Goal: Communication & Community: Answer question/provide support

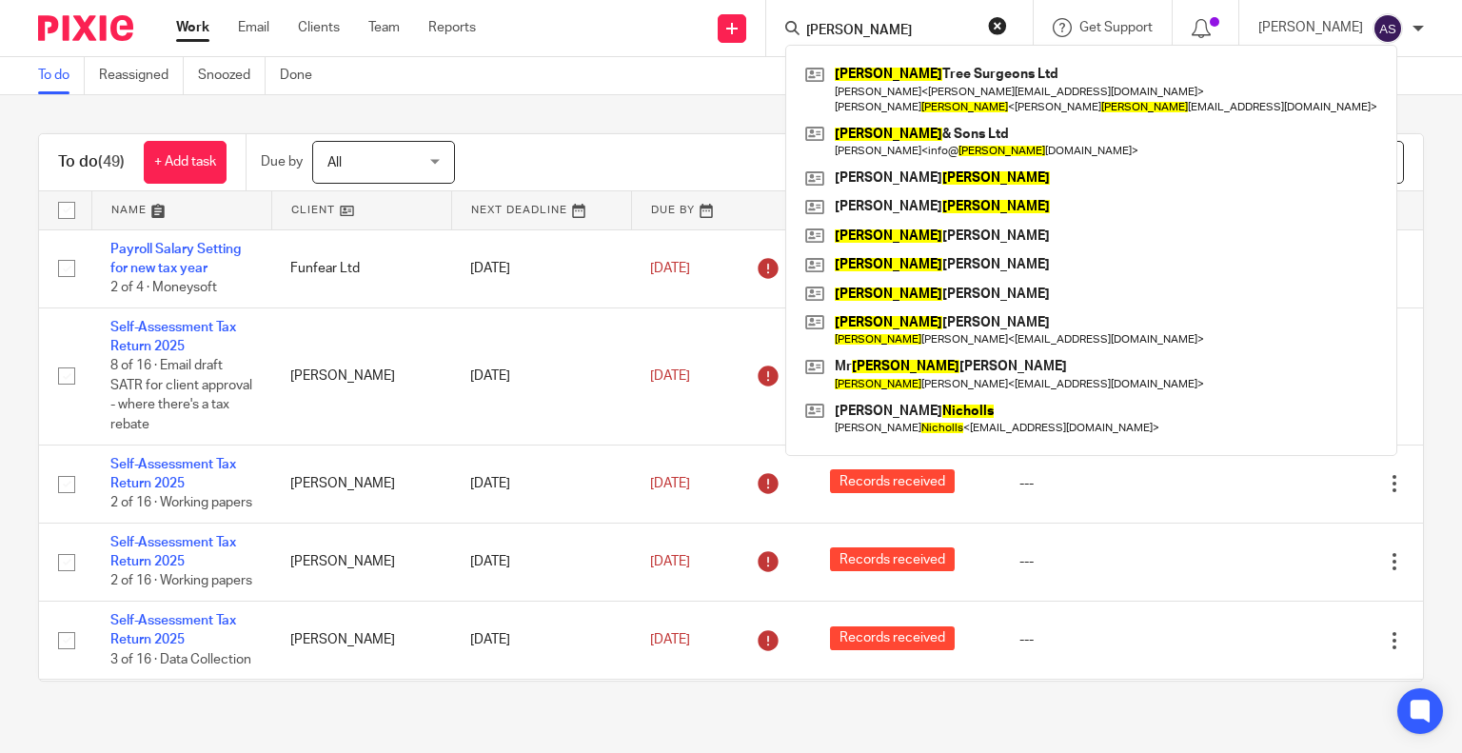
type input "nichols"
click at [1007, 26] on button "reset" at bounding box center [997, 25] width 19 height 19
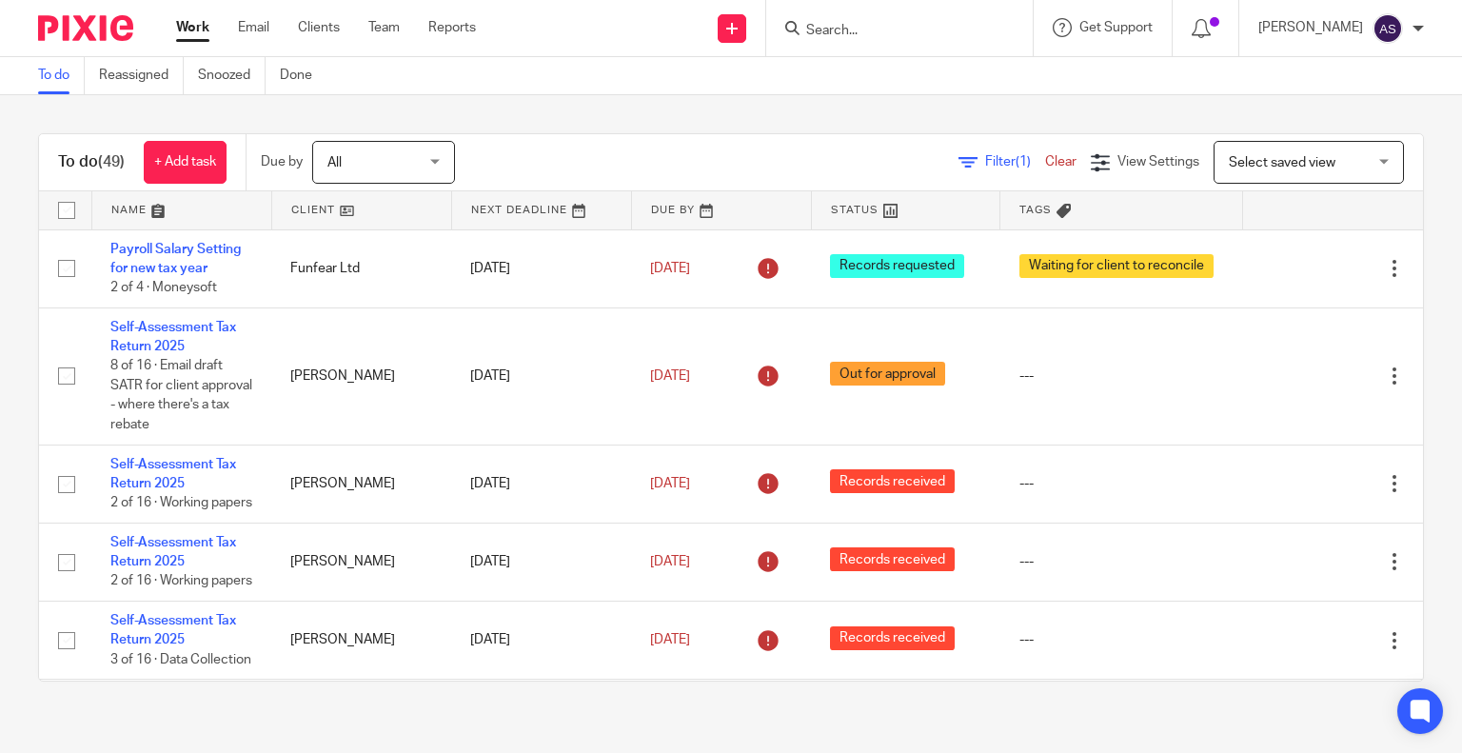
click at [876, 35] on input "Search" at bounding box center [889, 31] width 171 height 17
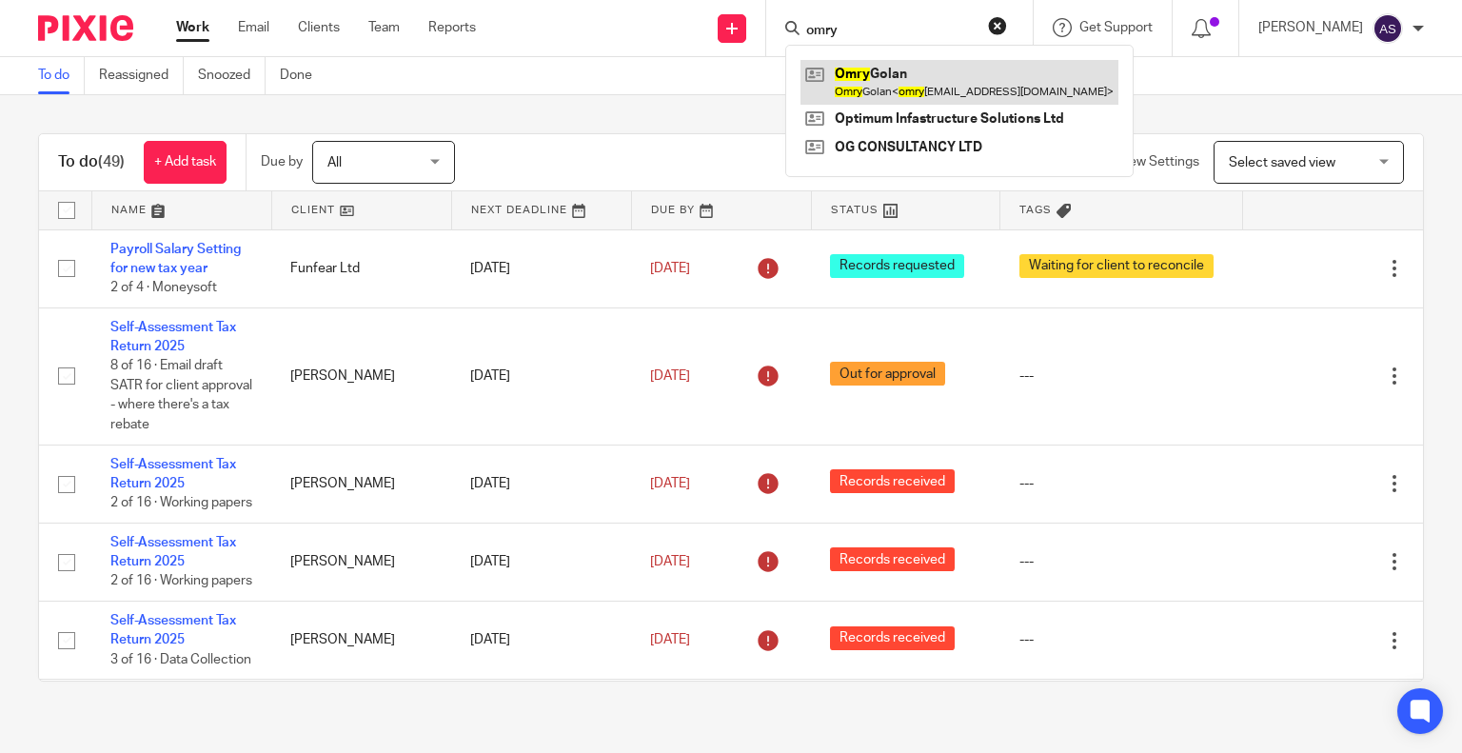
type input "omry"
click at [937, 77] on link at bounding box center [959, 82] width 318 height 44
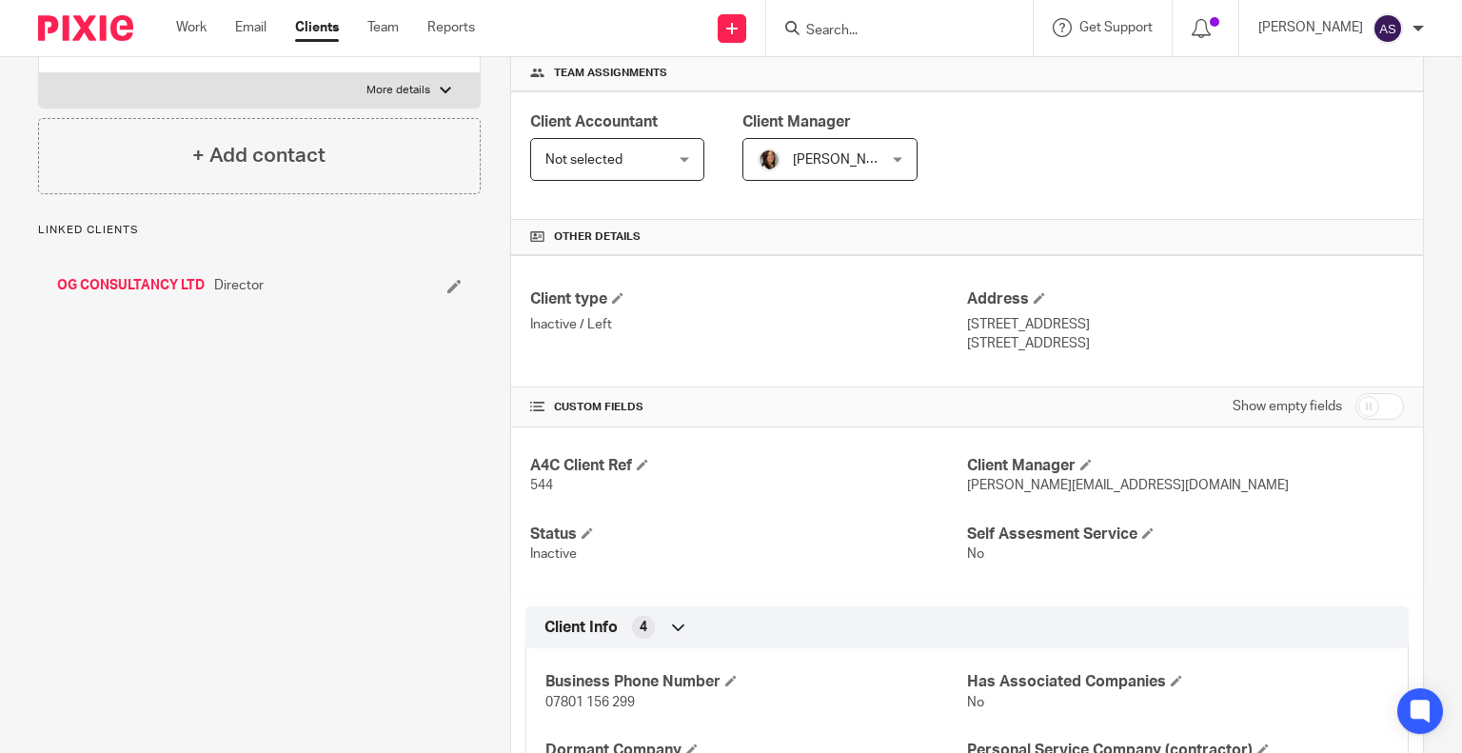
scroll to position [381, 0]
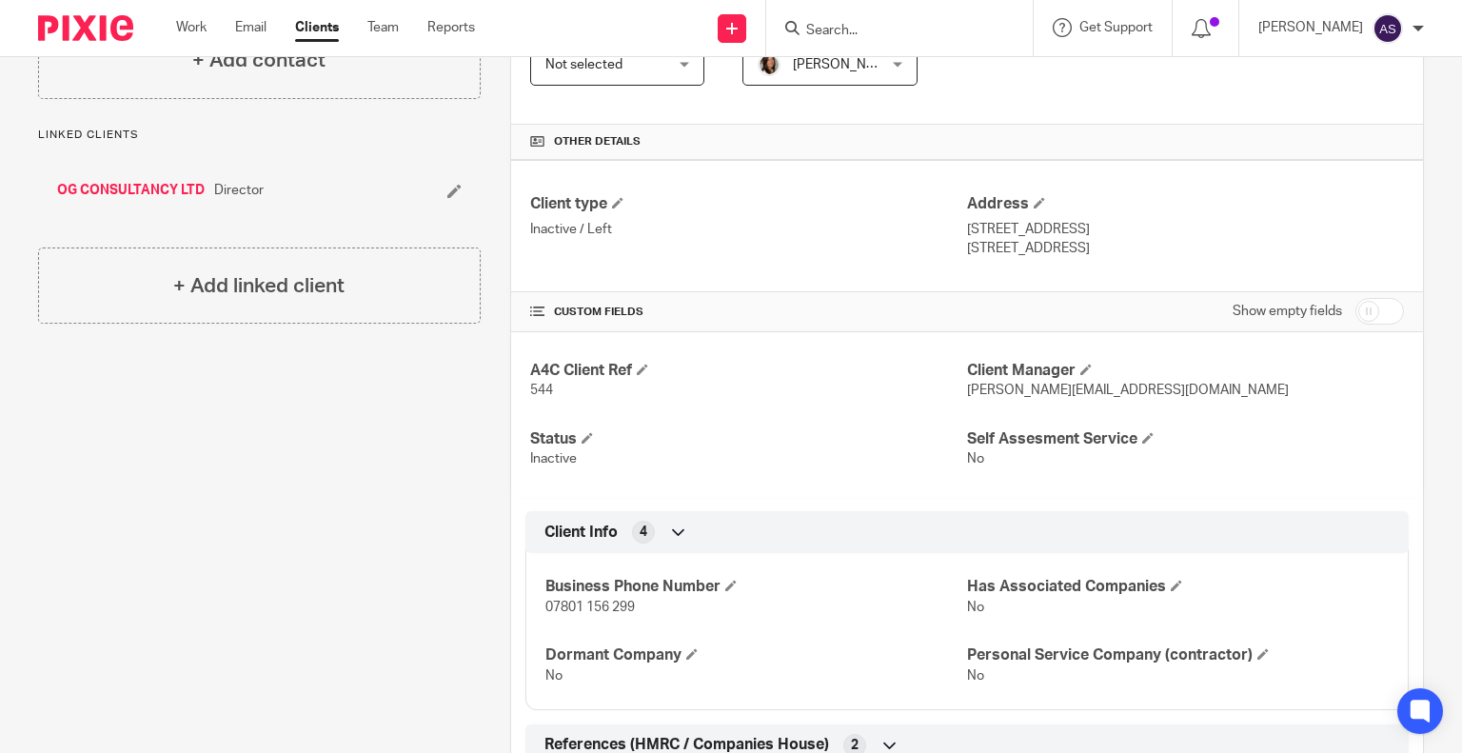
click at [838, 18] on form at bounding box center [905, 28] width 203 height 24
click at [834, 26] on input "Search" at bounding box center [889, 31] width 171 height 17
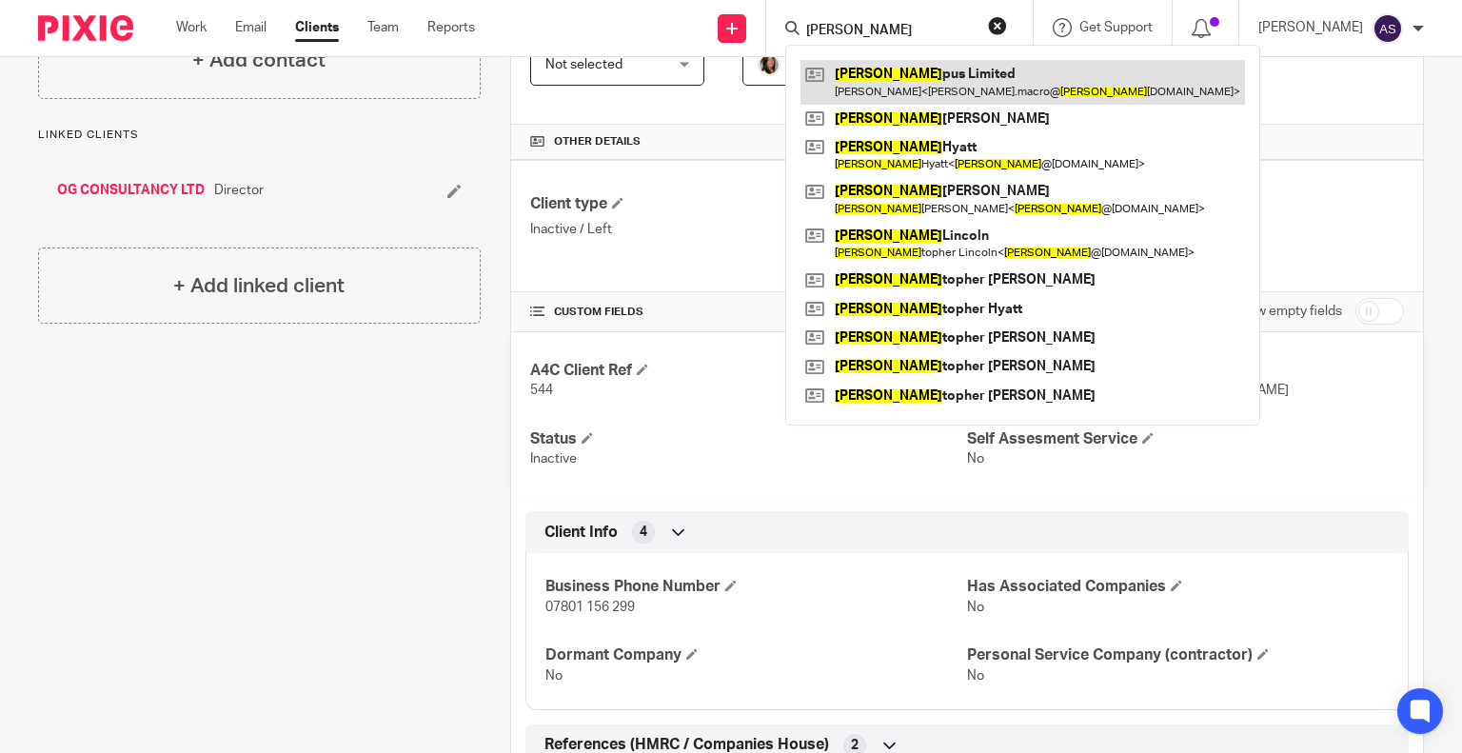
type input "cris"
click at [944, 85] on link at bounding box center [1022, 82] width 444 height 44
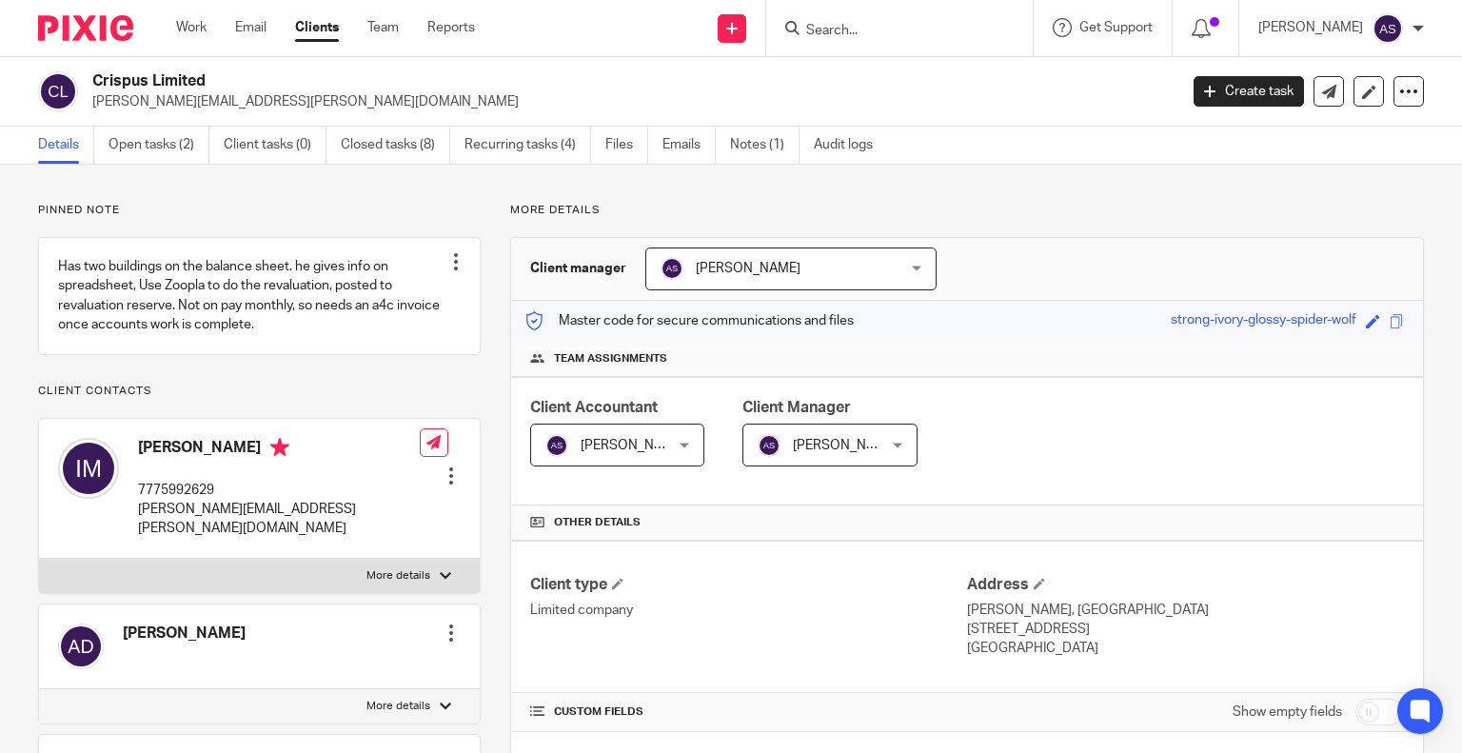
drag, startPoint x: 91, startPoint y: 80, endPoint x: 236, endPoint y: 81, distance: 144.7
click at [261, 81] on h2 "Crispus Limited" at bounding box center [521, 81] width 858 height 20
copy h2 "Crispus Limited"
click at [430, 99] on p "ian.macro@crispus.co.uk" at bounding box center [628, 101] width 1073 height 19
drag, startPoint x: 95, startPoint y: 83, endPoint x: 238, endPoint y: 83, distance: 142.8
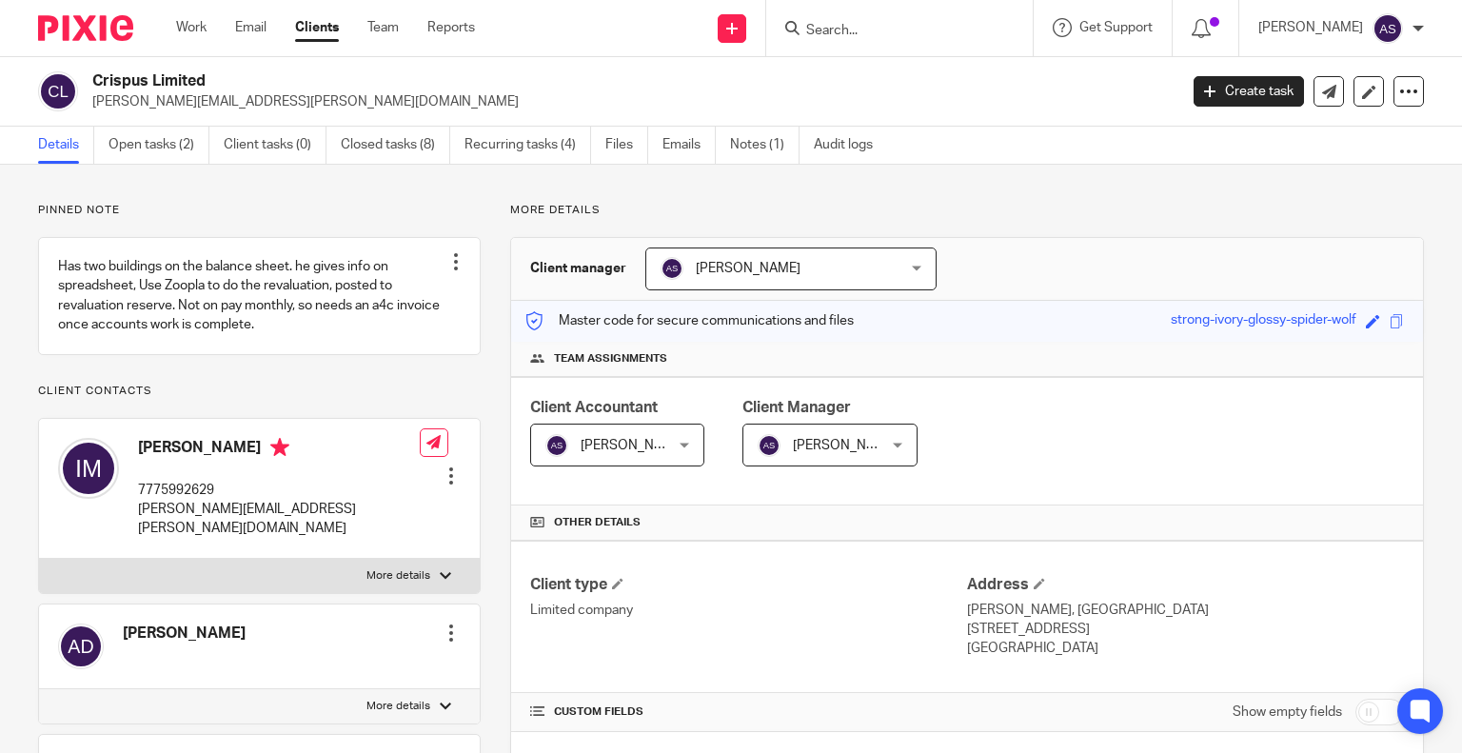
click at [238, 83] on h2 "Crispus Limited" at bounding box center [521, 81] width 858 height 20
copy h2 "Crispus Limited"
click at [322, 77] on h2 "Crispus Limited" at bounding box center [521, 81] width 858 height 20
click at [112, 312] on link at bounding box center [259, 295] width 441 height 115
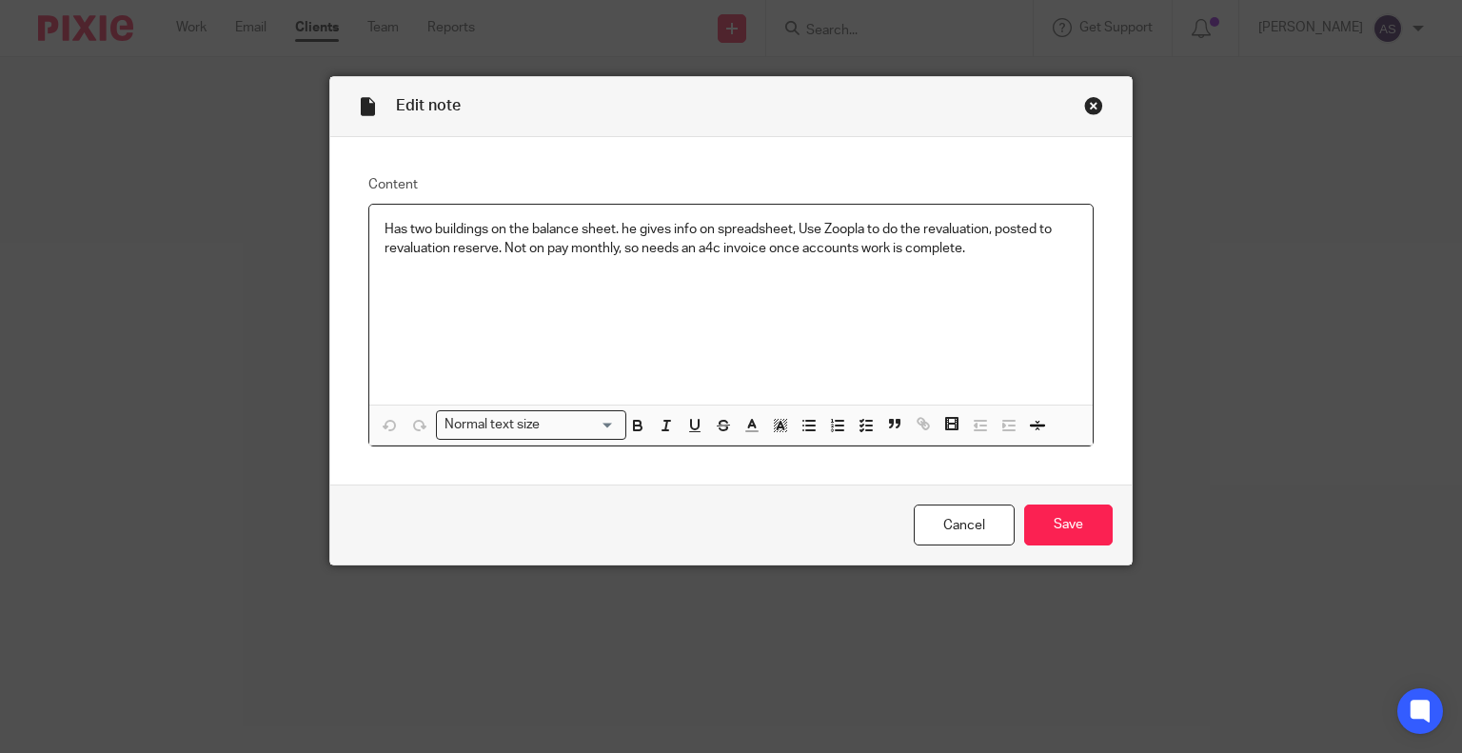
click at [1086, 102] on div "Close this dialog window" at bounding box center [1093, 105] width 19 height 19
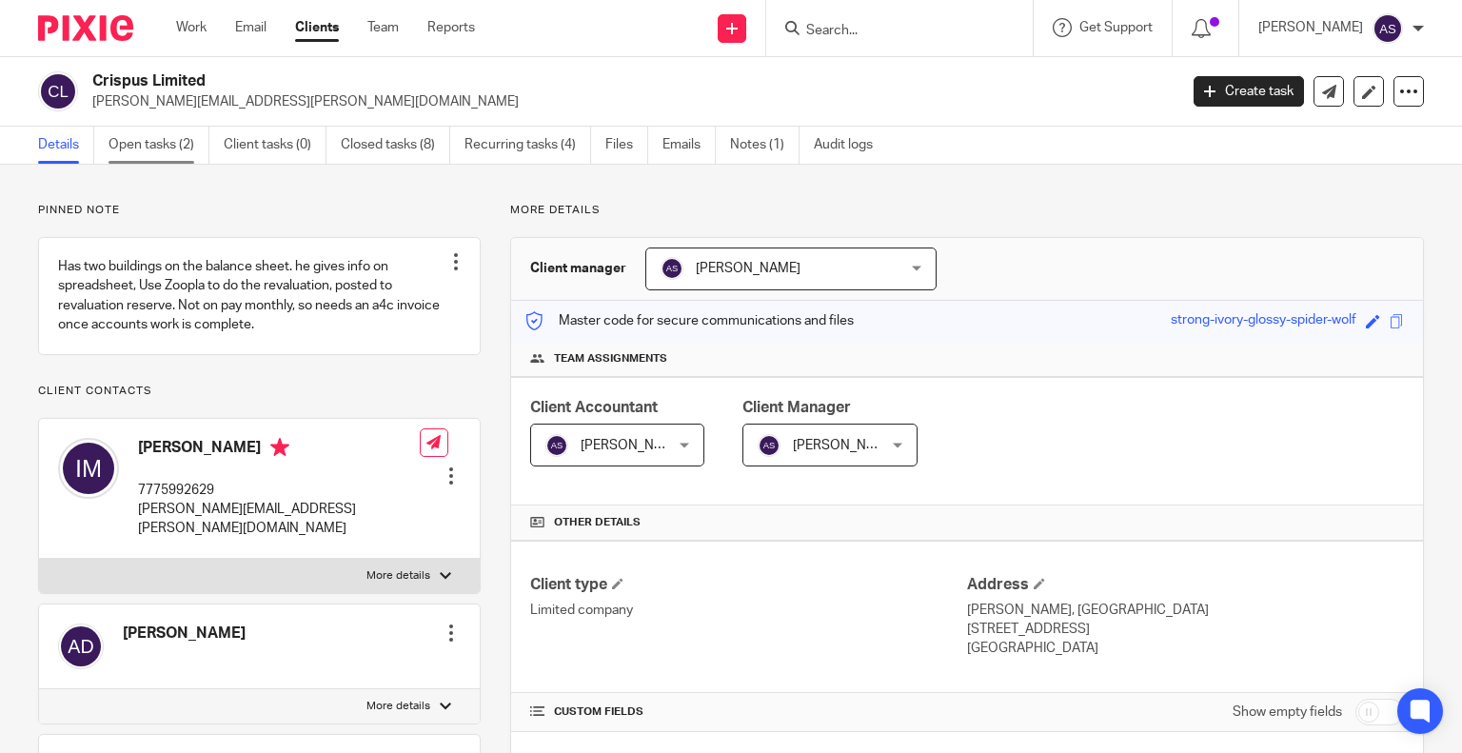
click at [185, 145] on link "Open tasks (2)" at bounding box center [158, 145] width 101 height 37
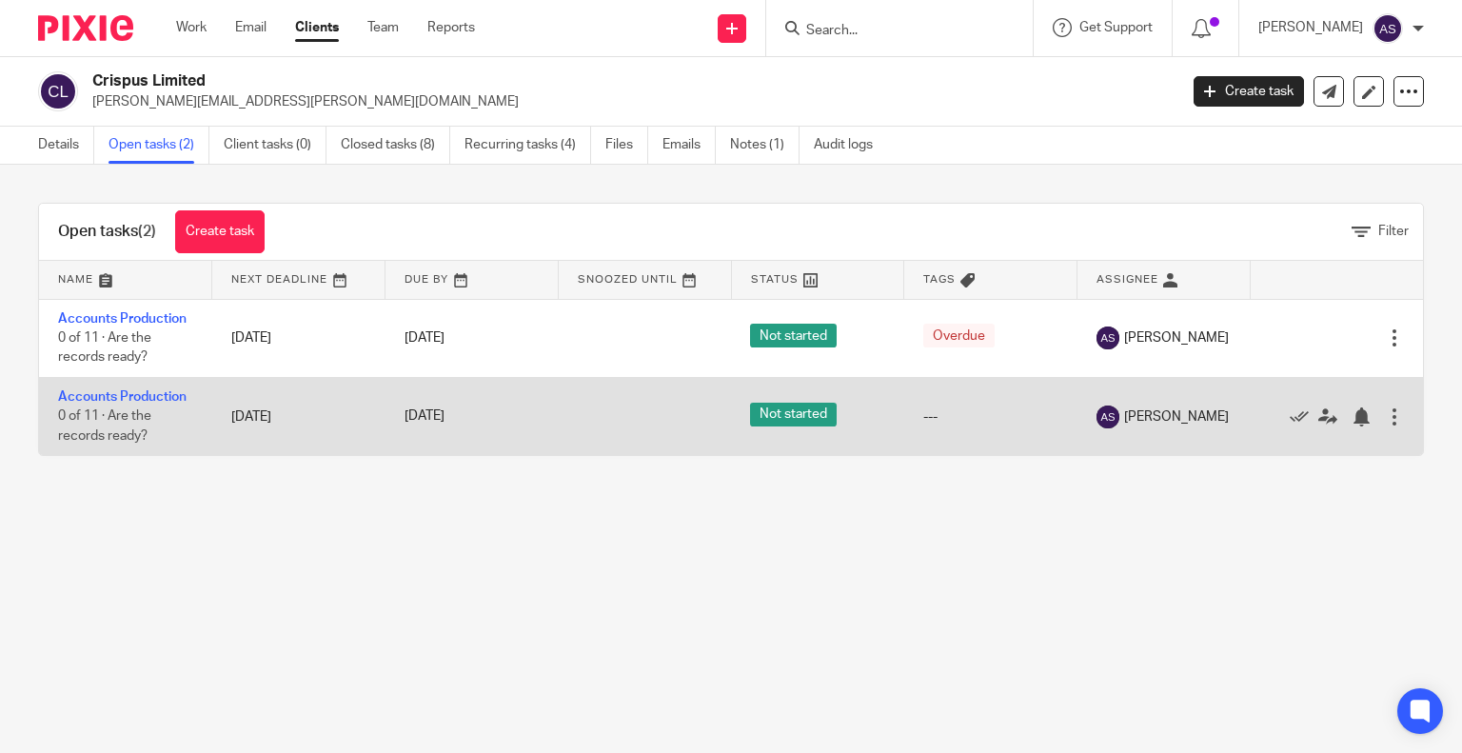
click at [1385, 411] on div at bounding box center [1394, 416] width 19 height 19
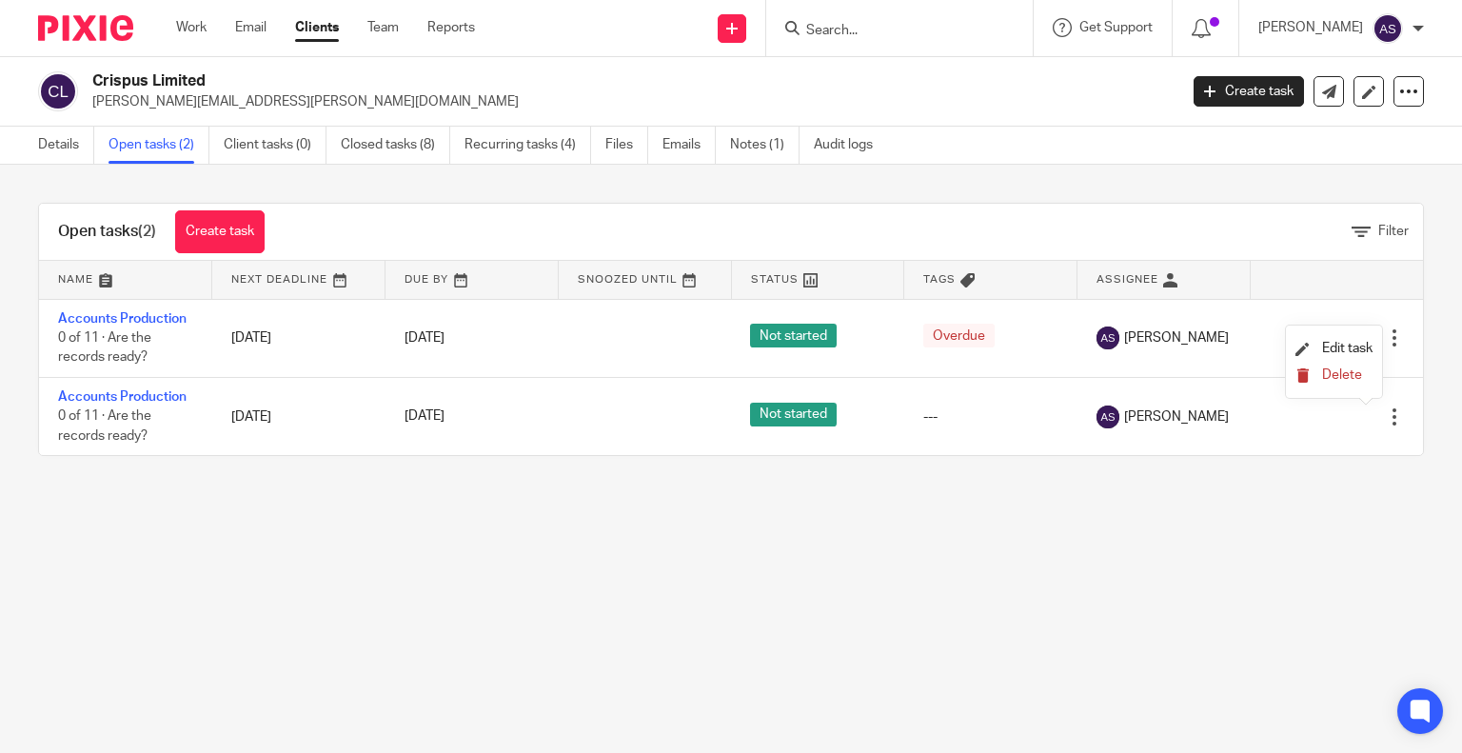
click at [1354, 380] on span "Delete" at bounding box center [1342, 374] width 40 height 13
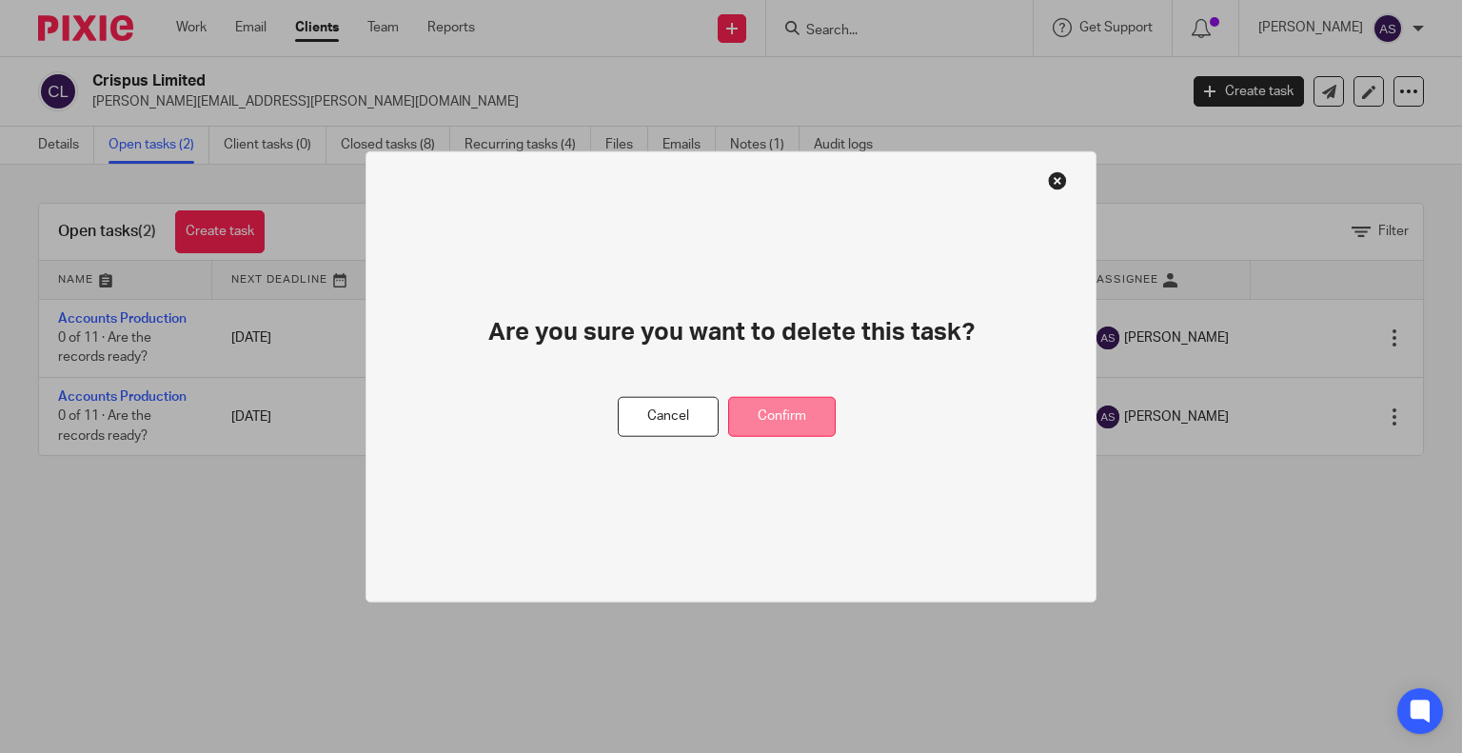
click at [750, 425] on button "Confirm" at bounding box center [782, 416] width 108 height 41
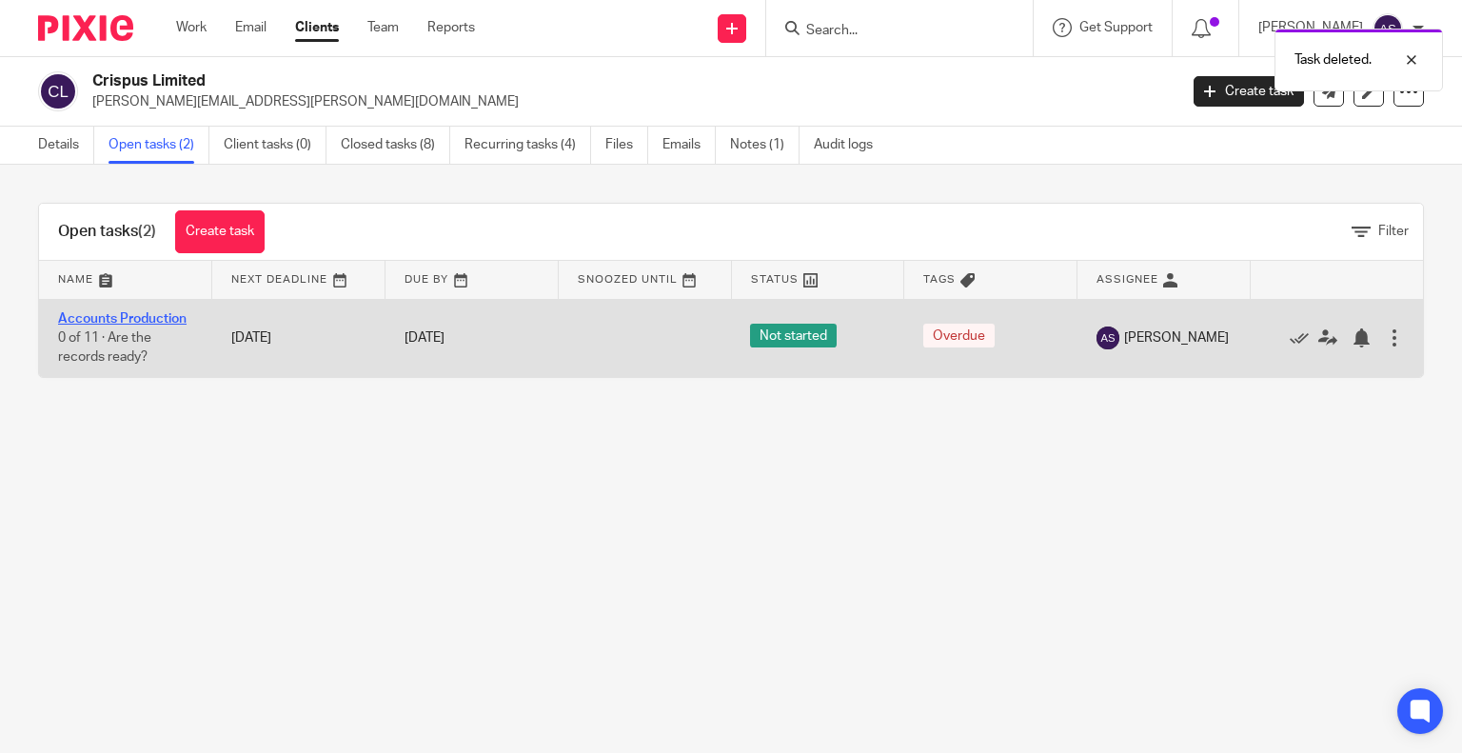
click at [128, 317] on link "Accounts Production" at bounding box center [122, 318] width 128 height 13
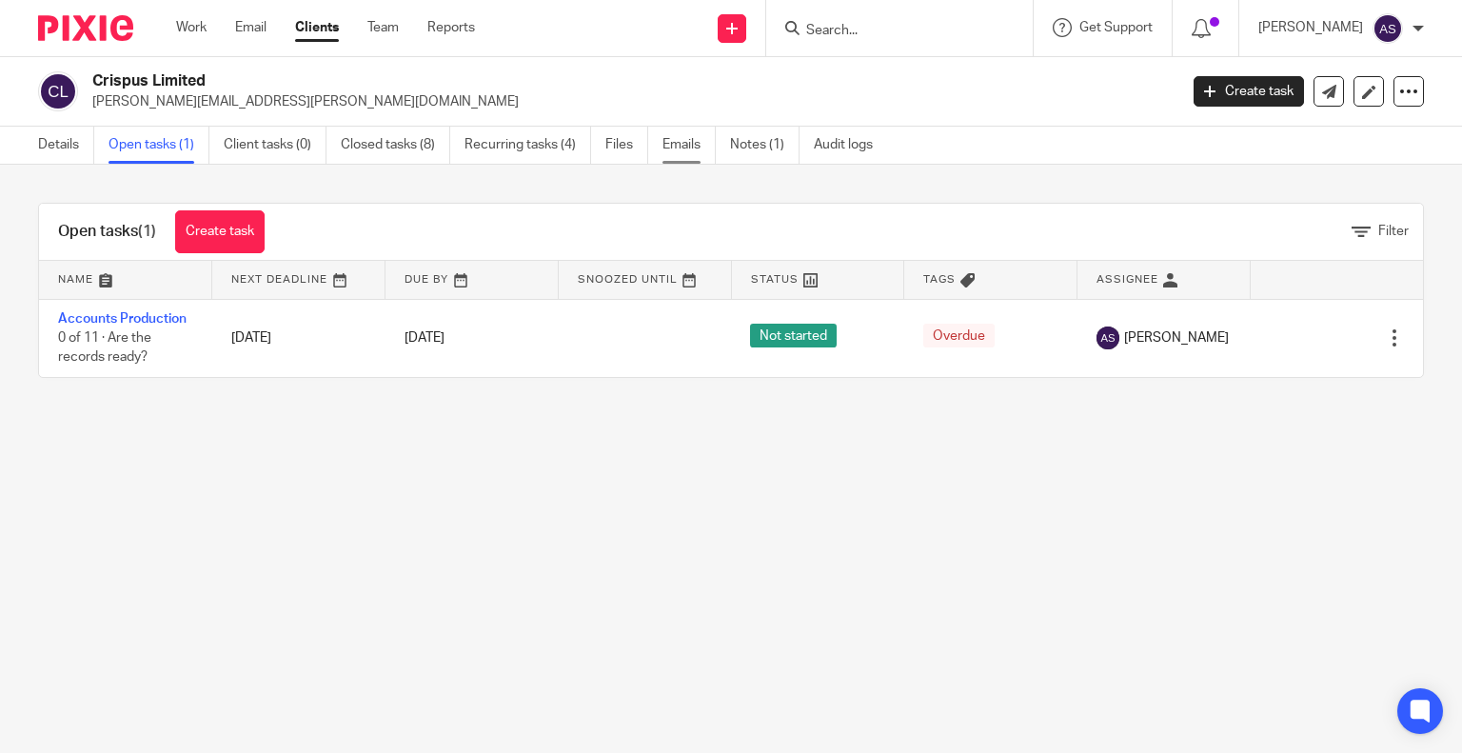
click at [700, 158] on link "Emails" at bounding box center [688, 145] width 53 height 37
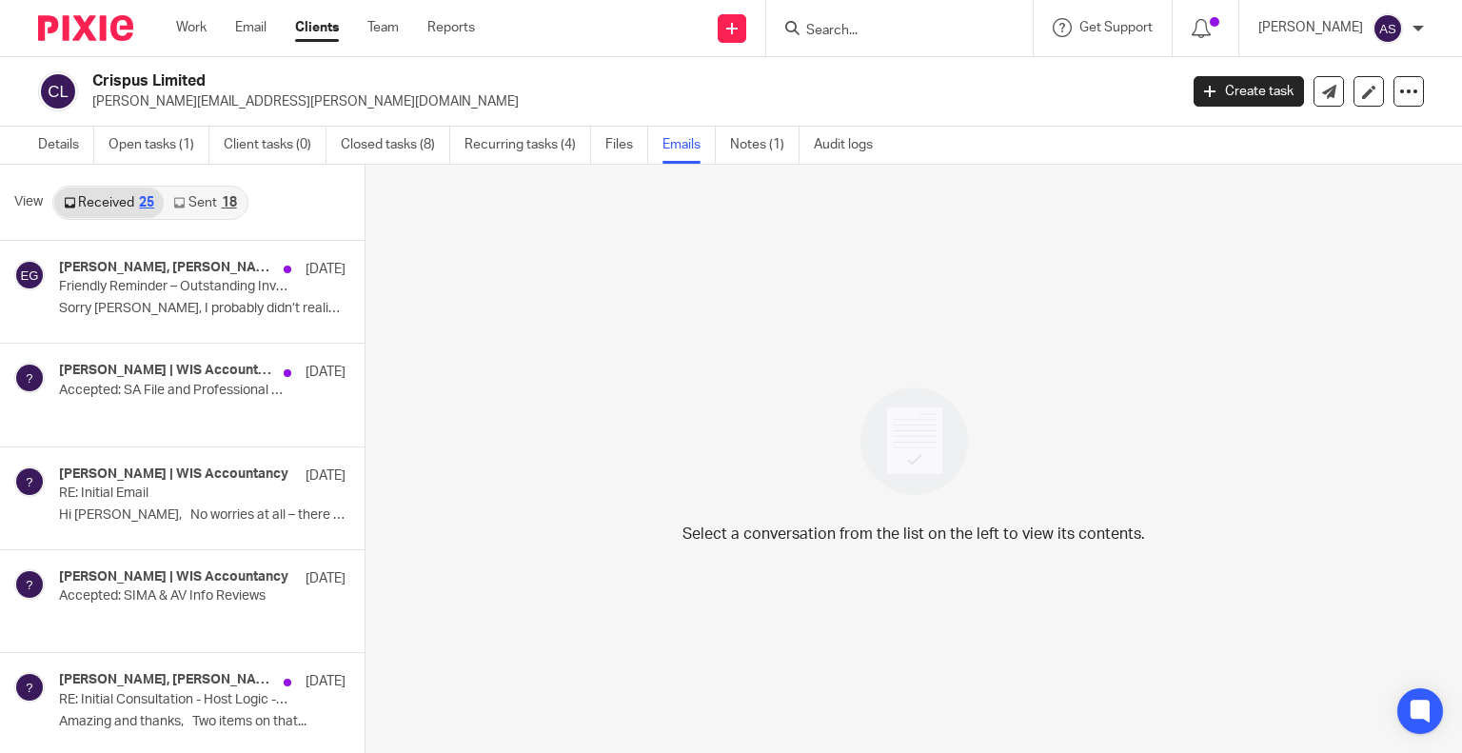
click at [198, 207] on link "Sent 18" at bounding box center [205, 202] width 82 height 30
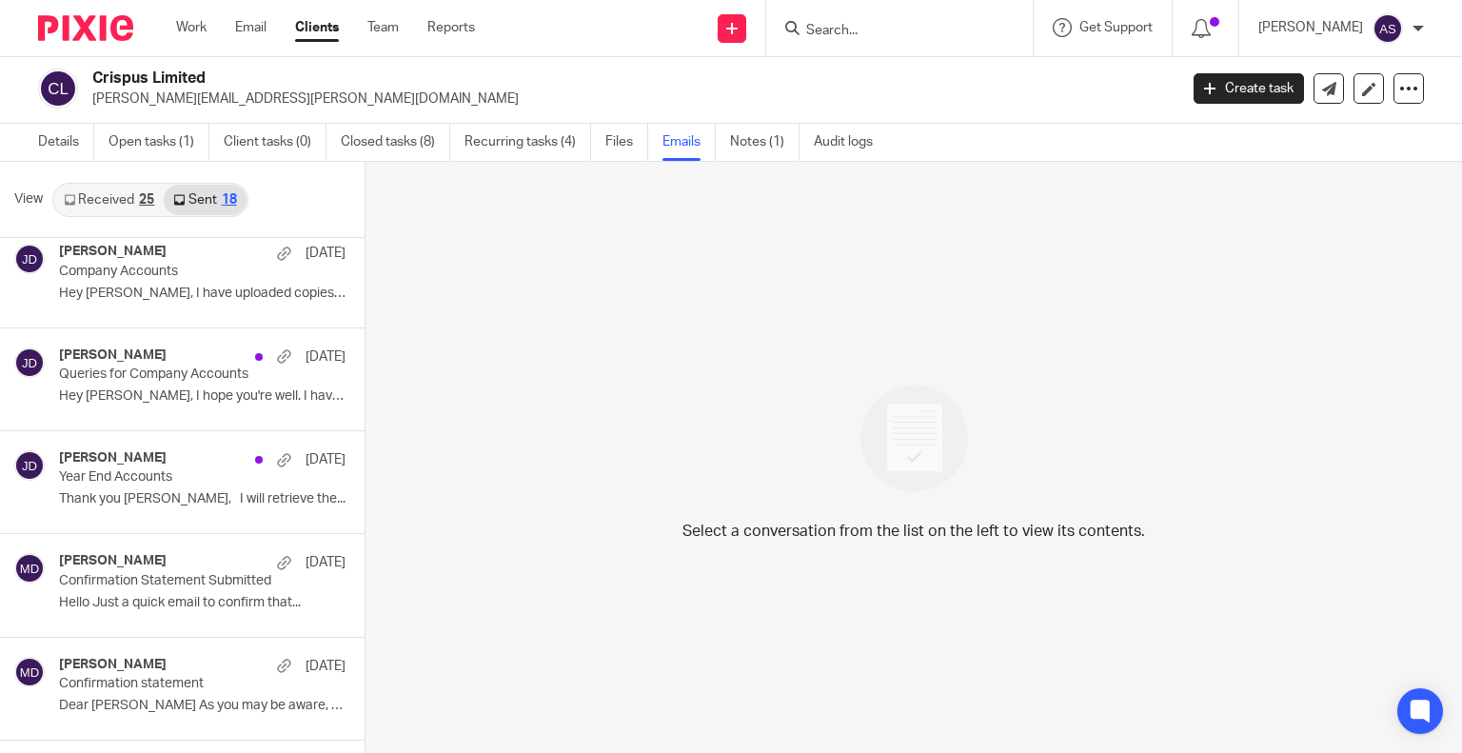
scroll to position [1337, 0]
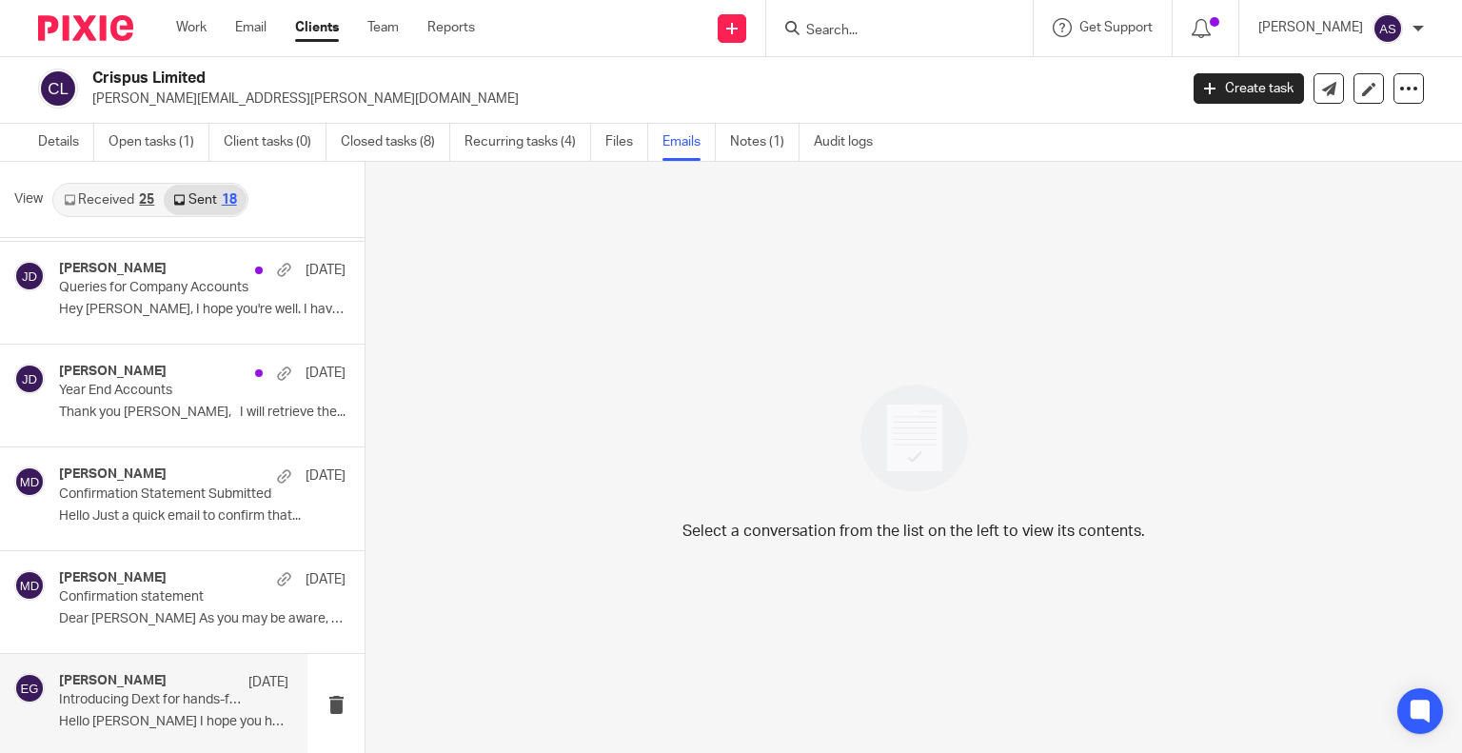
click at [130, 692] on p "Introducing Dext for hands-free book-keeping" at bounding box center [151, 700] width 184 height 16
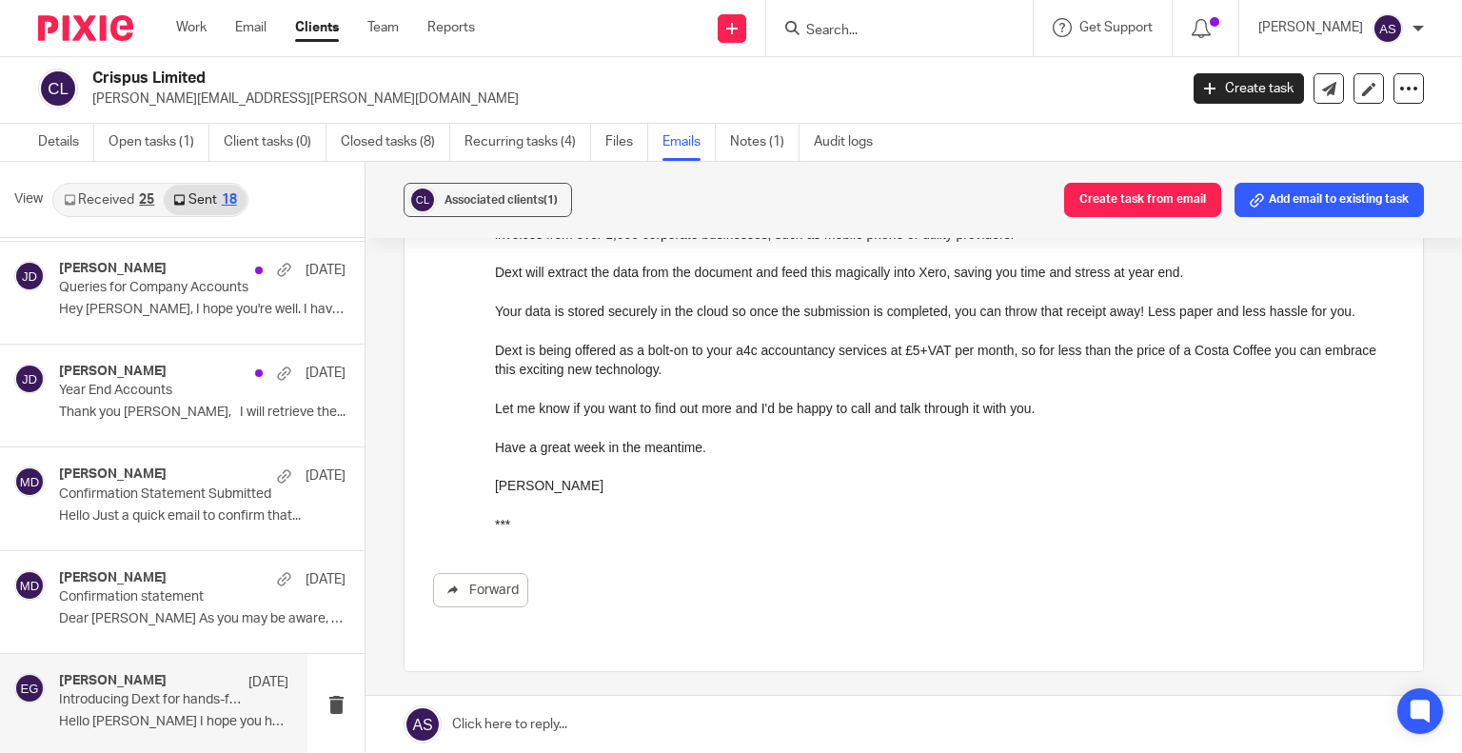
scroll to position [798, 0]
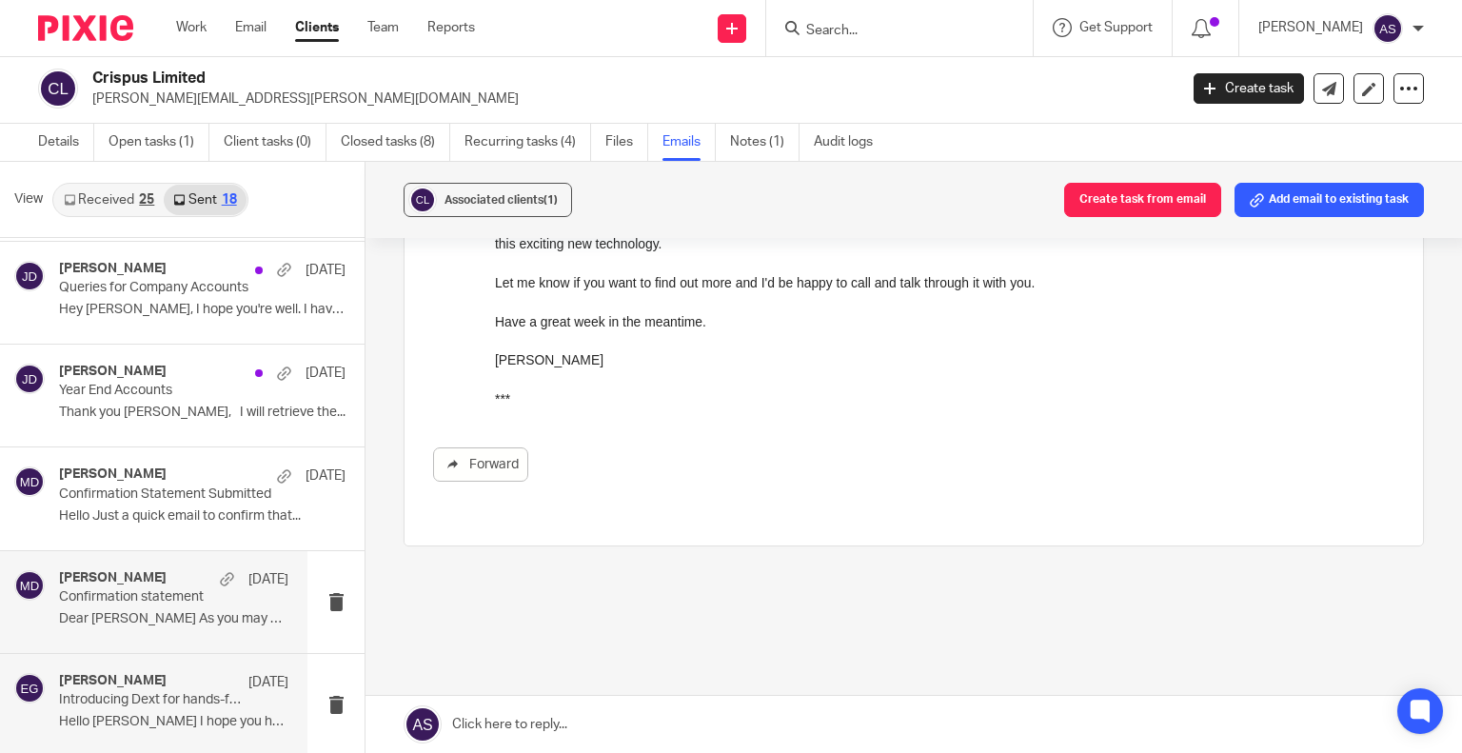
click at [108, 612] on p "Dear Ian As you may be aware, your..." at bounding box center [173, 619] width 229 height 16
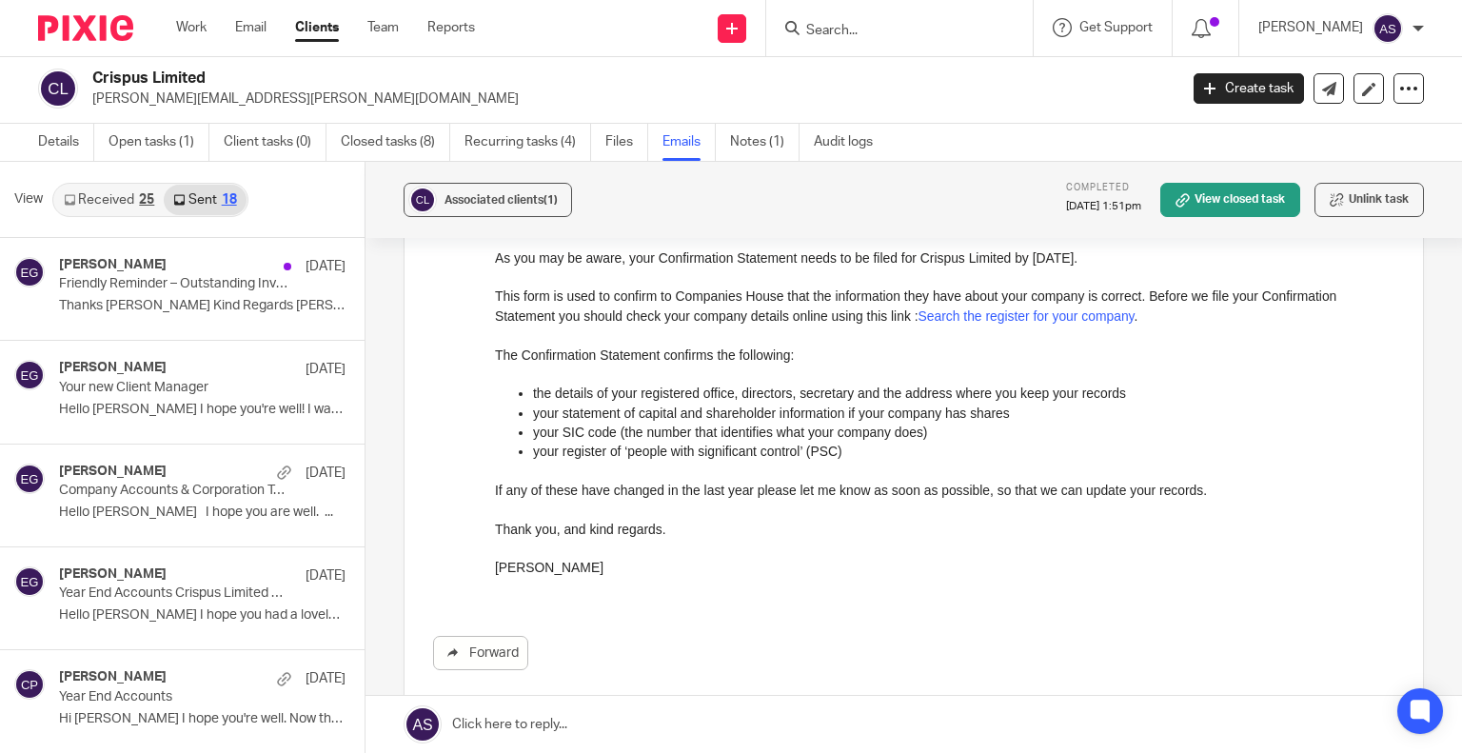
scroll to position [0, 0]
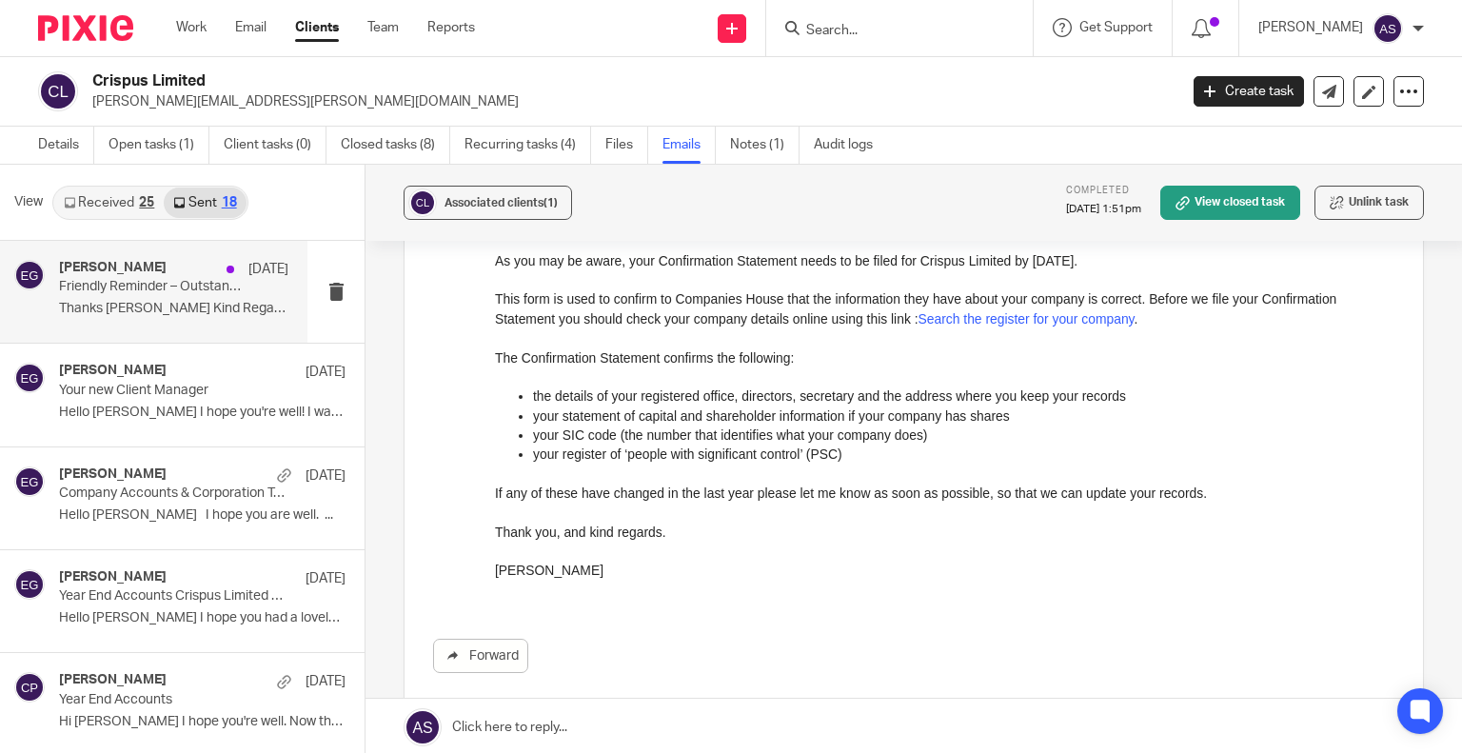
click at [128, 258] on div "Esther Guy 26 Jun Friendly Reminder – Outstanding Invoice for Completed Work Th…" at bounding box center [153, 292] width 307 height 102
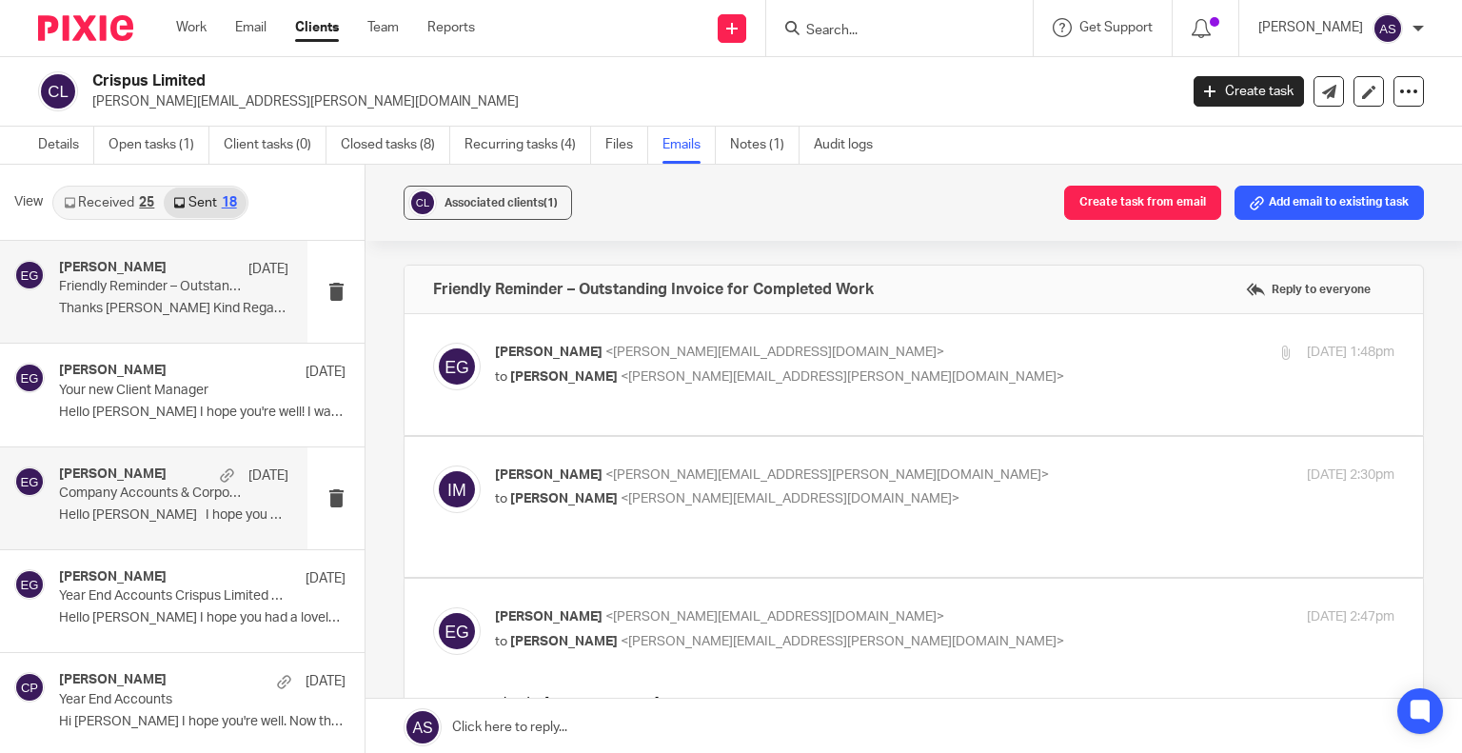
click at [169, 503] on div "Esther Guy 14 Nov Company Accounts & Corporation Tax Return Hello Ian I hope yo…" at bounding box center [173, 498] width 229 height 64
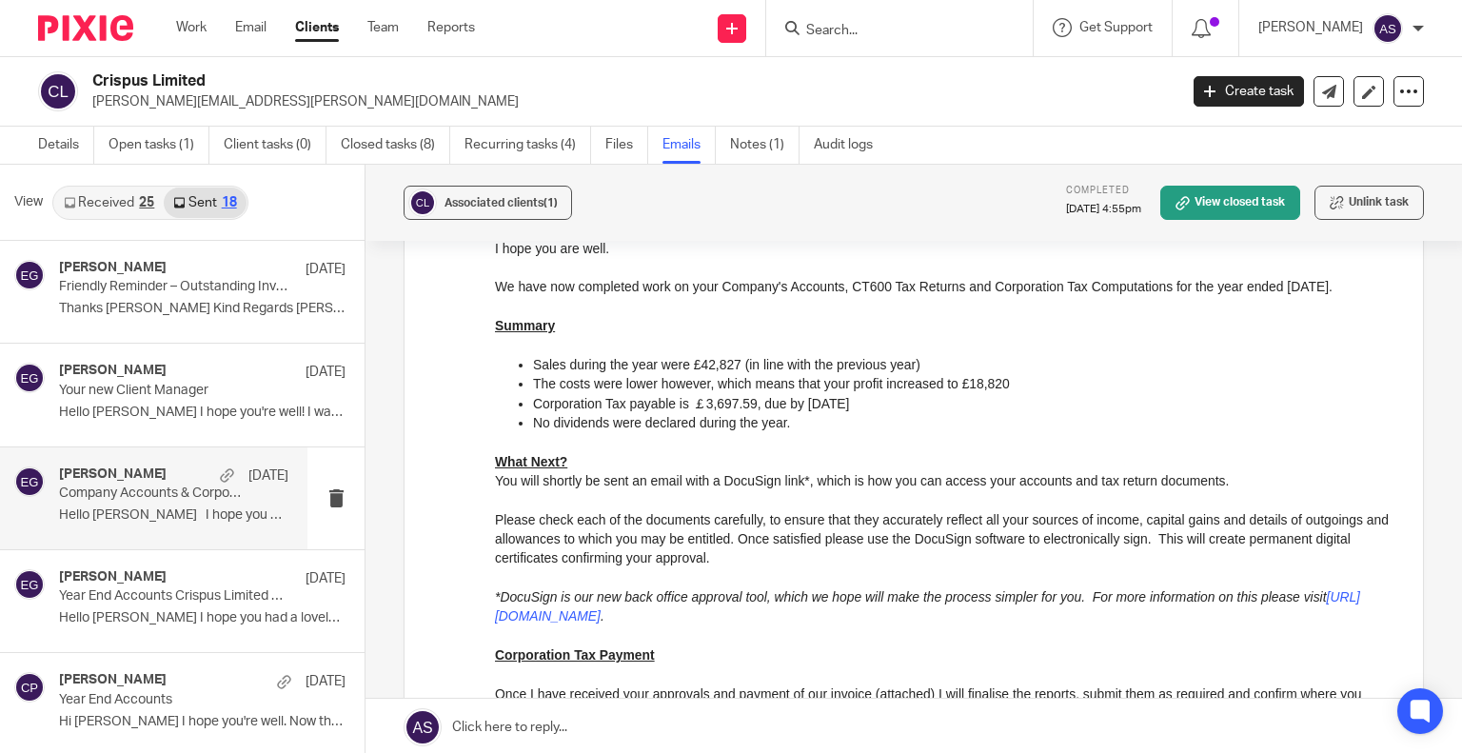
scroll to position [232, 0]
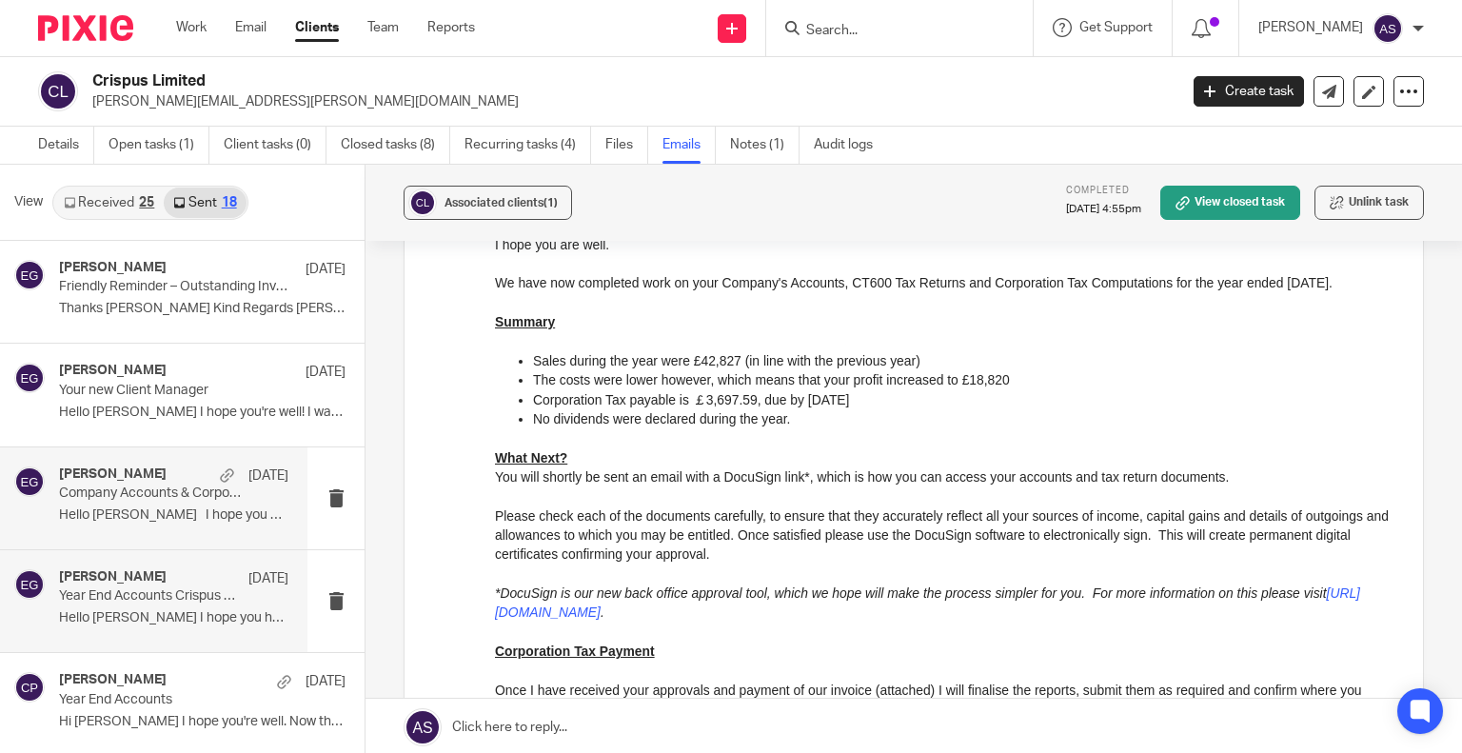
click at [87, 612] on p "Hello Ian I hope you had a lovely weekend. ..." at bounding box center [173, 618] width 229 height 16
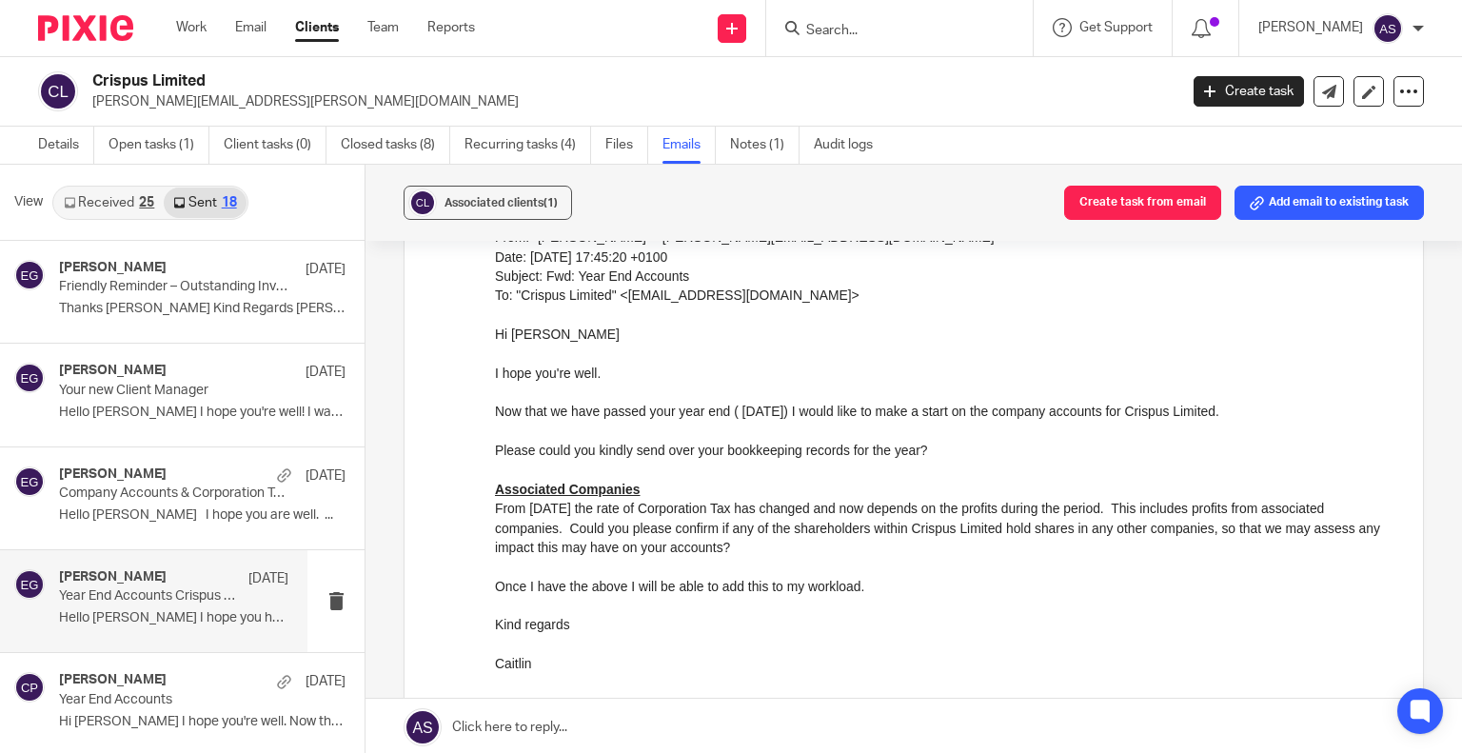
scroll to position [381, 0]
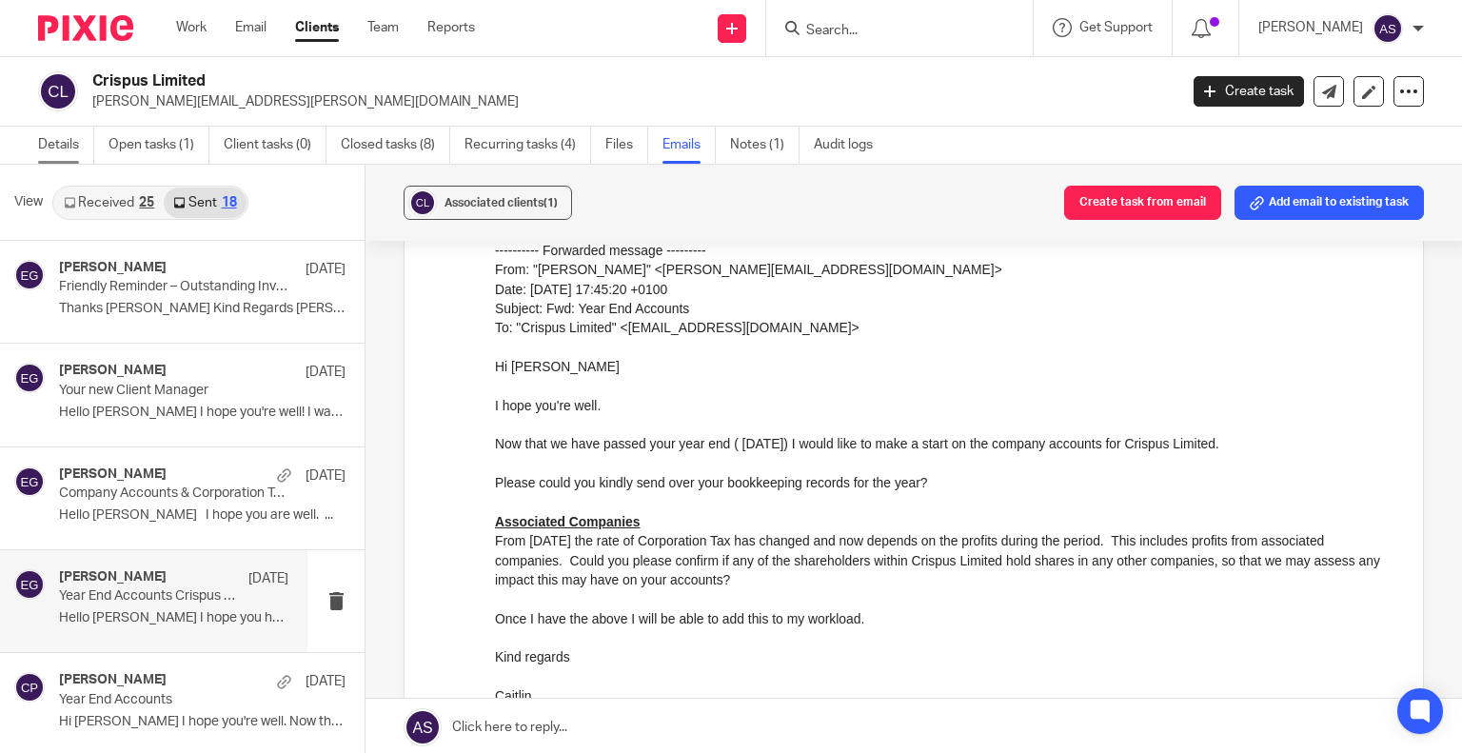
click at [69, 144] on link "Details" at bounding box center [66, 145] width 56 height 37
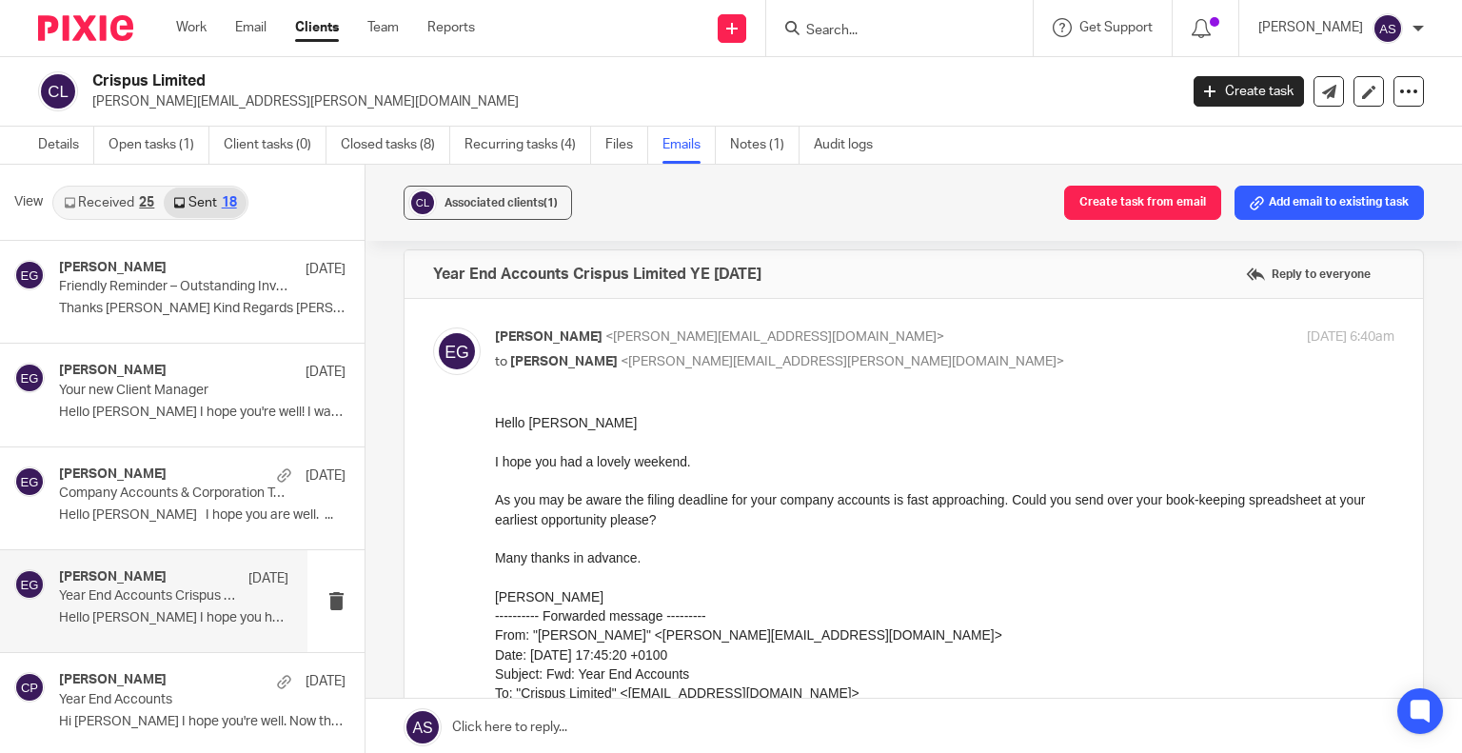
scroll to position [0, 0]
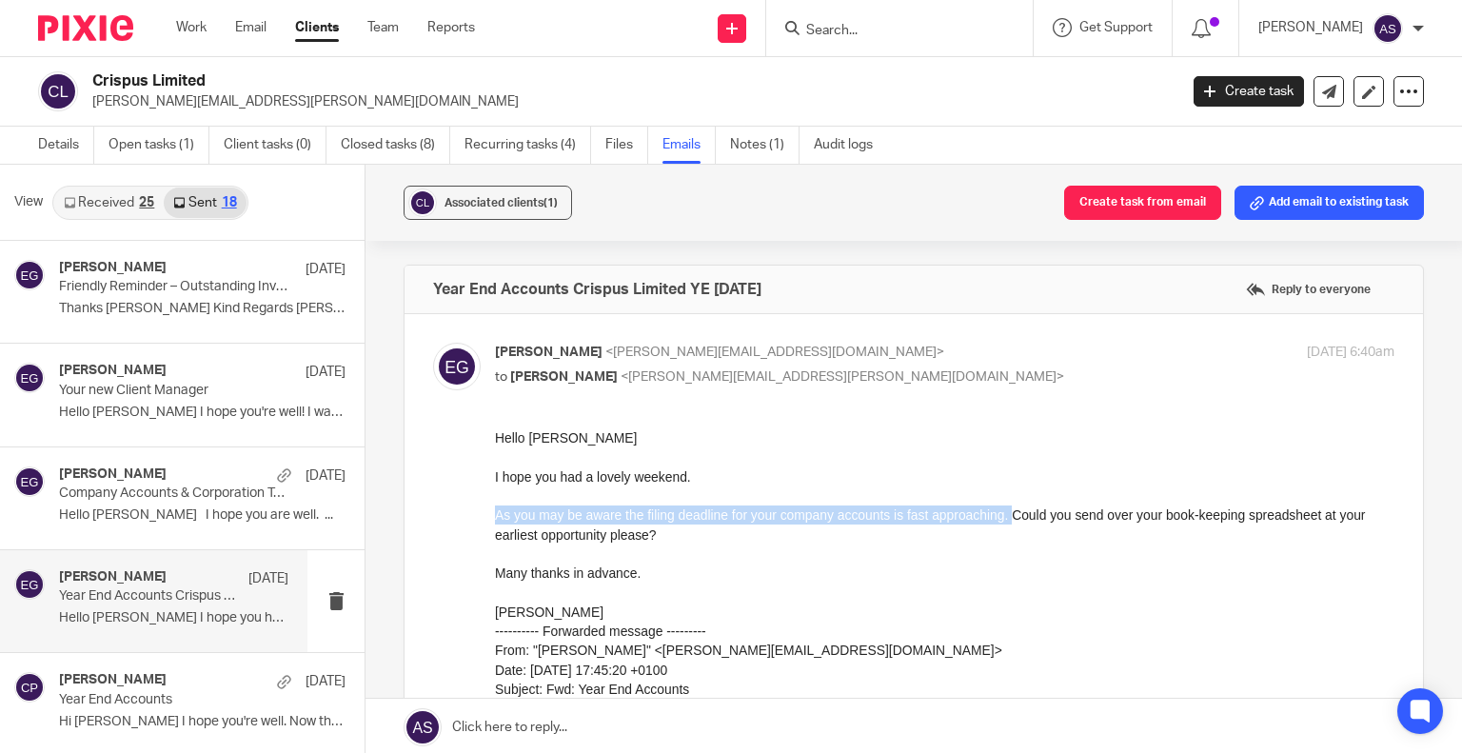
drag, startPoint x: 1010, startPoint y: 514, endPoint x: 689, endPoint y: 550, distance: 322.8
click at [689, 550] on div "Hello Ian I hope you had a lovely weekend. As you may be aware the filing deadl…" at bounding box center [944, 757] width 899 height 658
copy p "As you may be aware the filing deadline for your company accounts is fast appro…"
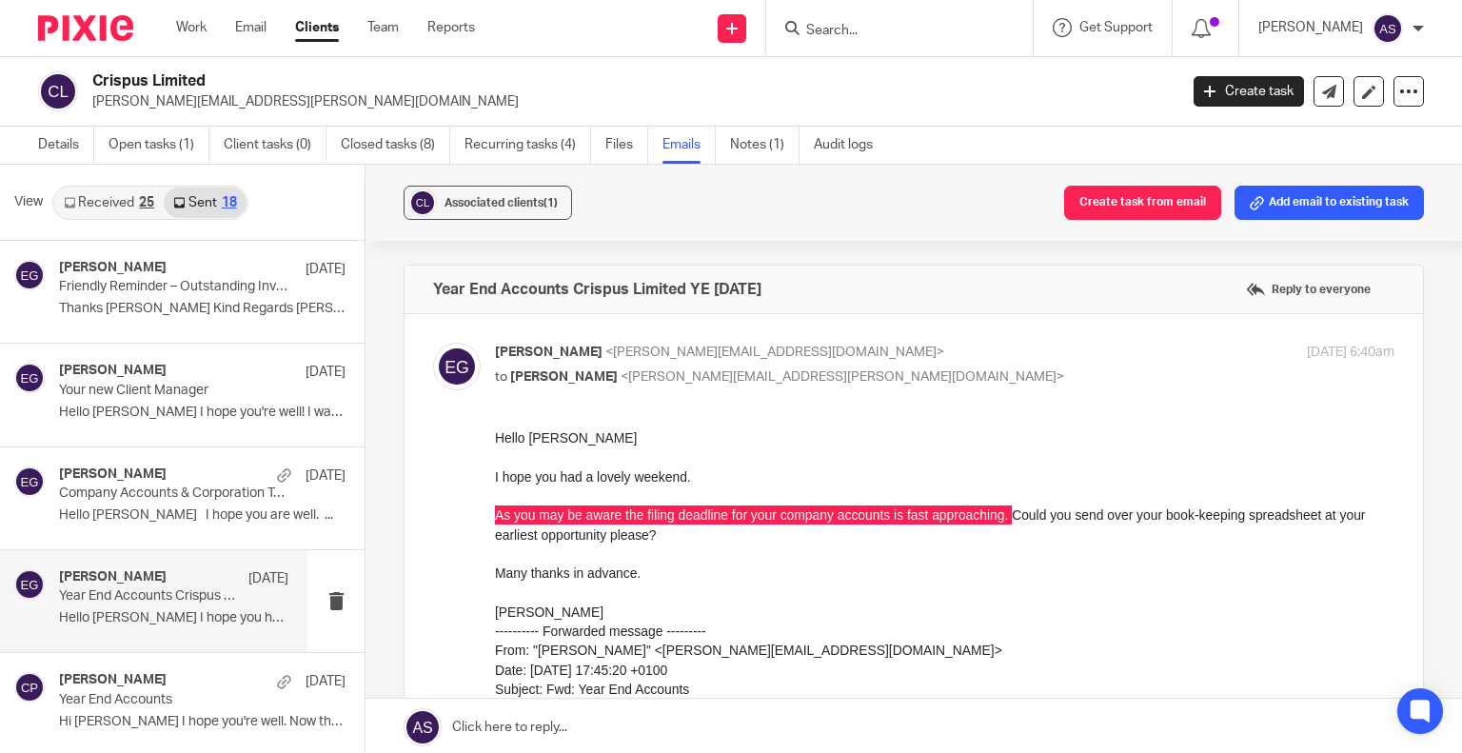
drag, startPoint x: 92, startPoint y: 81, endPoint x: 214, endPoint y: 76, distance: 121.9
click at [214, 76] on h2 "Crispus Limited" at bounding box center [521, 81] width 858 height 20
copy h2 "Crispus Limited"
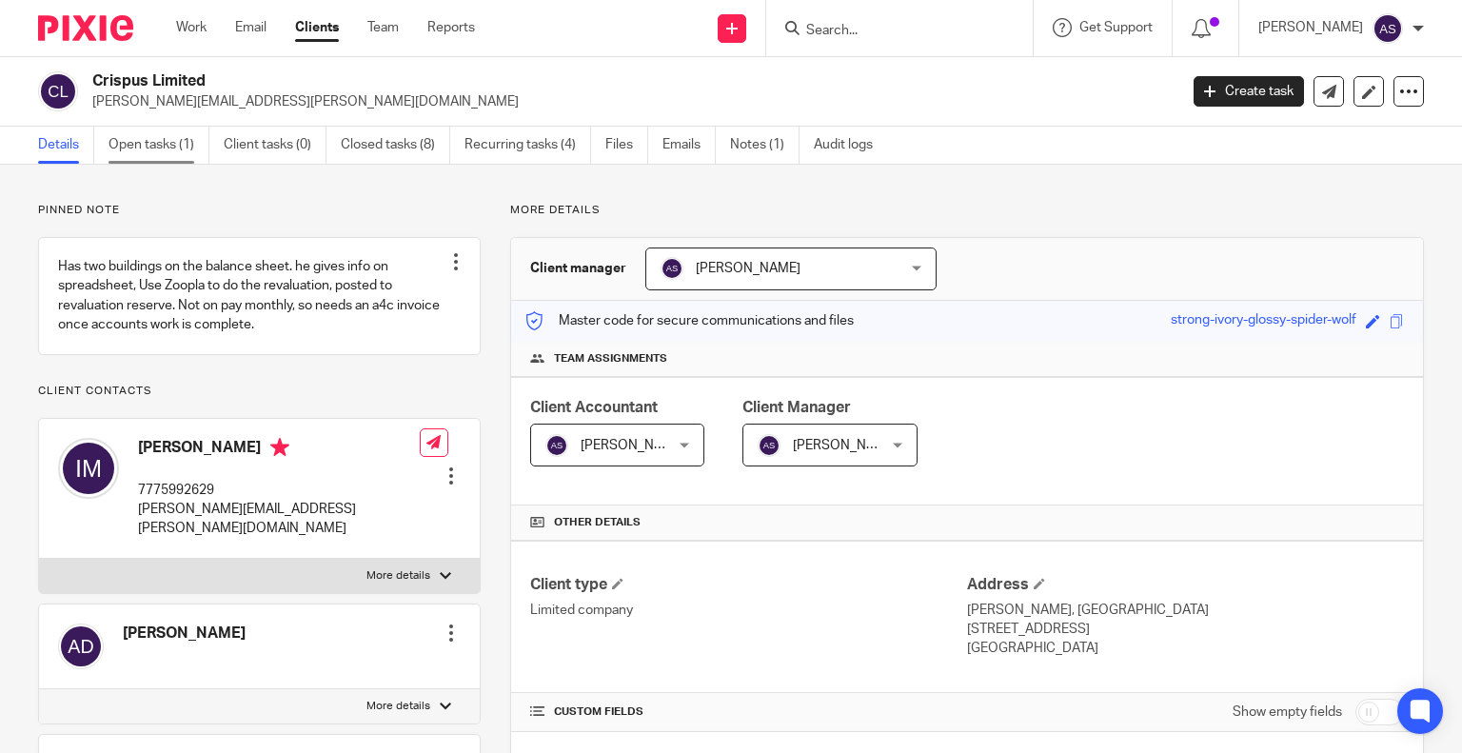
click at [131, 141] on link "Open tasks (1)" at bounding box center [158, 145] width 101 height 37
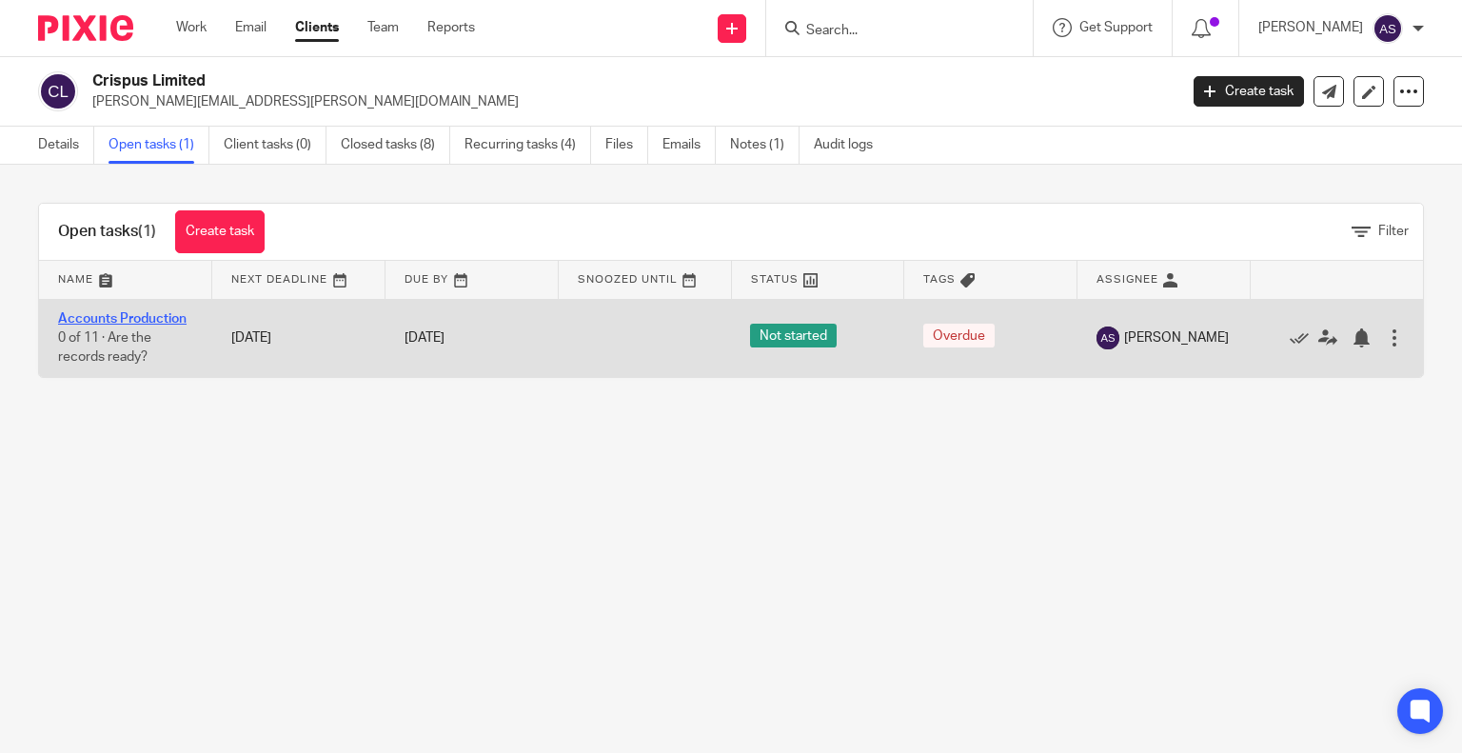
click at [131, 313] on link "Accounts Production" at bounding box center [122, 318] width 128 height 13
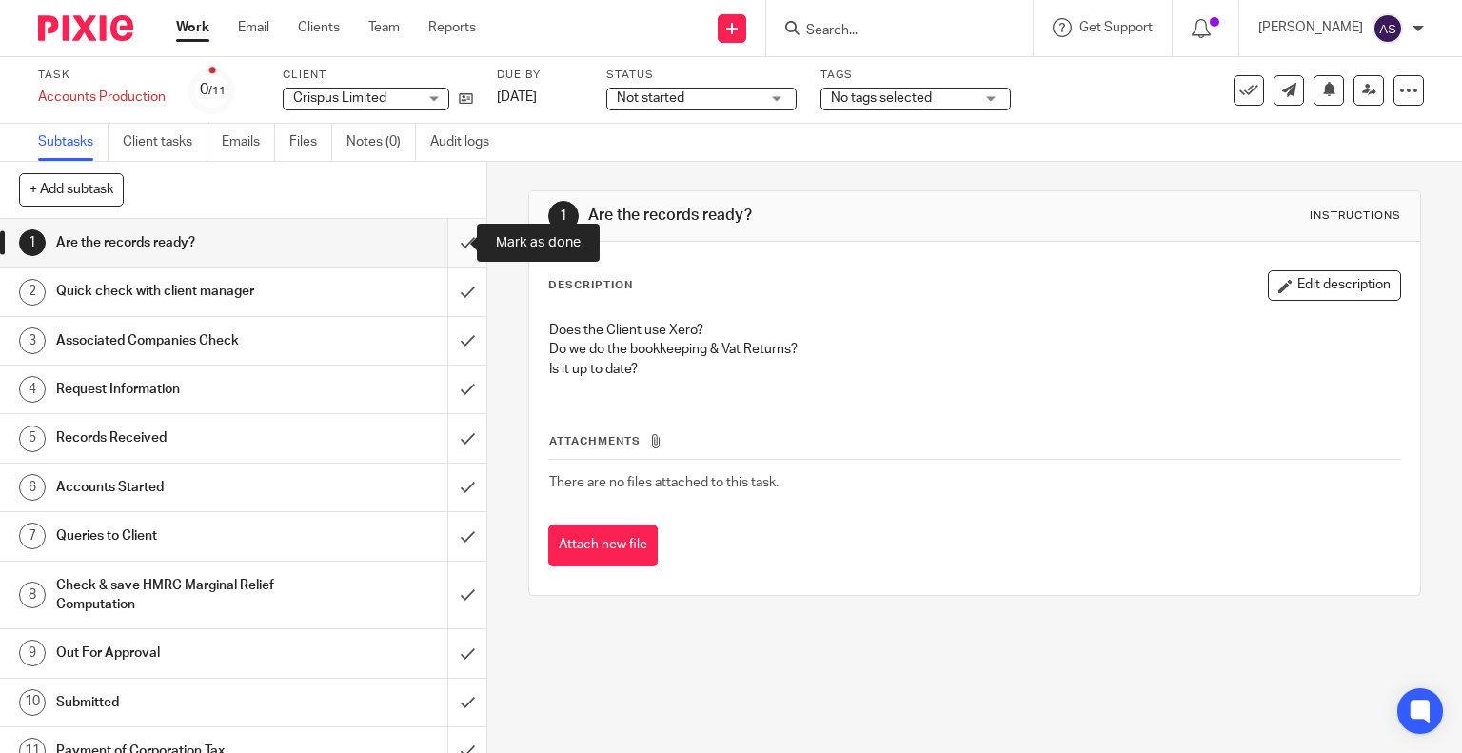
click at [446, 243] on input "submit" at bounding box center [243, 243] width 486 height 48
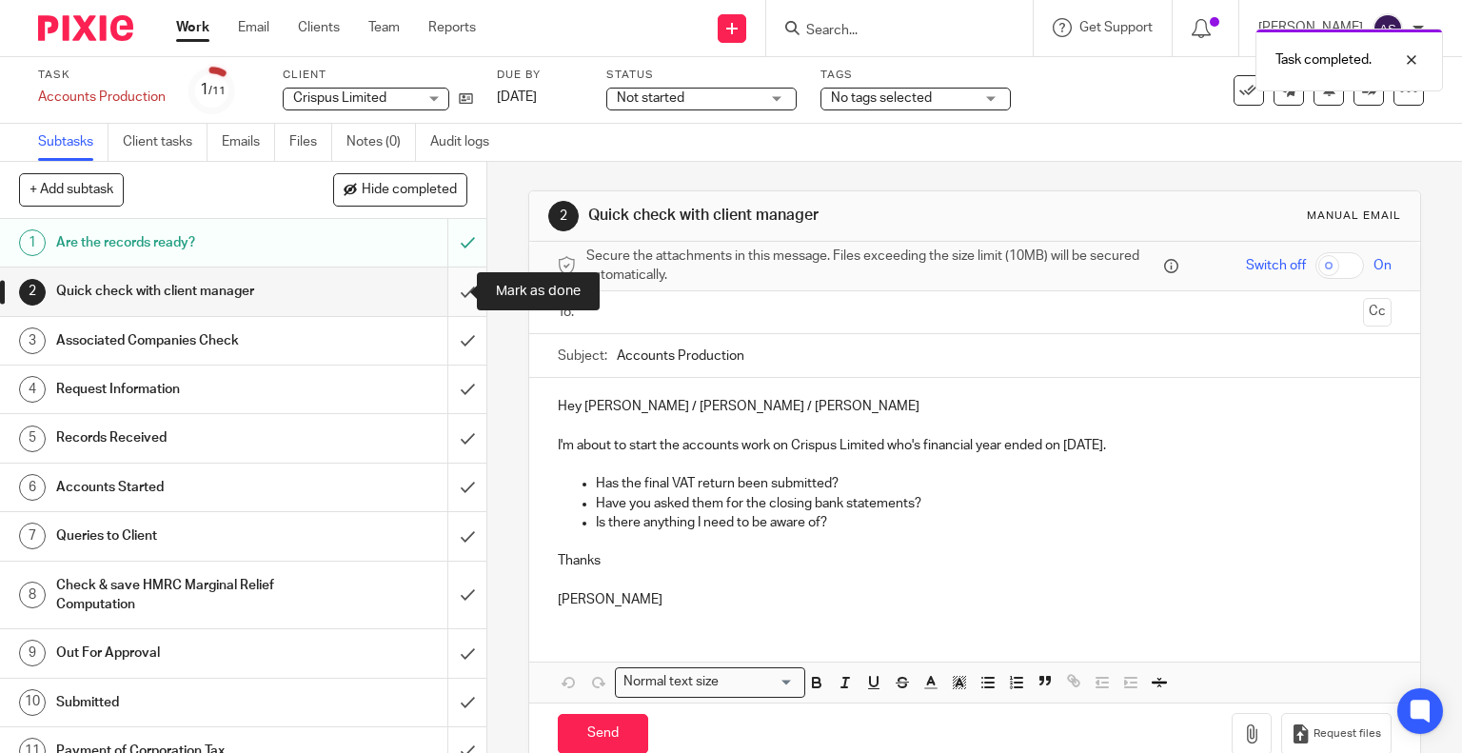
click at [444, 291] on input "submit" at bounding box center [243, 291] width 486 height 48
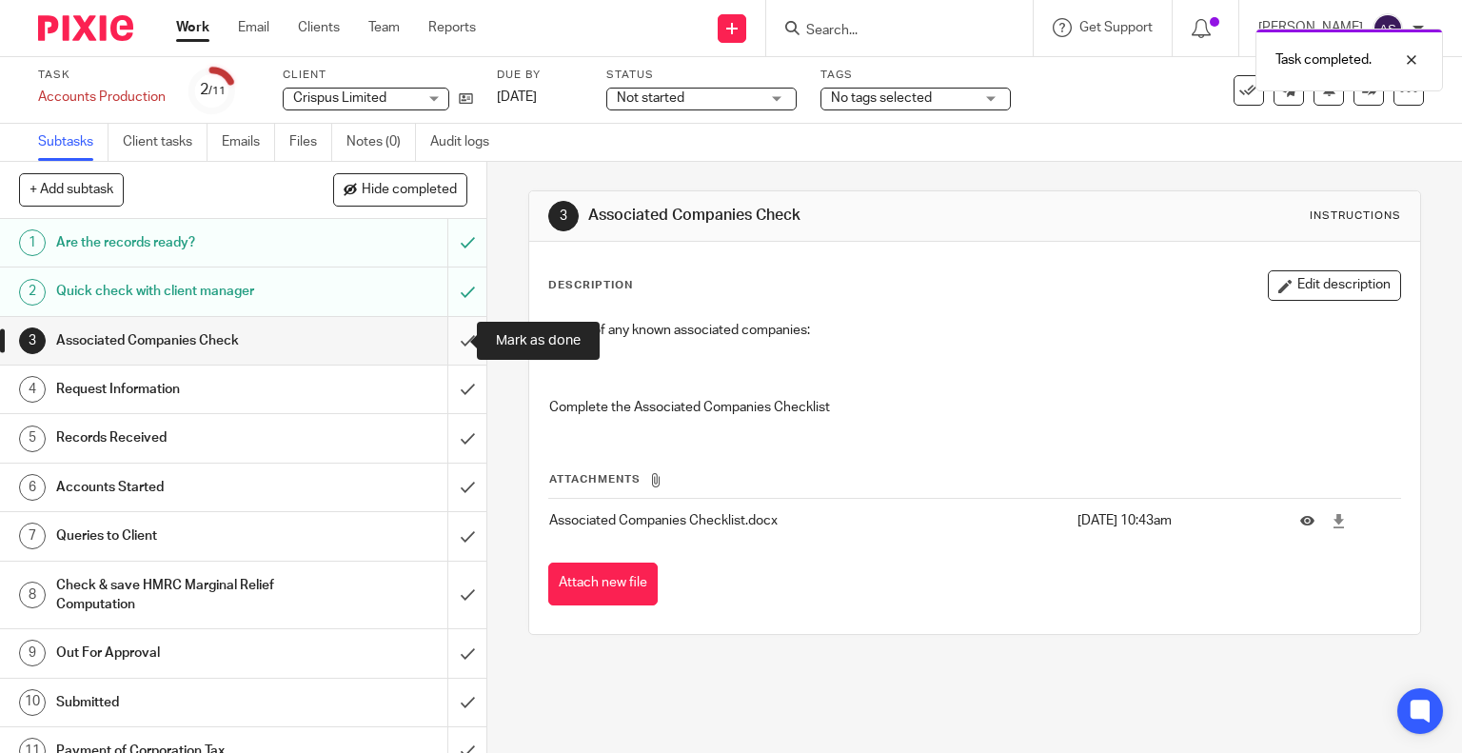
click at [444, 341] on input "submit" at bounding box center [243, 341] width 486 height 48
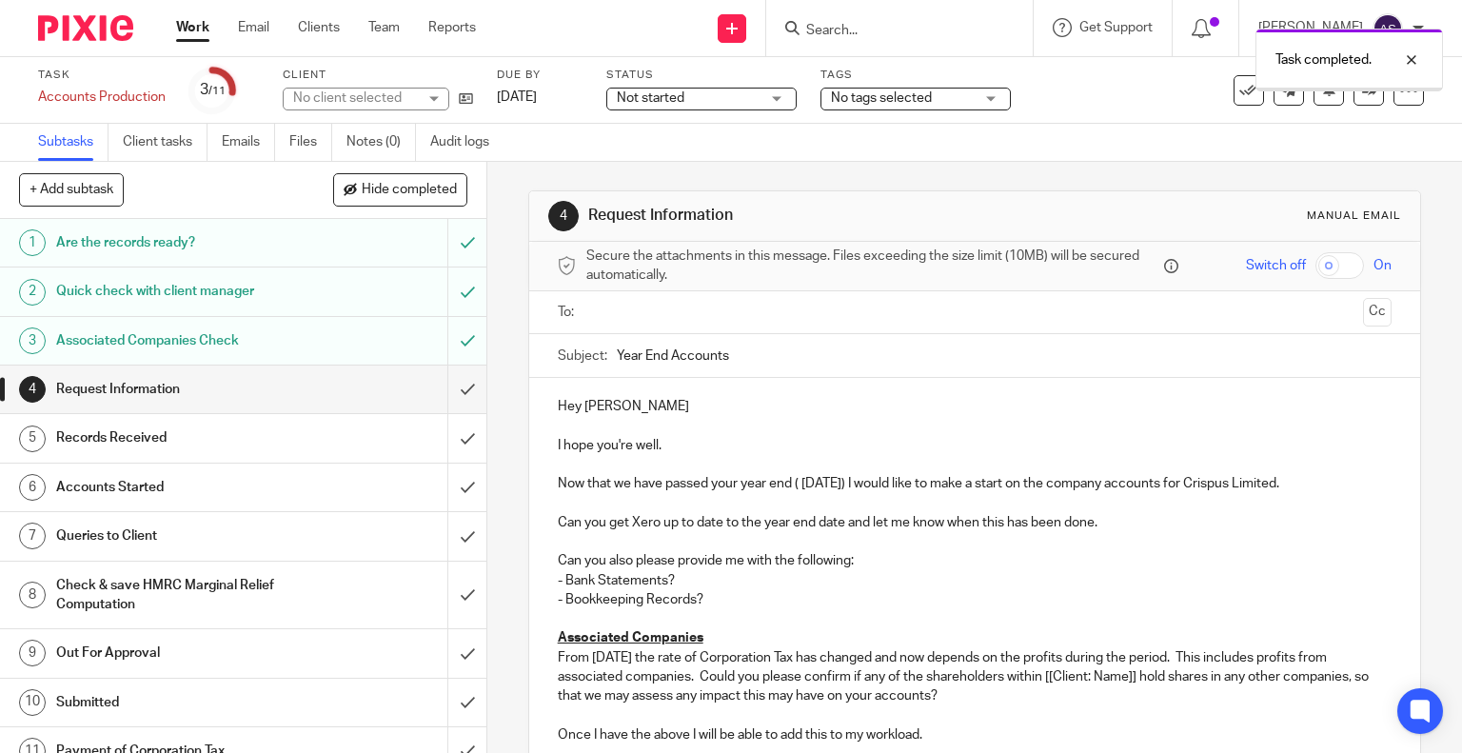
click at [110, 396] on h1 "Request Information" at bounding box center [180, 389] width 248 height 29
drag, startPoint x: 597, startPoint y: 406, endPoint x: 609, endPoint y: 406, distance: 12.4
click at [601, 406] on p "Hey [PERSON_NAME]" at bounding box center [975, 406] width 835 height 19
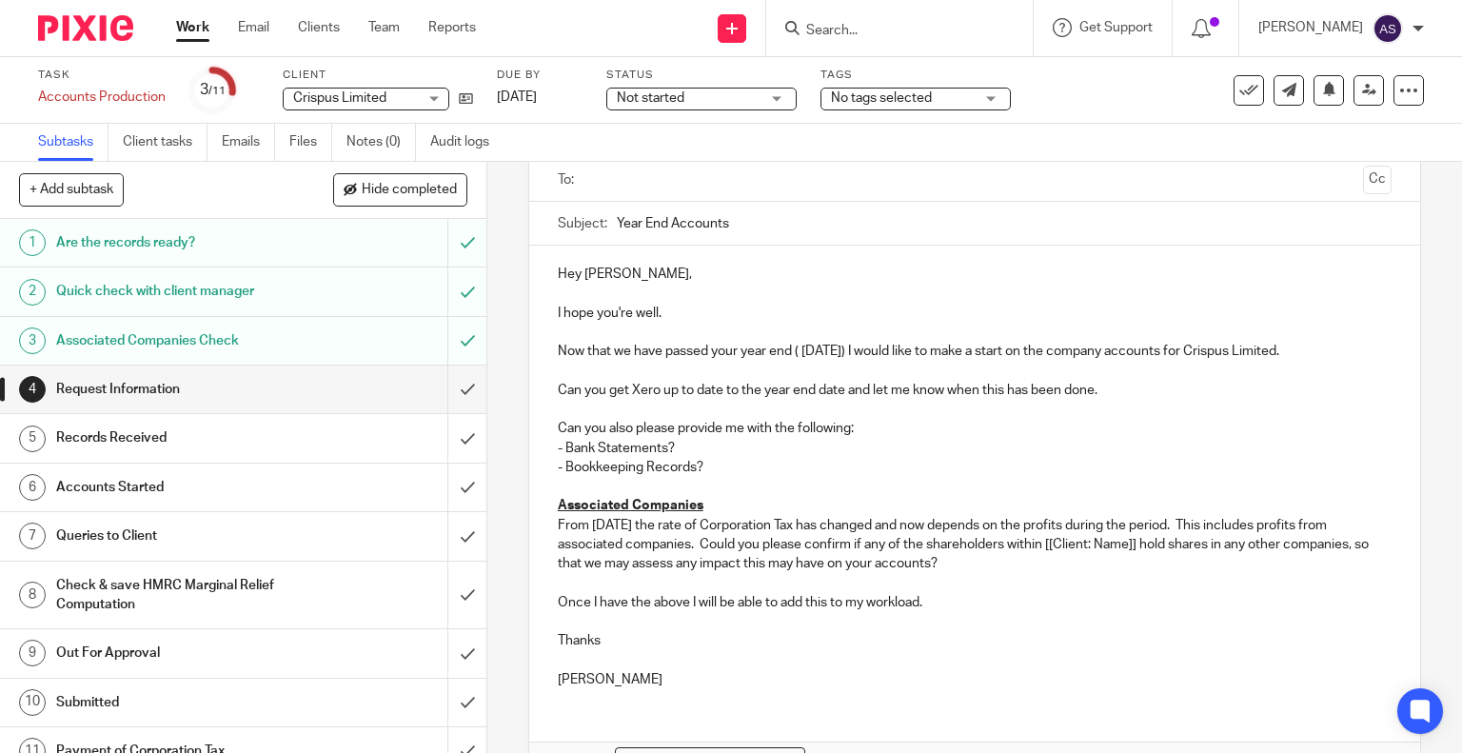
scroll to position [132, 0]
drag, startPoint x: 609, startPoint y: 272, endPoint x: 551, endPoint y: 279, distance: 58.4
click at [558, 279] on p "Hey [PERSON_NAME]," at bounding box center [975, 274] width 835 height 19
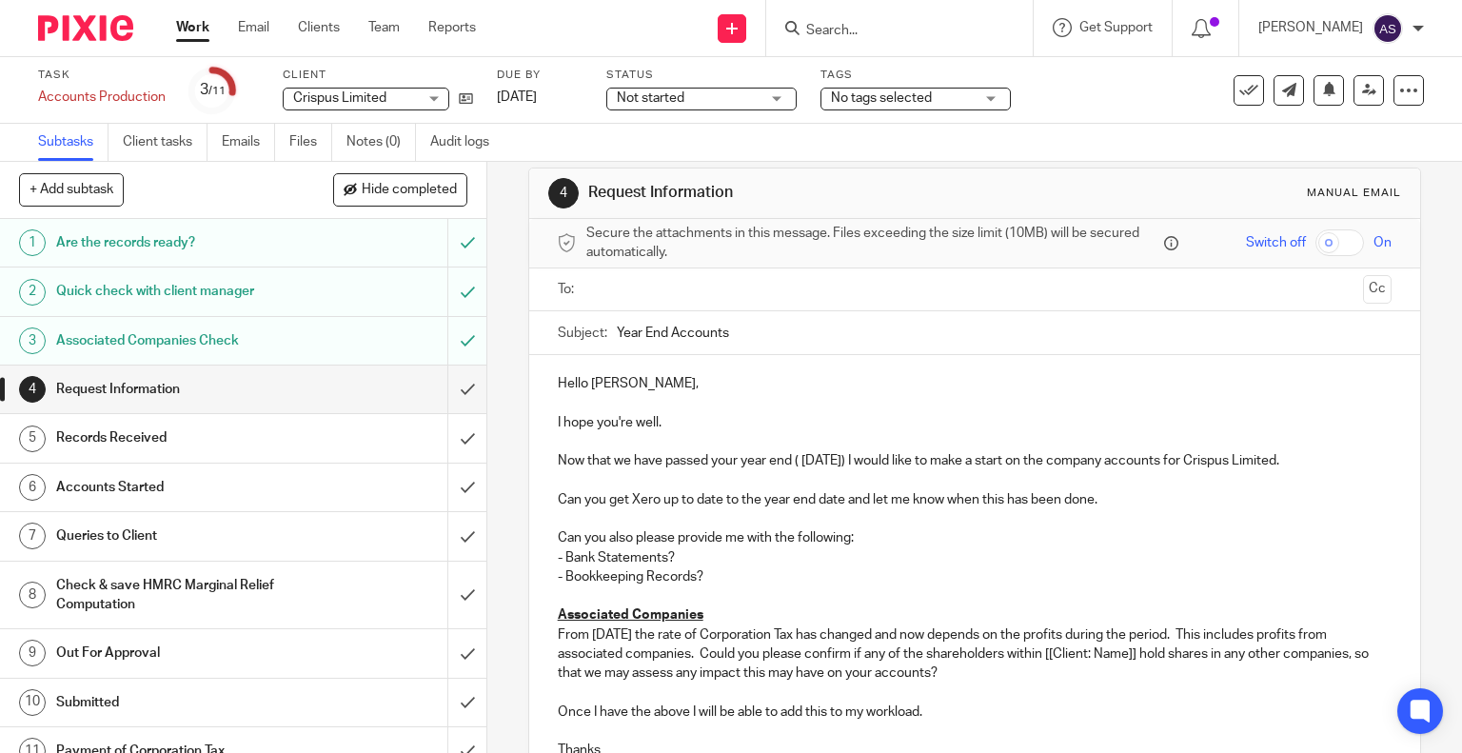
scroll to position [0, 0]
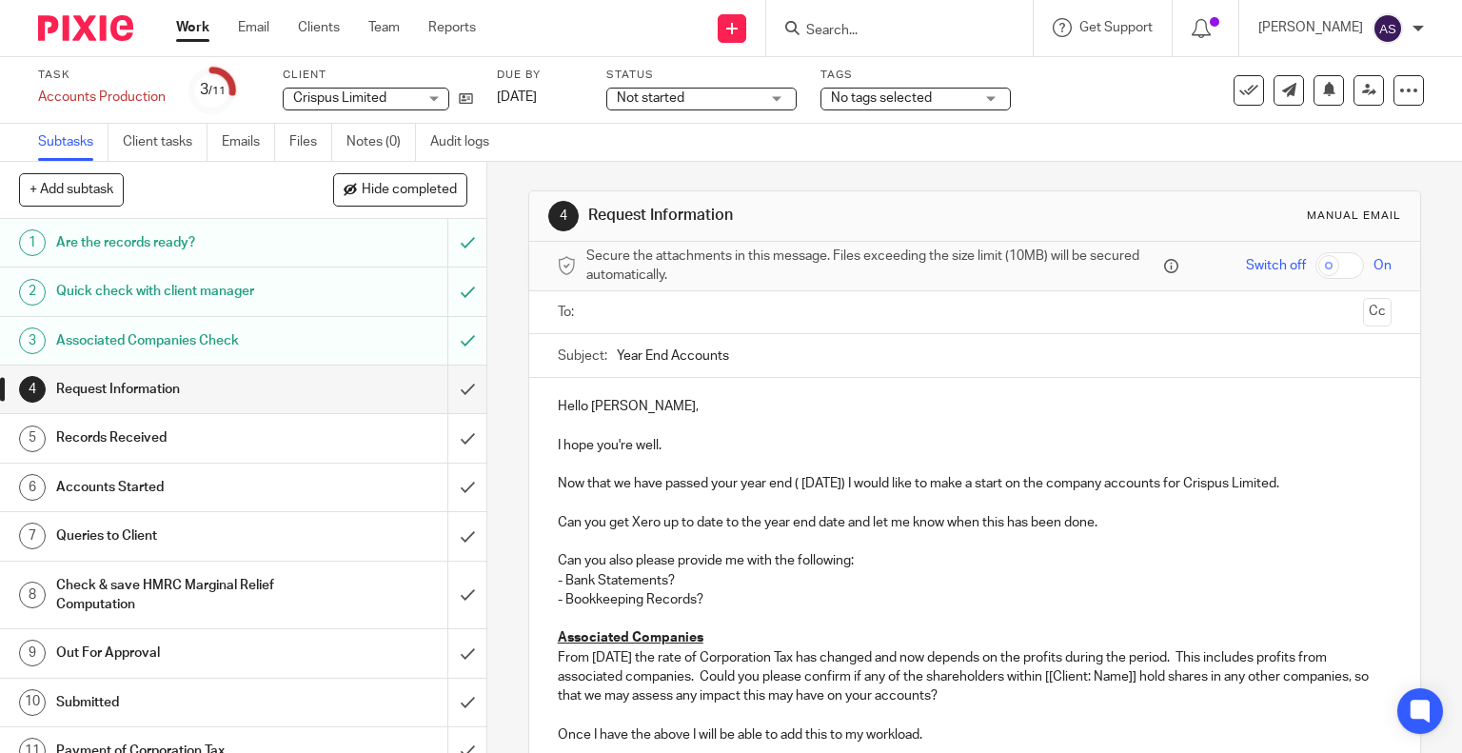
click at [662, 416] on p at bounding box center [975, 425] width 835 height 19
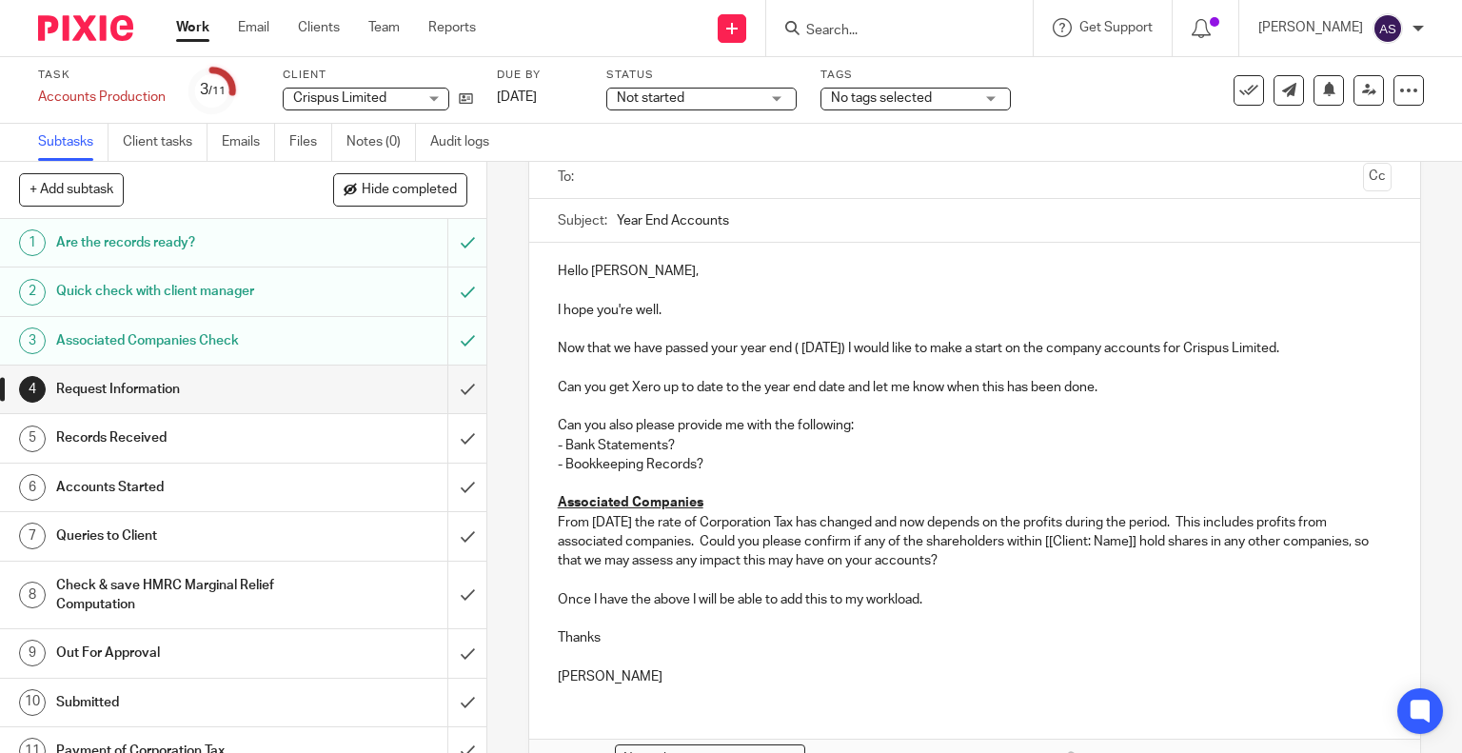
scroll to position [174, 0]
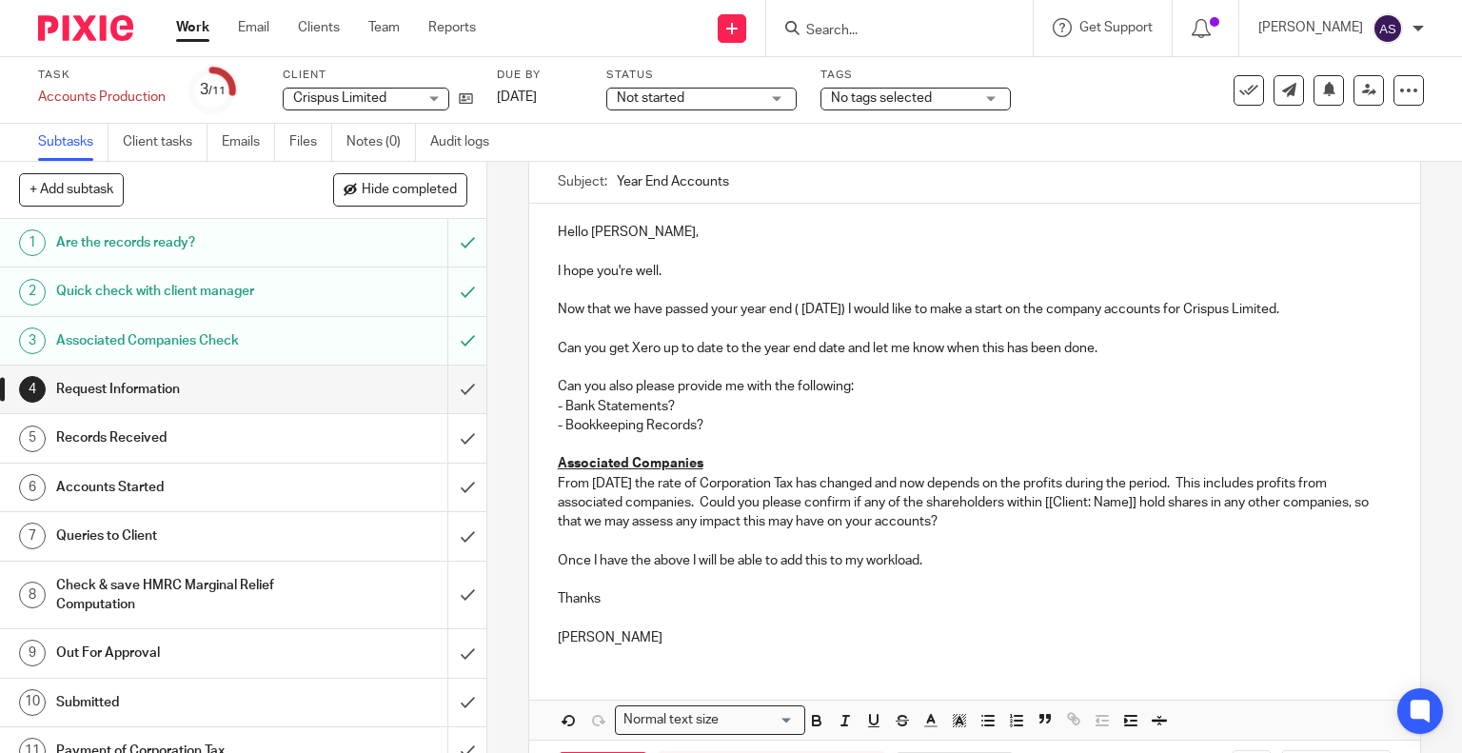
click at [672, 266] on p "I hope you're well." at bounding box center [975, 271] width 835 height 19
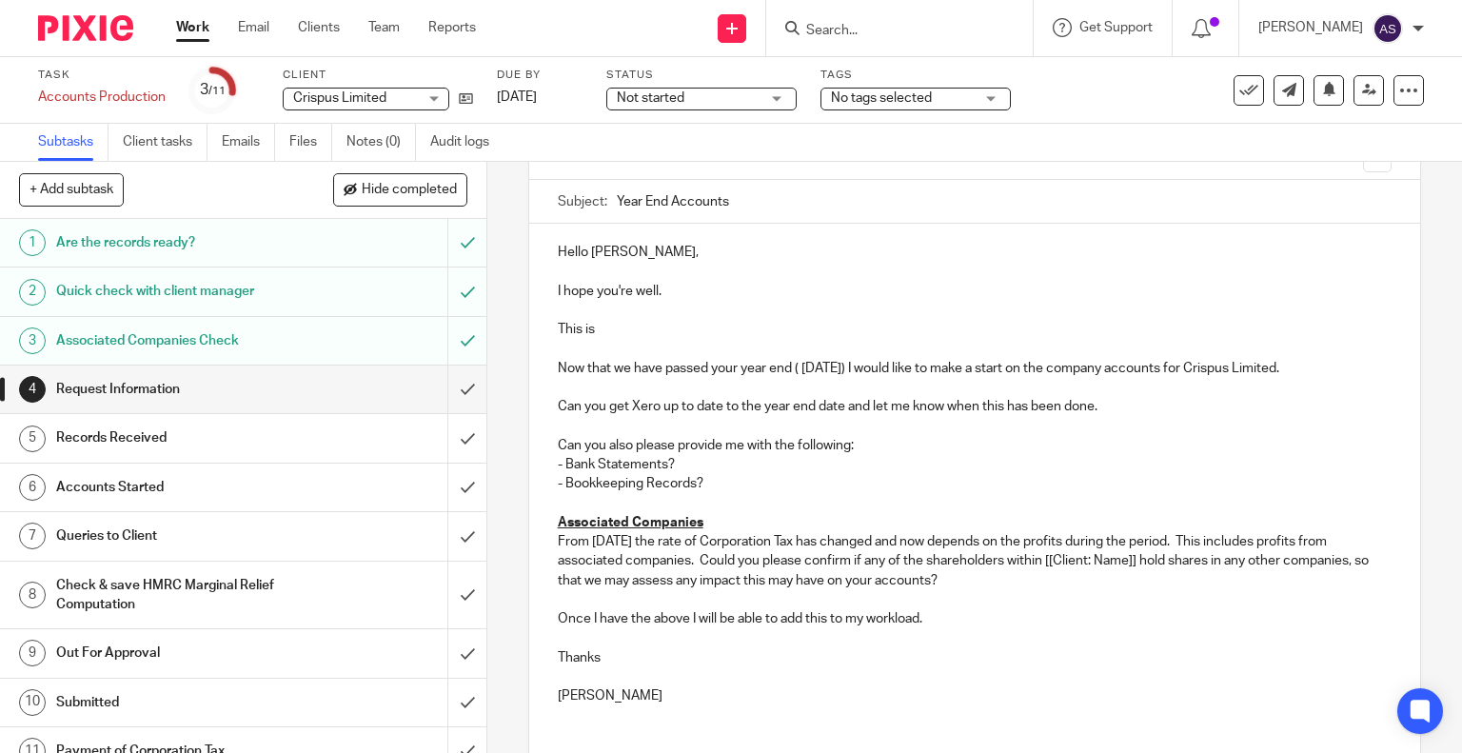
scroll to position [156, 0]
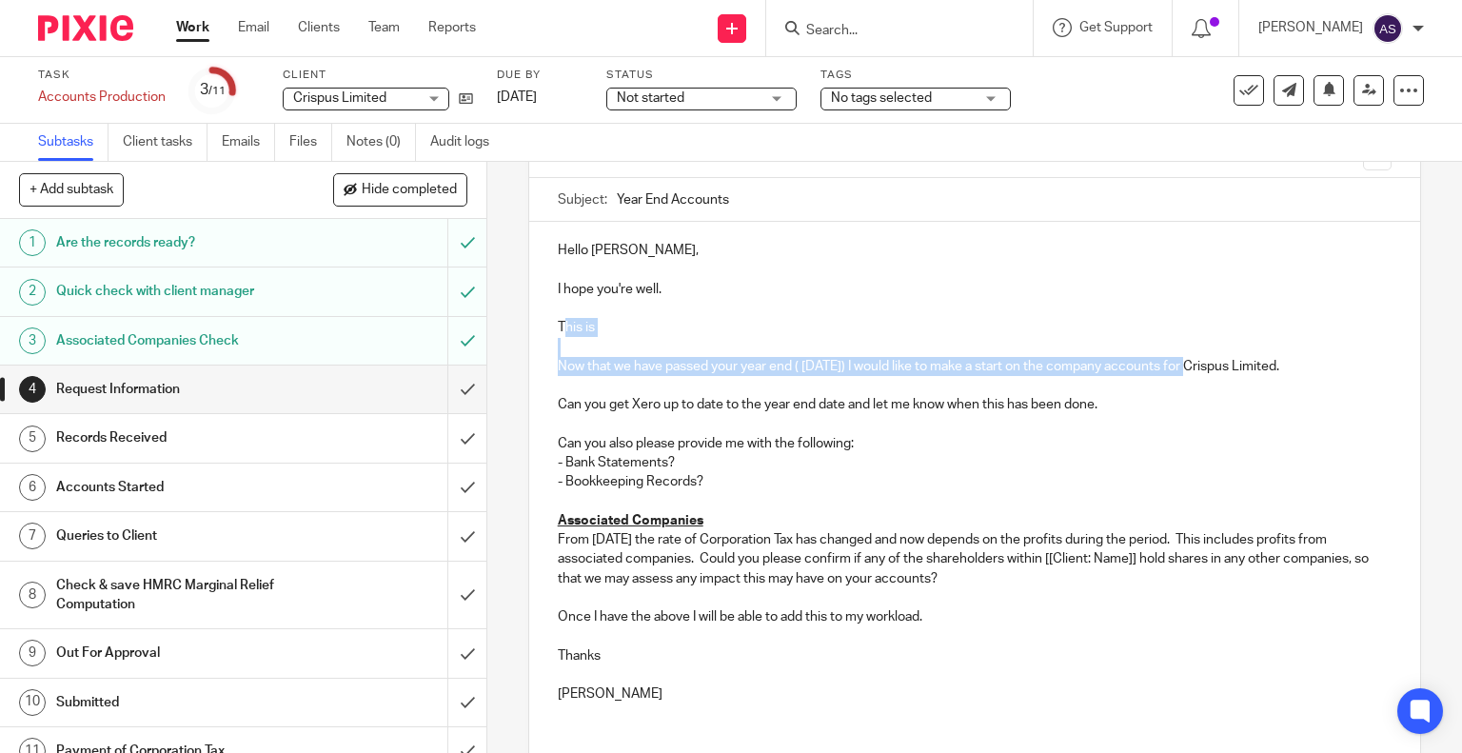
drag, startPoint x: 1194, startPoint y: 365, endPoint x: 556, endPoint y: 330, distance: 639.5
click at [556, 330] on div "Hello [PERSON_NAME], I hope you're well. This is Now that we have passed your y…" at bounding box center [975, 470] width 892 height 496
click at [914, 338] on p at bounding box center [975, 347] width 835 height 19
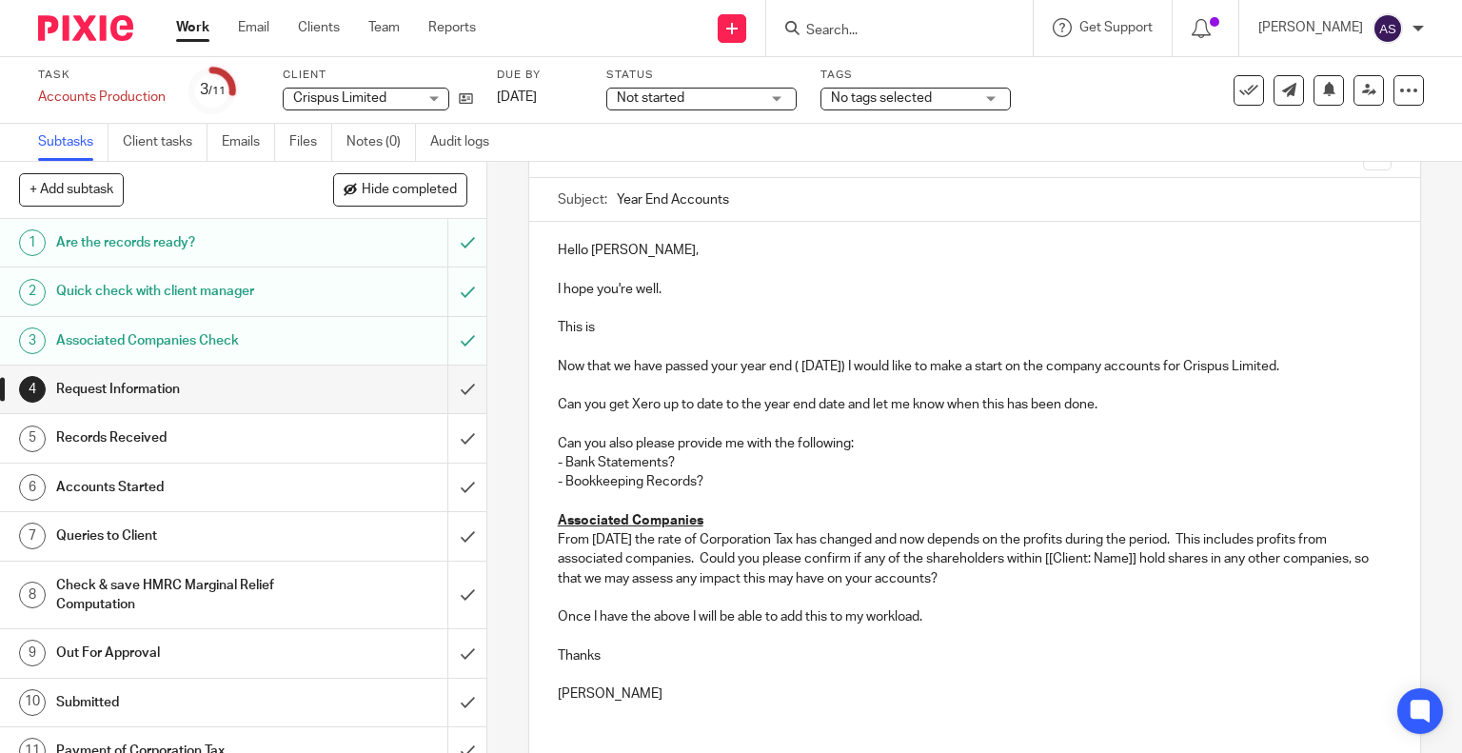
click at [1116, 415] on p at bounding box center [975, 424] width 835 height 19
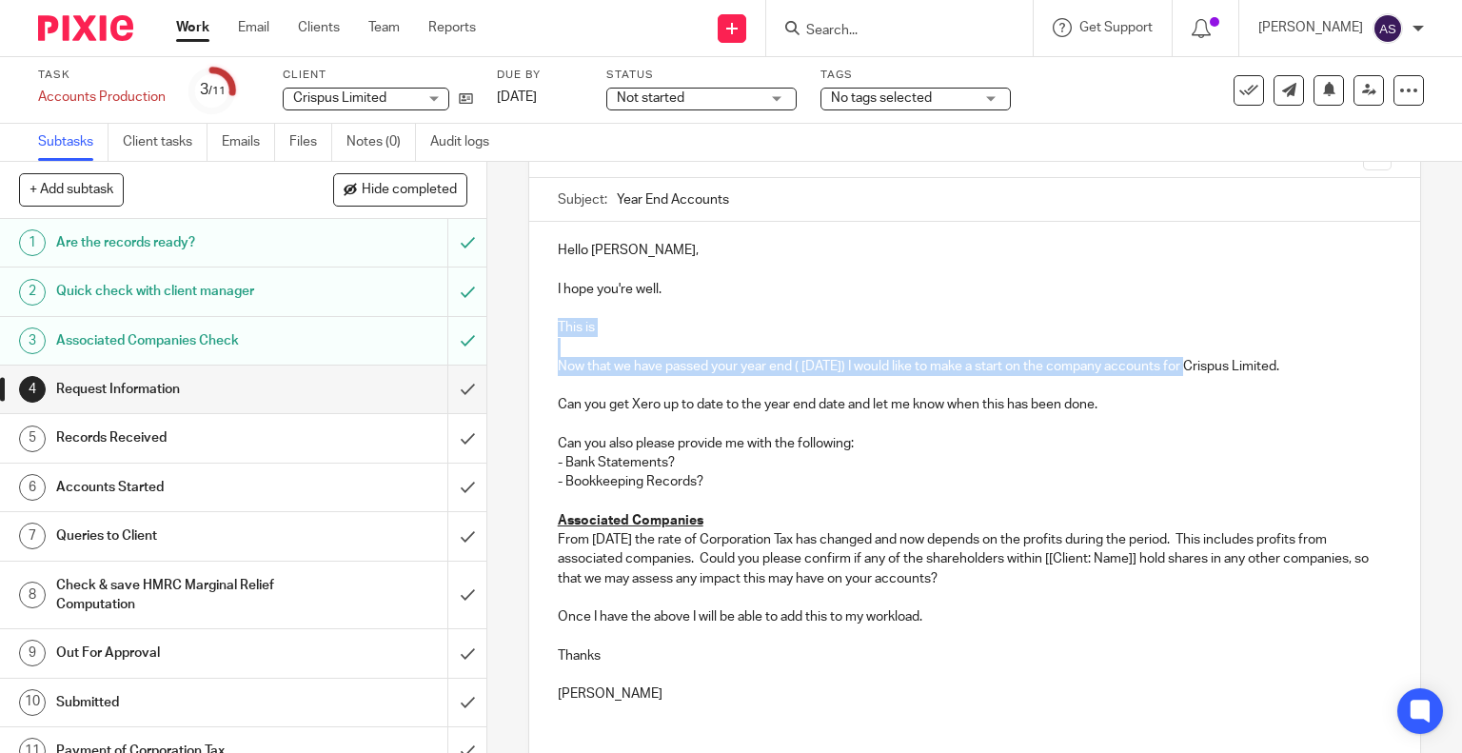
drag, startPoint x: 1192, startPoint y: 367, endPoint x: 520, endPoint y: 318, distance: 673.7
click at [520, 318] on div "4 Request Information Manual email Secure the attachments in this message. File…" at bounding box center [974, 457] width 975 height 591
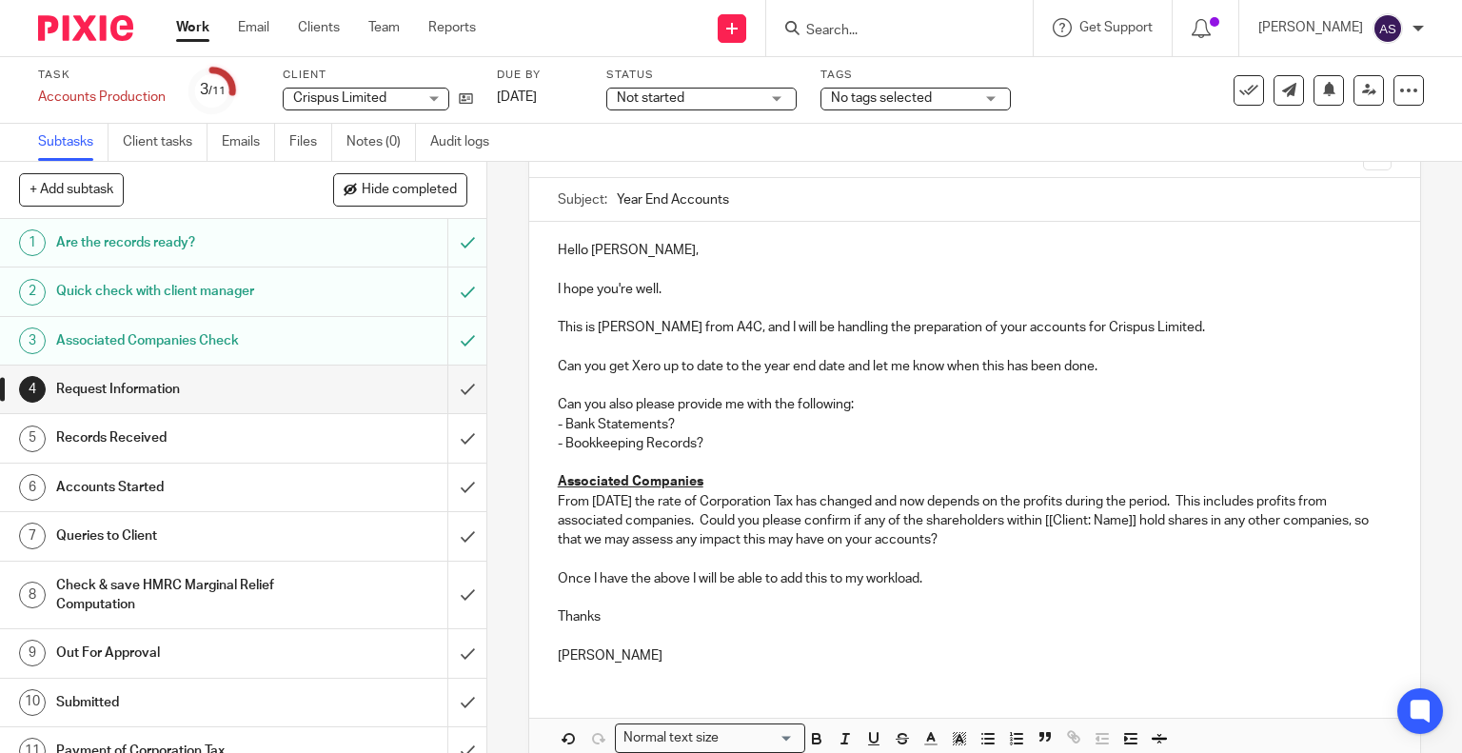
click at [1131, 325] on p "This is [PERSON_NAME] from A4C, and I will be handling the preparation of your …" at bounding box center [975, 327] width 835 height 19
drag, startPoint x: 1261, startPoint y: 323, endPoint x: 1333, endPoint y: 364, distance: 83.1
click at [1333, 364] on div "Hello [PERSON_NAME], I hope you're well. This is [PERSON_NAME] from A4C, and I …" at bounding box center [975, 451] width 892 height 458
click at [593, 337] on p "This is [PERSON_NAME] from A4C, and I will be handling the preparation of your …" at bounding box center [975, 327] width 835 height 19
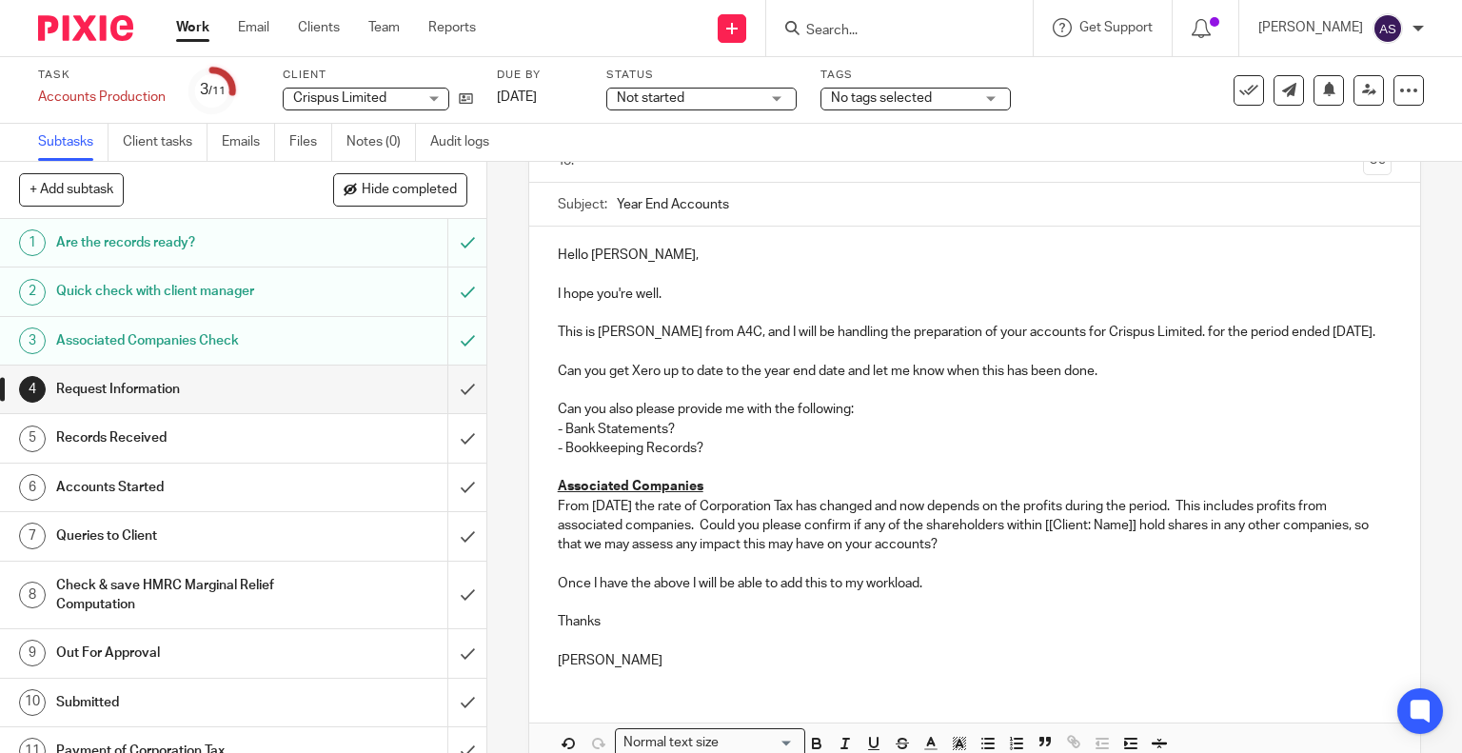
scroll to position [162, 0]
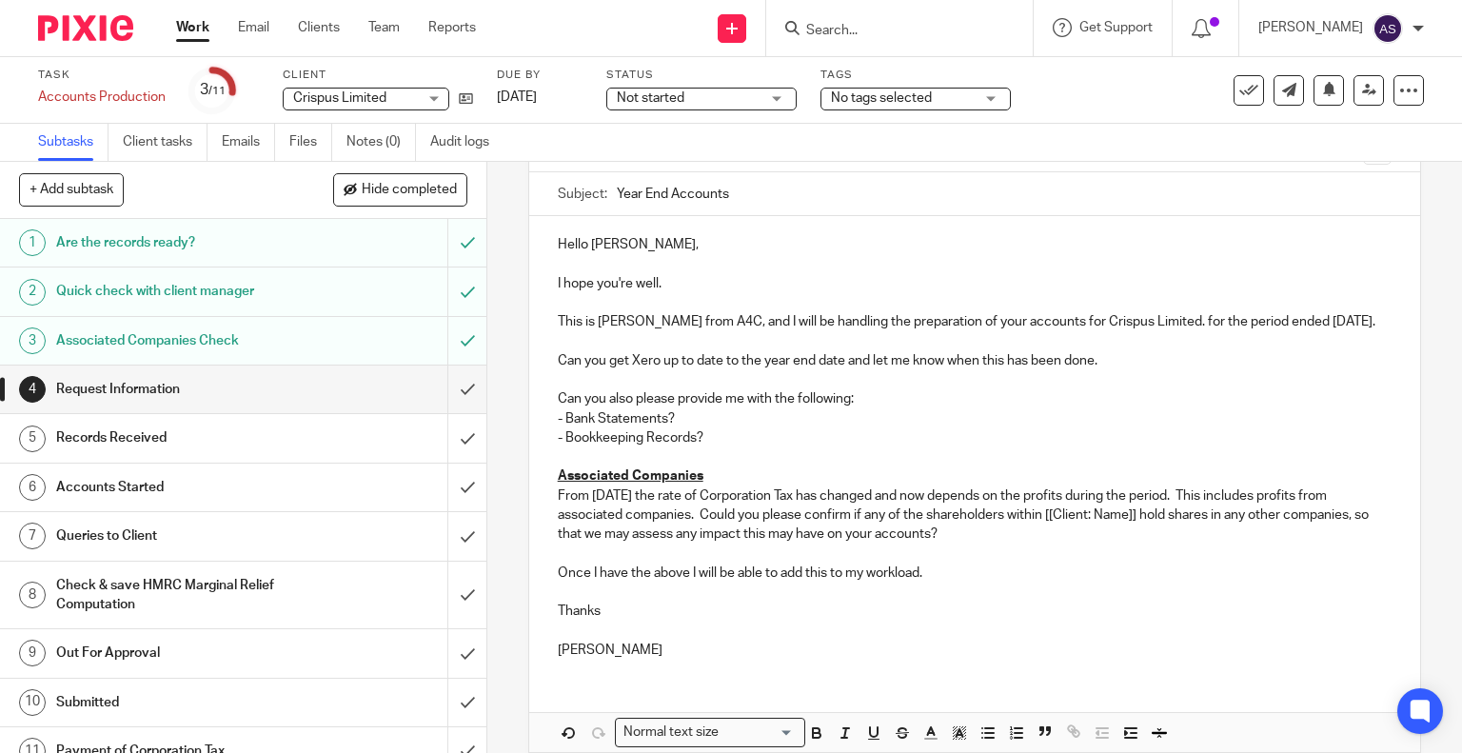
click at [1130, 321] on p "This is [PERSON_NAME] from A4C, and I will be handling the preparation of your …" at bounding box center [975, 321] width 835 height 19
click at [1100, 389] on p at bounding box center [975, 379] width 835 height 19
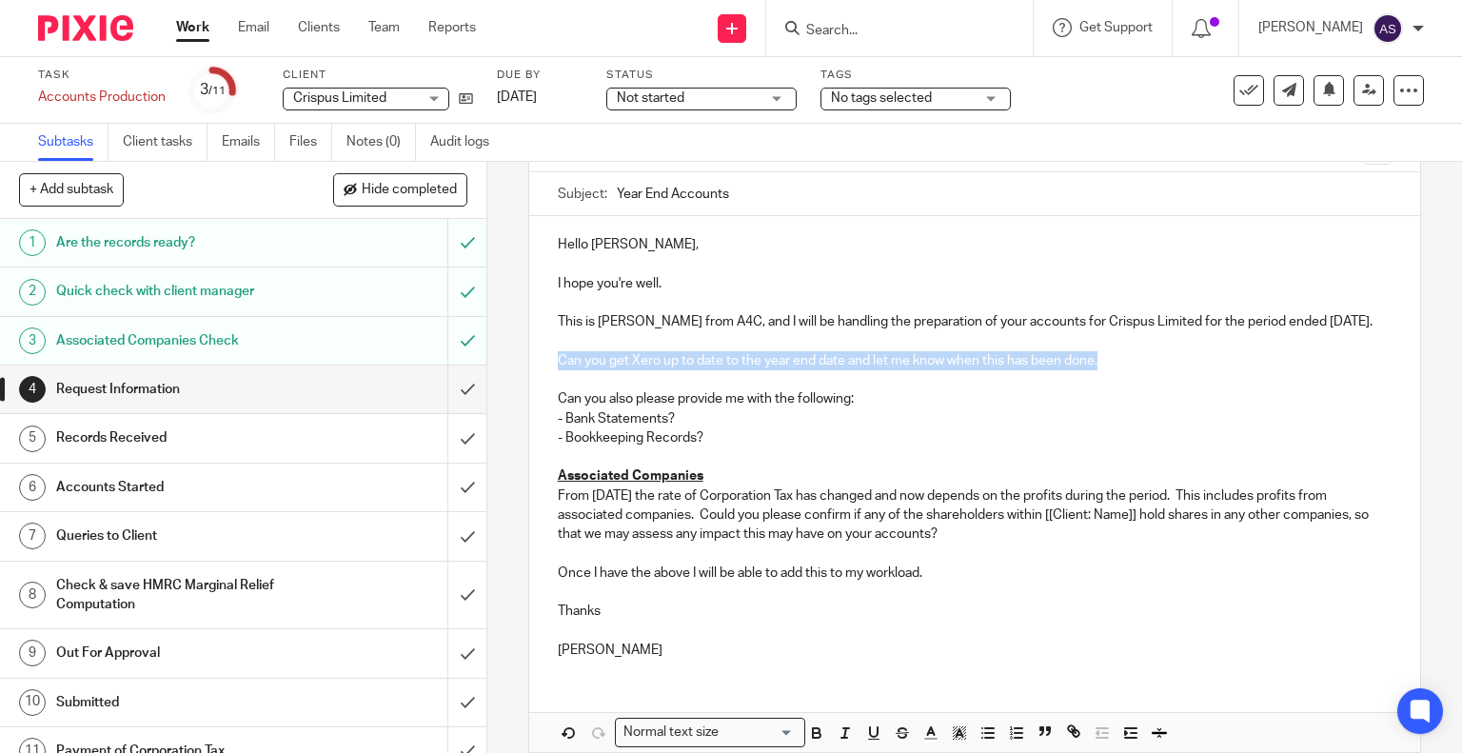
drag, startPoint x: 1097, startPoint y: 374, endPoint x: 549, endPoint y: 375, distance: 548.2
click at [549, 375] on div "Hello [PERSON_NAME], I hope you're well. This is [PERSON_NAME] from A4C, and I …" at bounding box center [975, 445] width 892 height 458
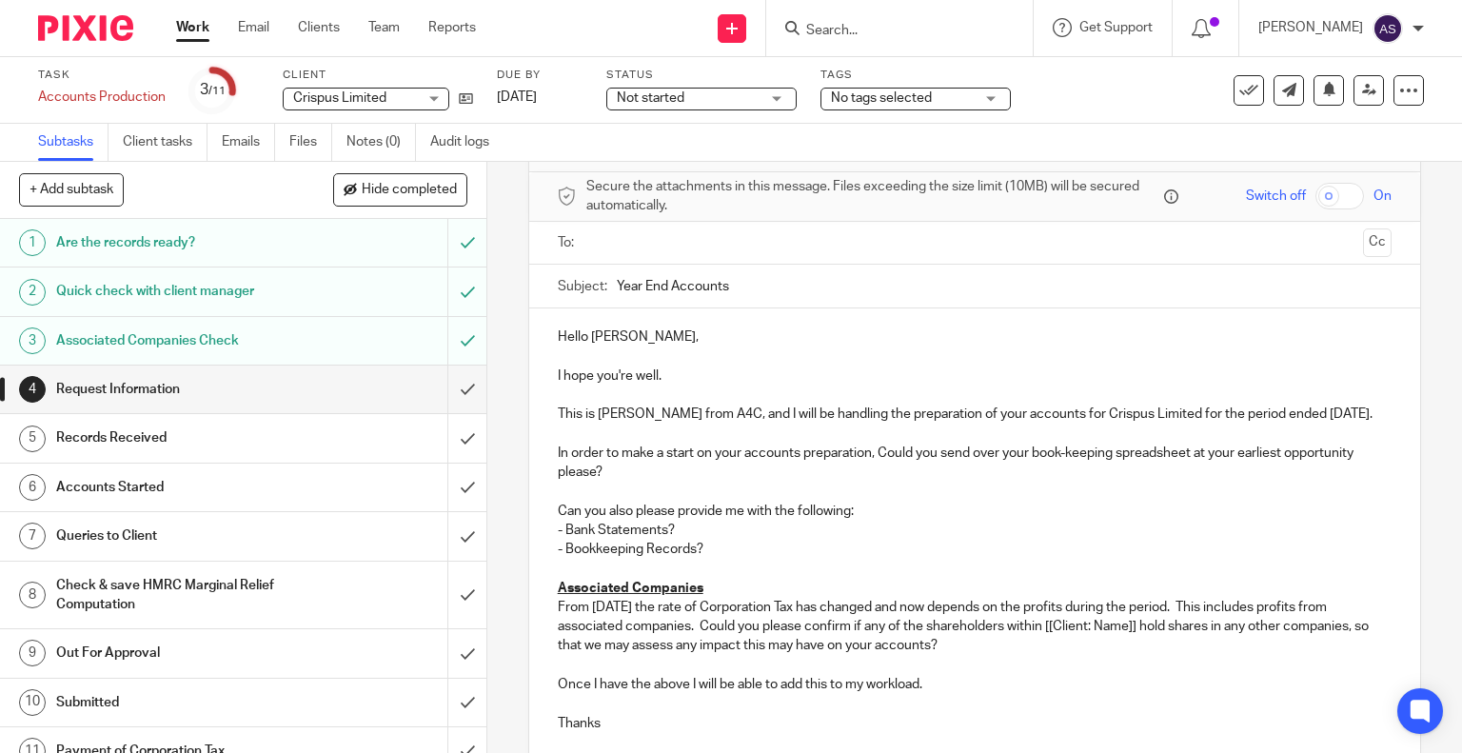
scroll to position [72, 0]
click at [885, 468] on p "In order to make a start on your accounts preparation, Could you send over your…" at bounding box center [975, 460] width 835 height 39
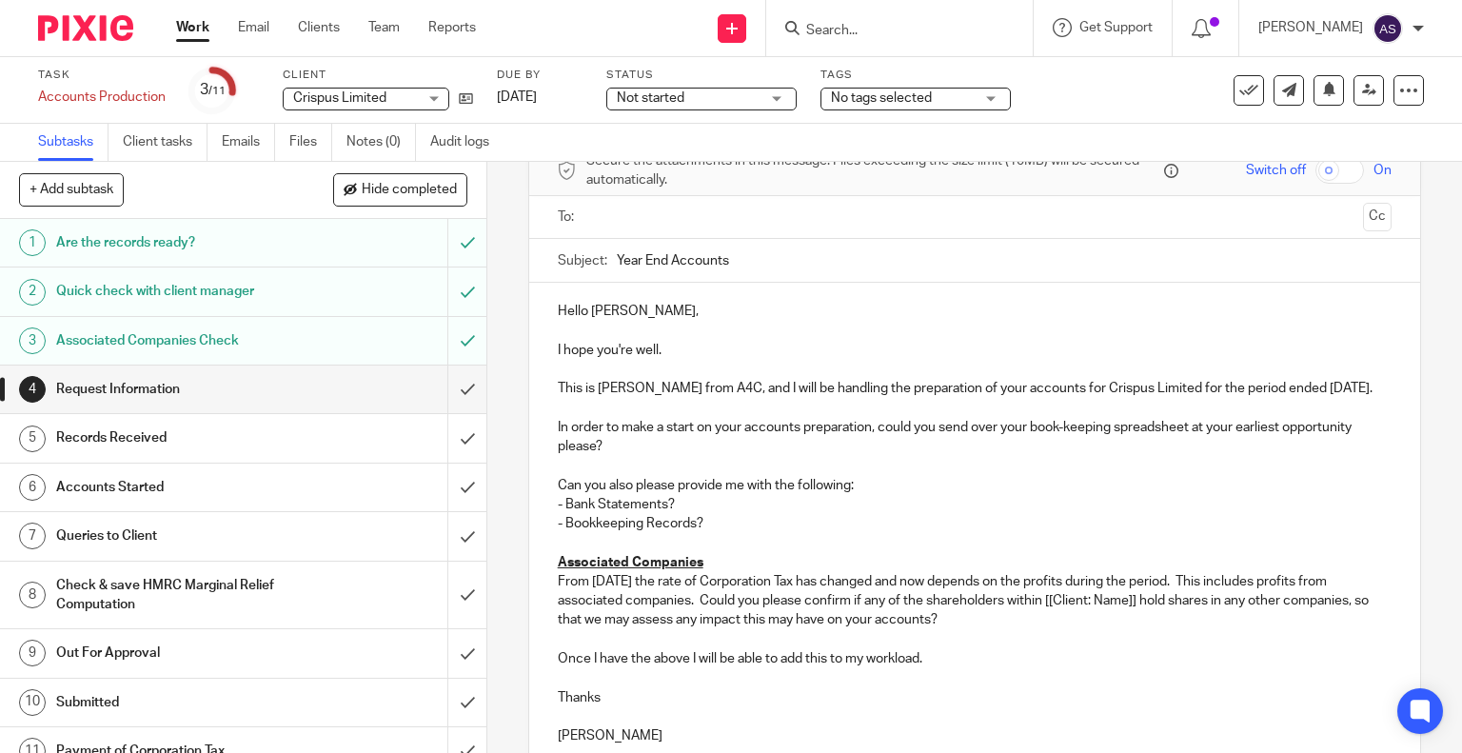
scroll to position [148, 0]
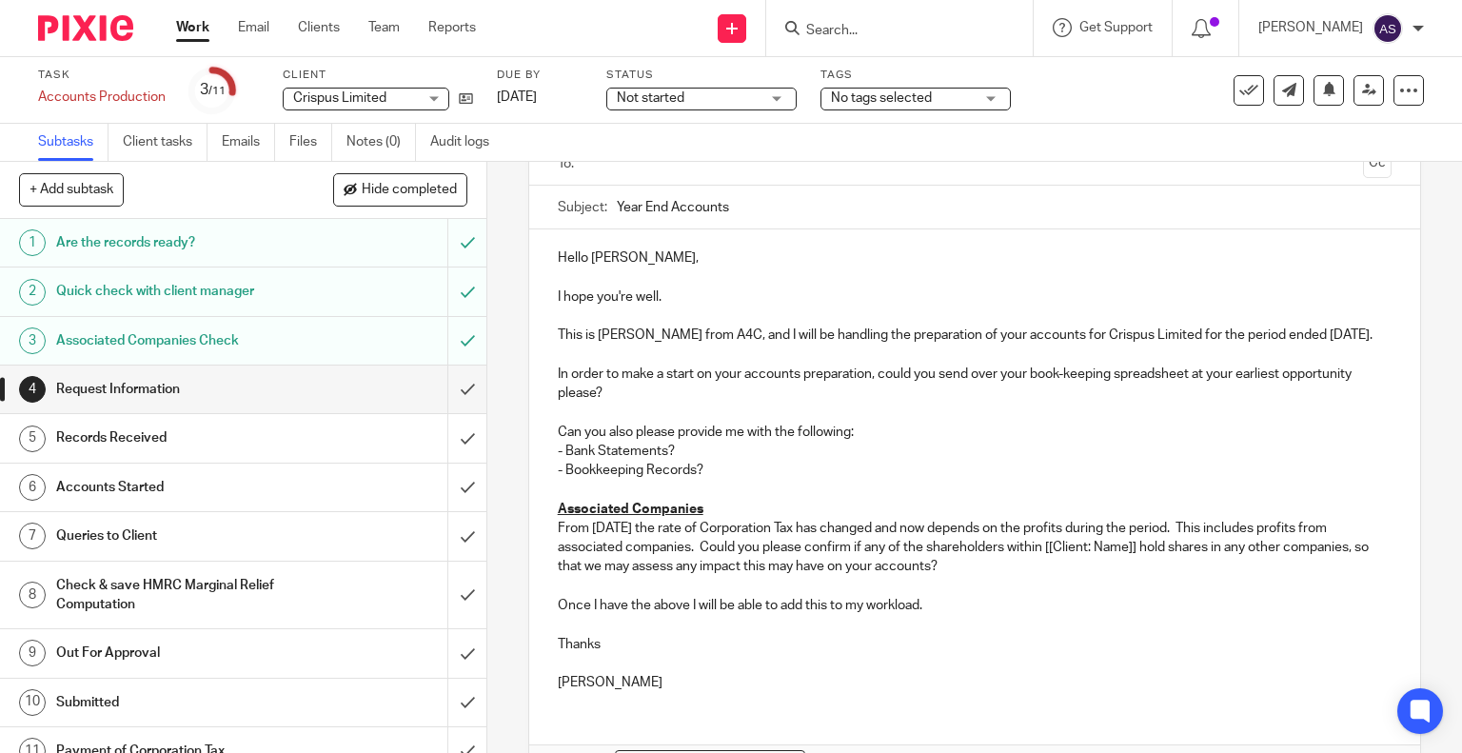
click at [1285, 390] on p "In order to make a start on your accounts preparation, could you send over your…" at bounding box center [975, 384] width 835 height 39
click at [1349, 395] on p "In order to make a start on your accounts preparation, could you send over your…" at bounding box center [975, 384] width 835 height 39
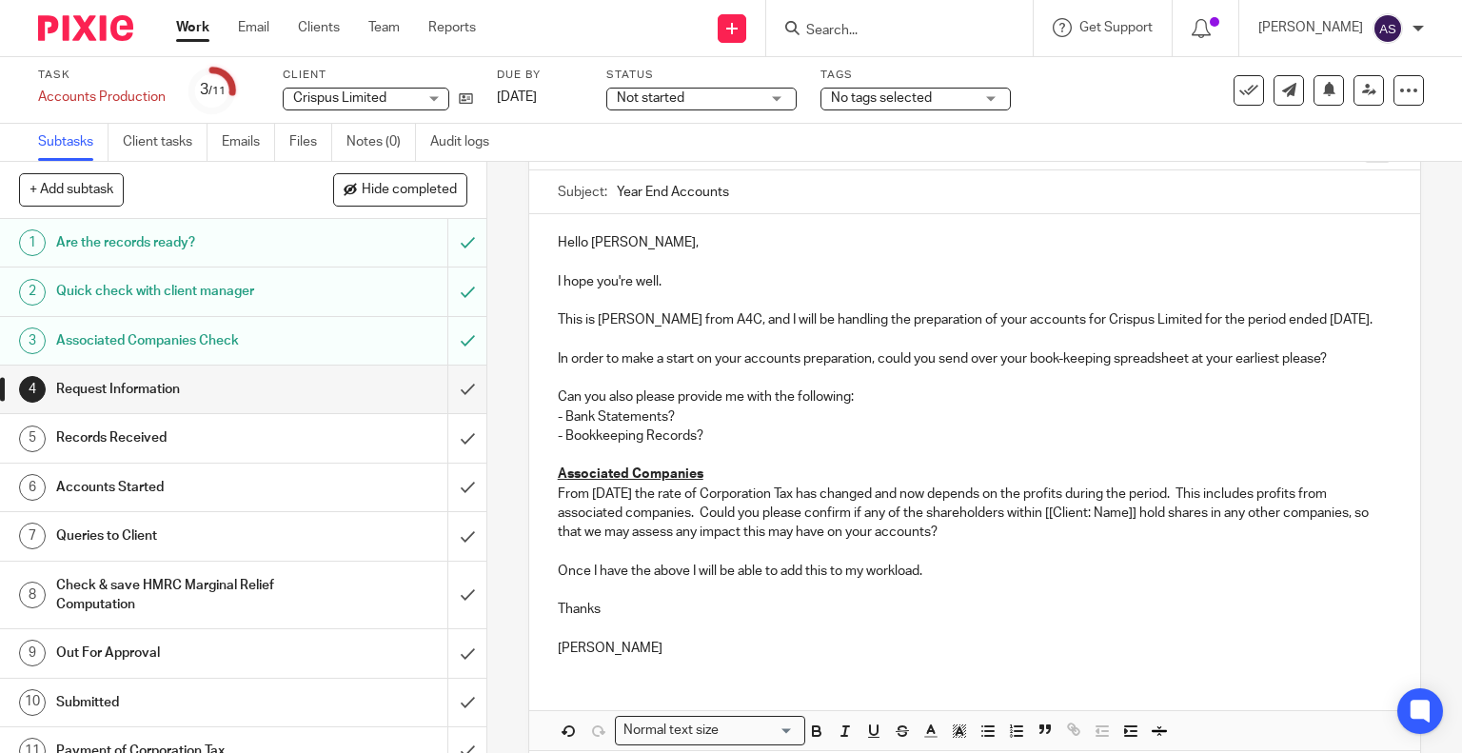
scroll to position [160, 0]
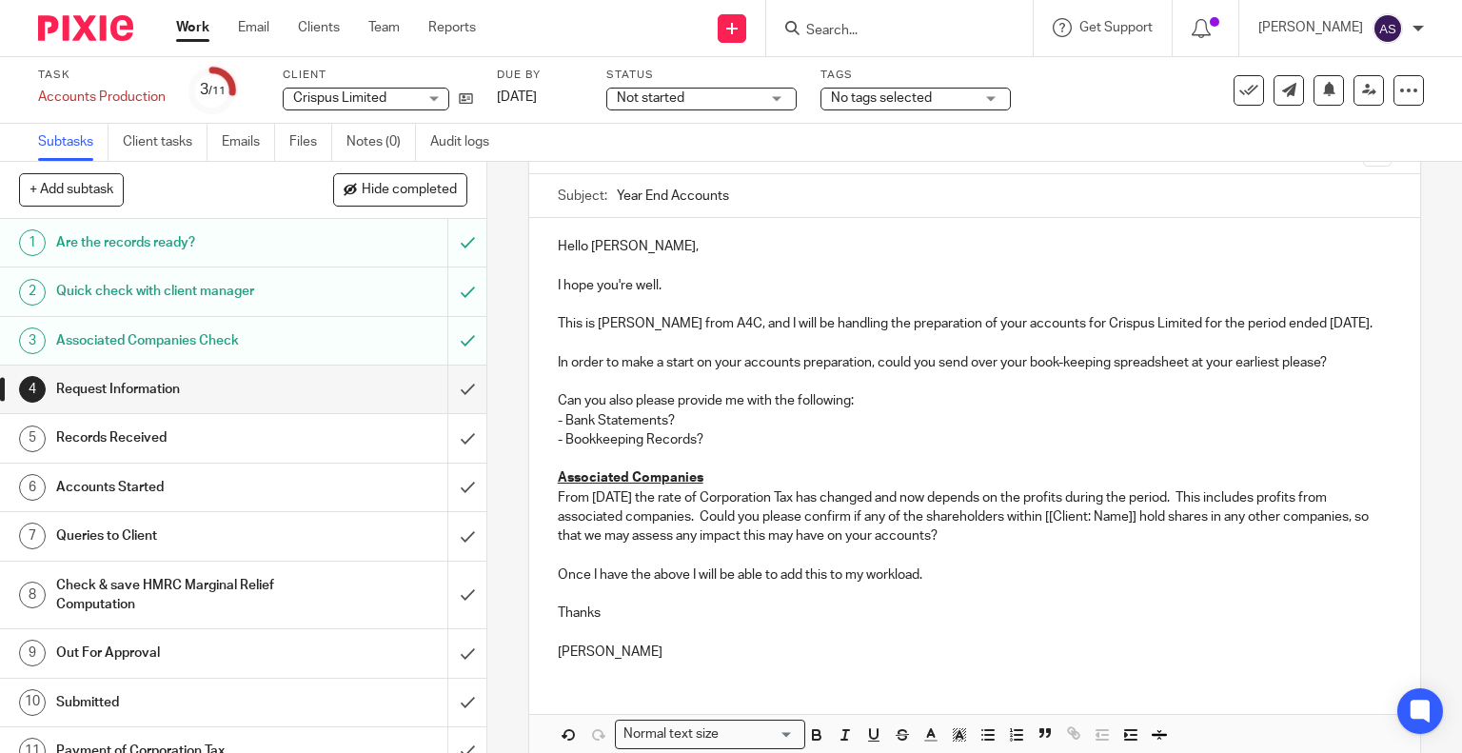
click at [868, 372] on p "In order to make a start on your accounts preparation, could you send over your…" at bounding box center [975, 362] width 835 height 19
drag, startPoint x: 927, startPoint y: 380, endPoint x: 953, endPoint y: 384, distance: 26.0
click at [953, 372] on p "In order to make a start on your accounts, could you send over your book-keepin…" at bounding box center [975, 362] width 835 height 19
drag, startPoint x: 698, startPoint y: 457, endPoint x: 525, endPoint y: 457, distance: 172.3
click at [529, 457] on div "Hello [PERSON_NAME], I hope you're well. This is [PERSON_NAME] from A4C, and I …" at bounding box center [975, 447] width 892 height 458
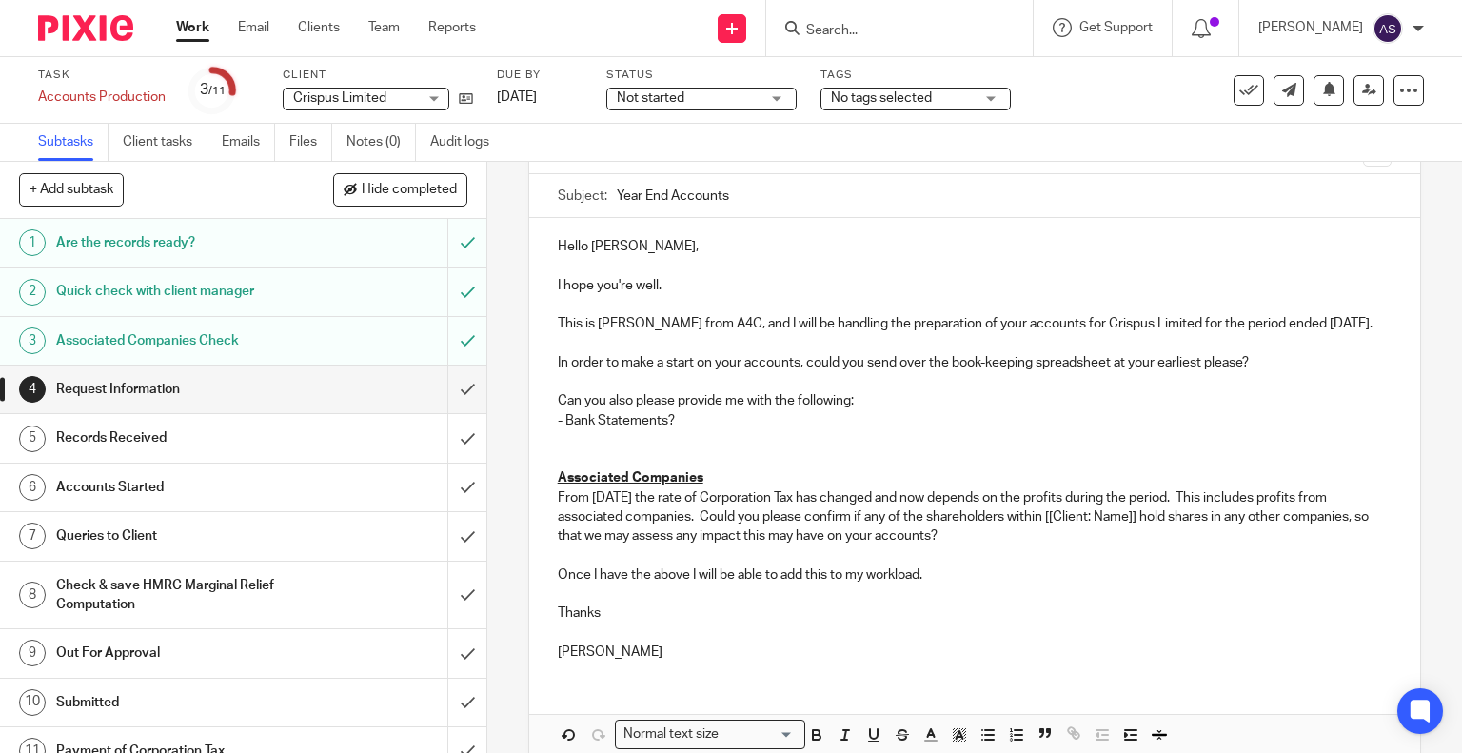
click at [673, 430] on p "- Bank Statements?" at bounding box center [975, 420] width 835 height 19
drag, startPoint x: 673, startPoint y: 437, endPoint x: 521, endPoint y: 443, distance: 152.4
click at [521, 443] on div "4 Request Information Manual email Secure the attachments in this message. File…" at bounding box center [974, 457] width 975 height 591
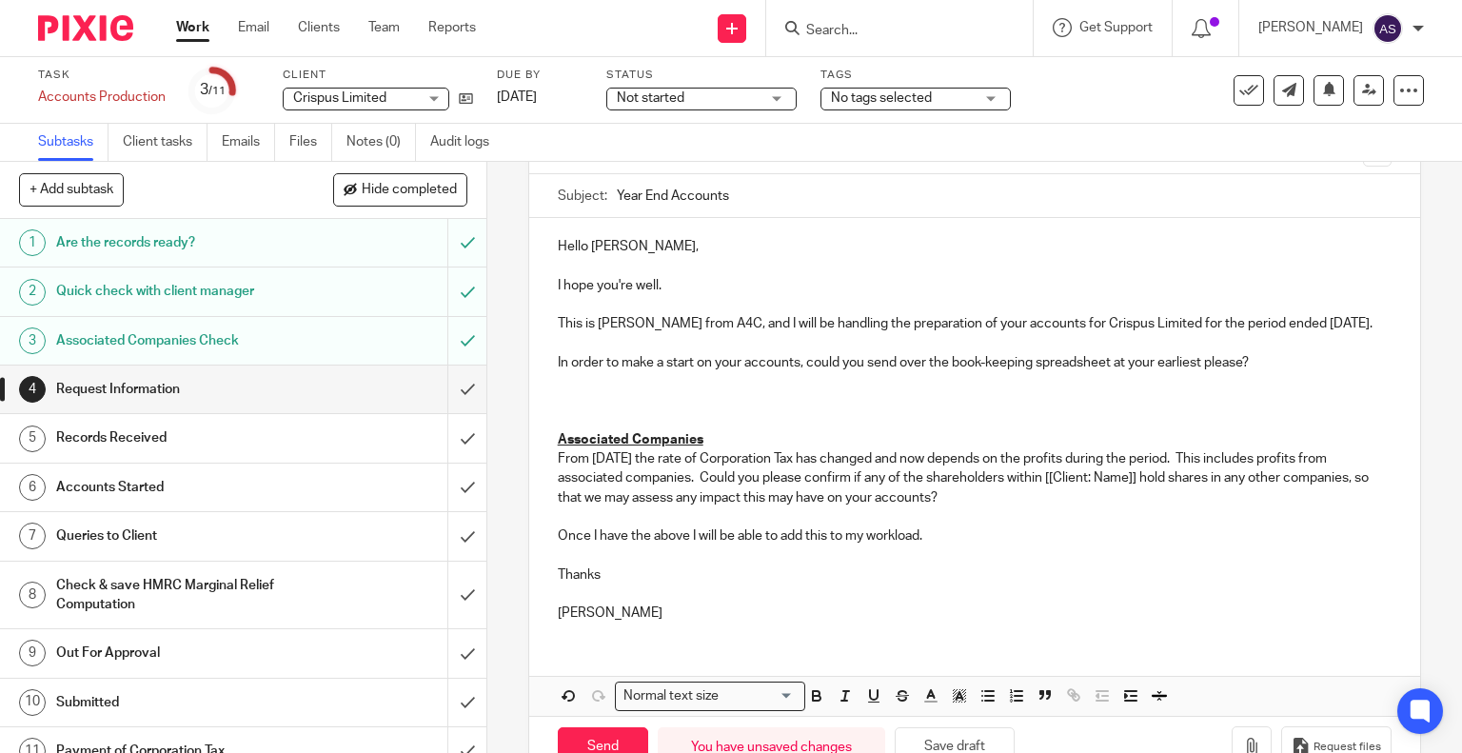
scroll to position [0, 0]
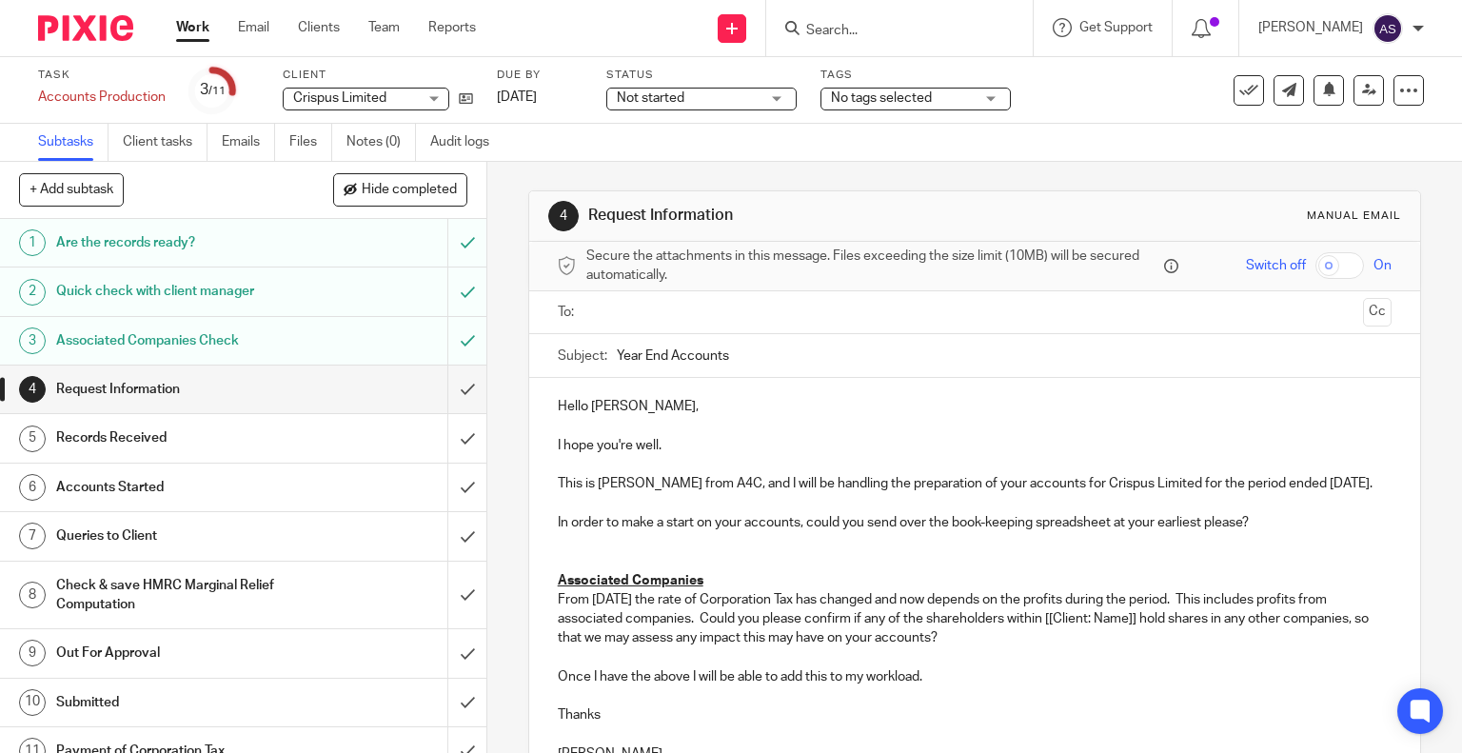
click at [543, 582] on div "Hello [PERSON_NAME], I hope you're well. This is [PERSON_NAME] from A4C, and I …" at bounding box center [975, 578] width 892 height 400
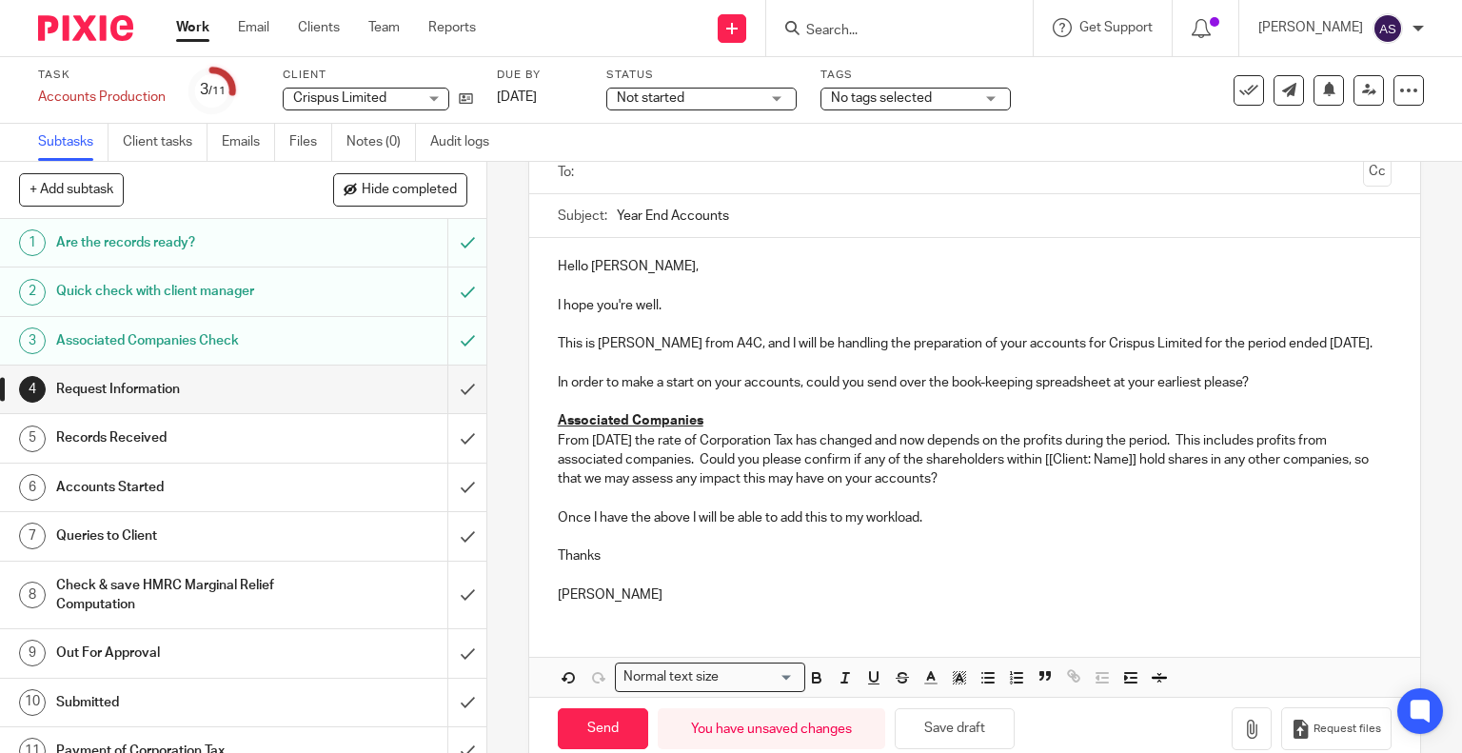
scroll to position [143, 0]
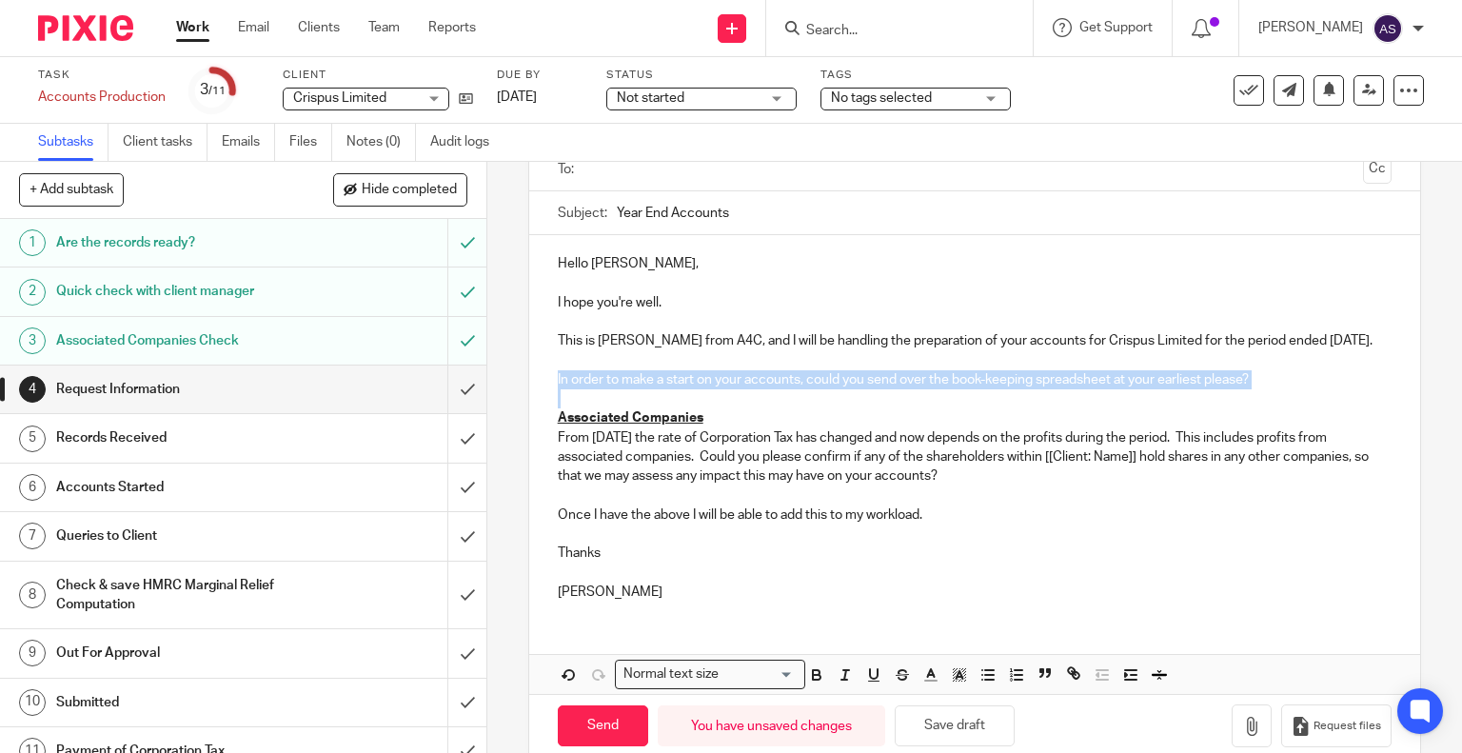
drag, startPoint x: 549, startPoint y: 394, endPoint x: 1271, endPoint y: 407, distance: 721.5
click at [1271, 407] on div "Hello [PERSON_NAME], I hope you're well. This is [PERSON_NAME] from A4C, and I …" at bounding box center [975, 425] width 892 height 381
copy p "In order to make a start on your accounts, could you send over the book-keeping…"
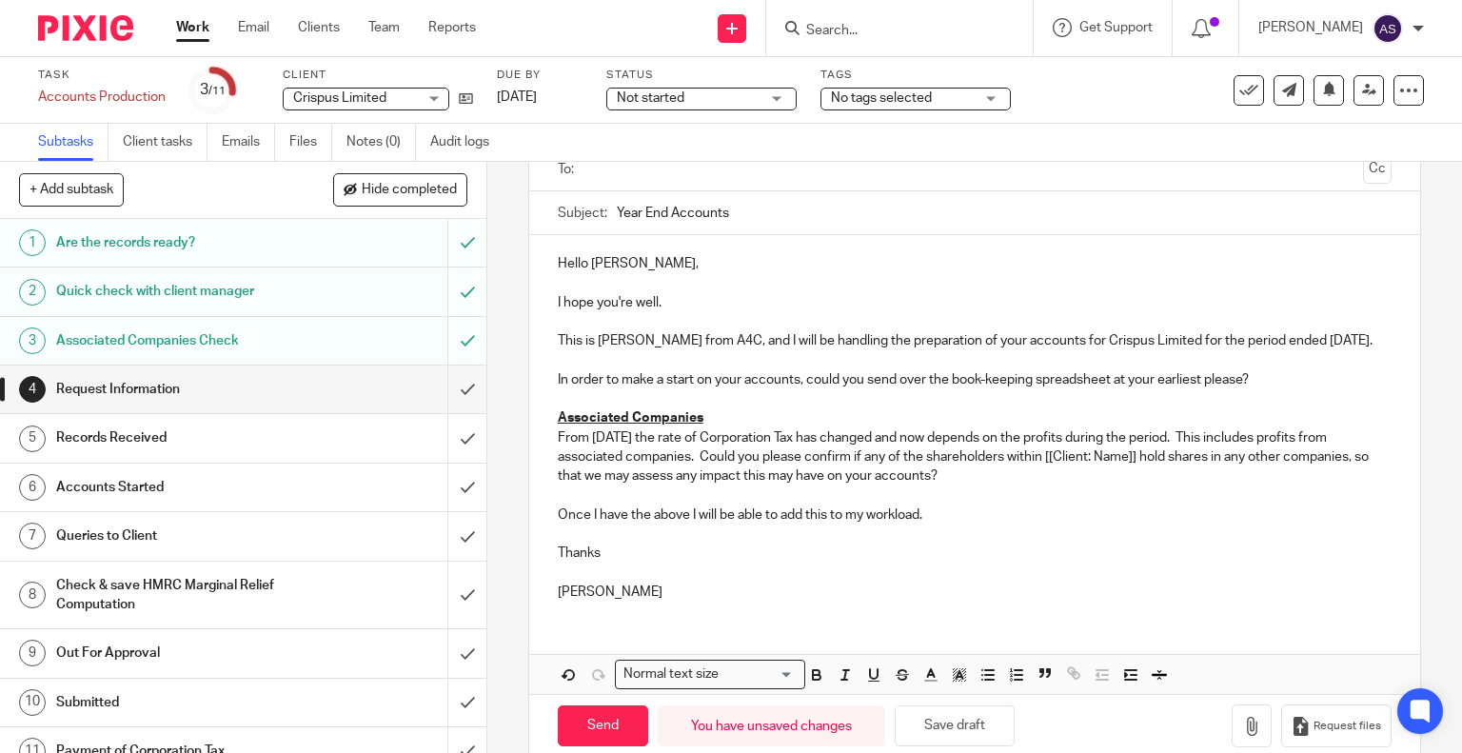
click at [624, 350] on p "This is [PERSON_NAME] from A4C, and I will be handling the preparation of your …" at bounding box center [975, 340] width 835 height 19
click at [638, 389] on p "In order to make a start on your accounts, could you send over the book-keeping…" at bounding box center [975, 379] width 835 height 19
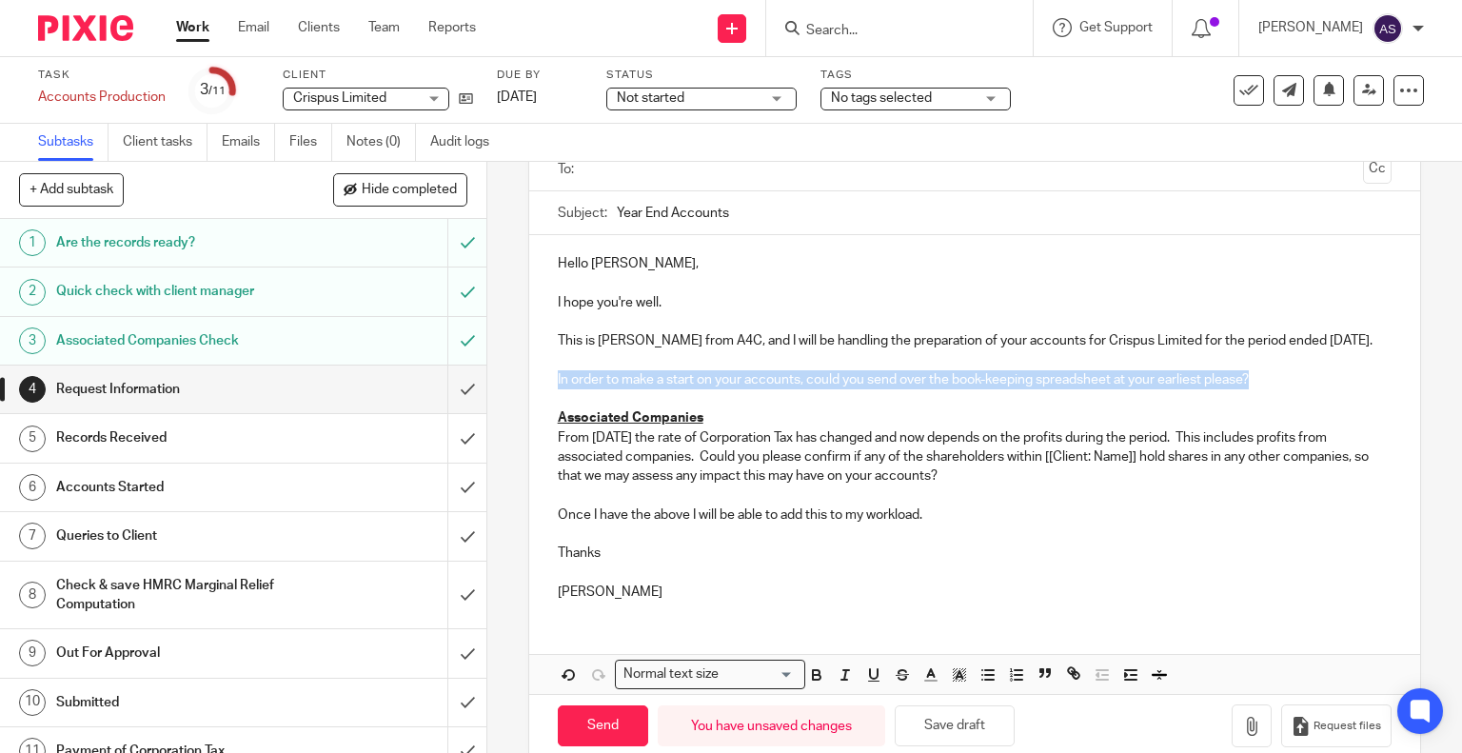
drag, startPoint x: 1260, startPoint y: 395, endPoint x: 597, endPoint y: 414, distance: 663.6
click at [487, 396] on div "4 Request Information Manual email Secure the attachments in this message. File…" at bounding box center [974, 457] width 975 height 591
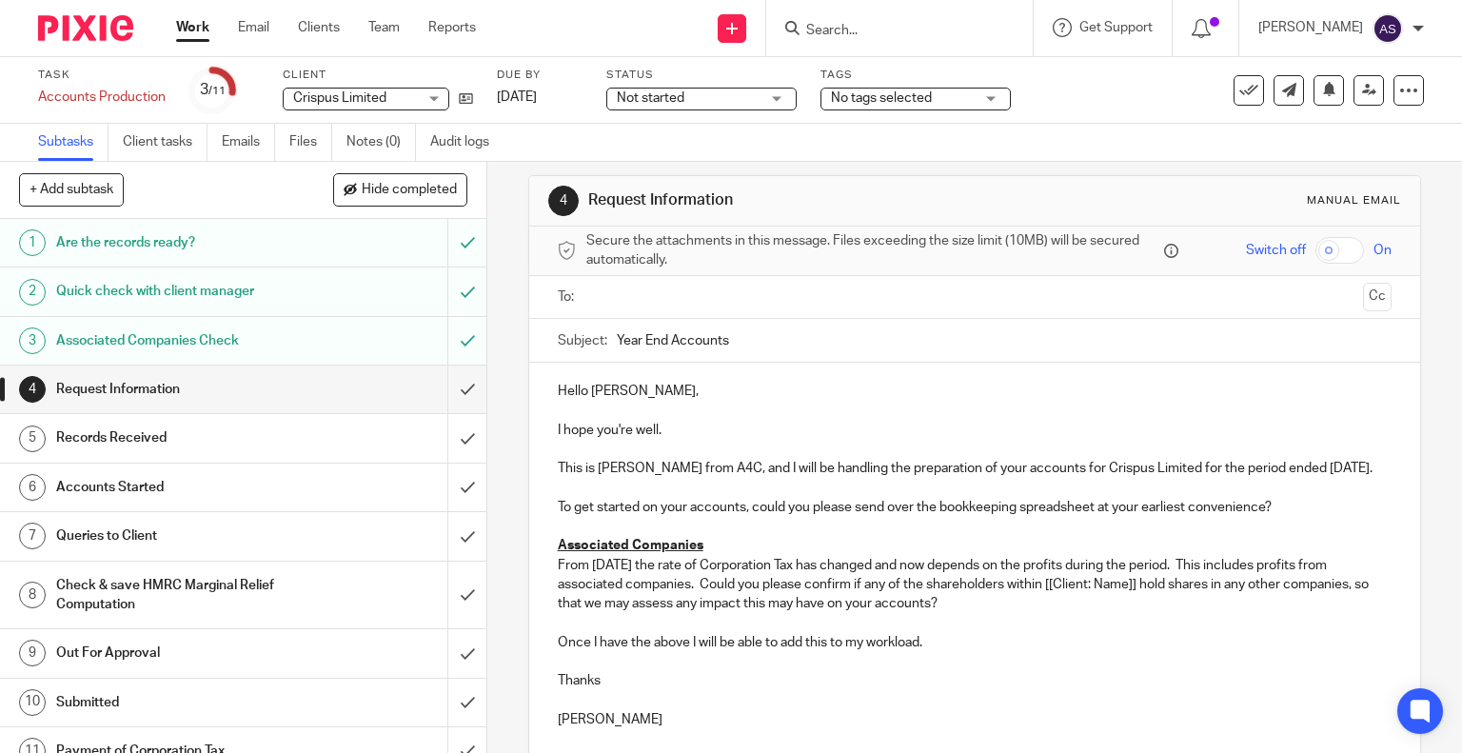
scroll to position [0, 0]
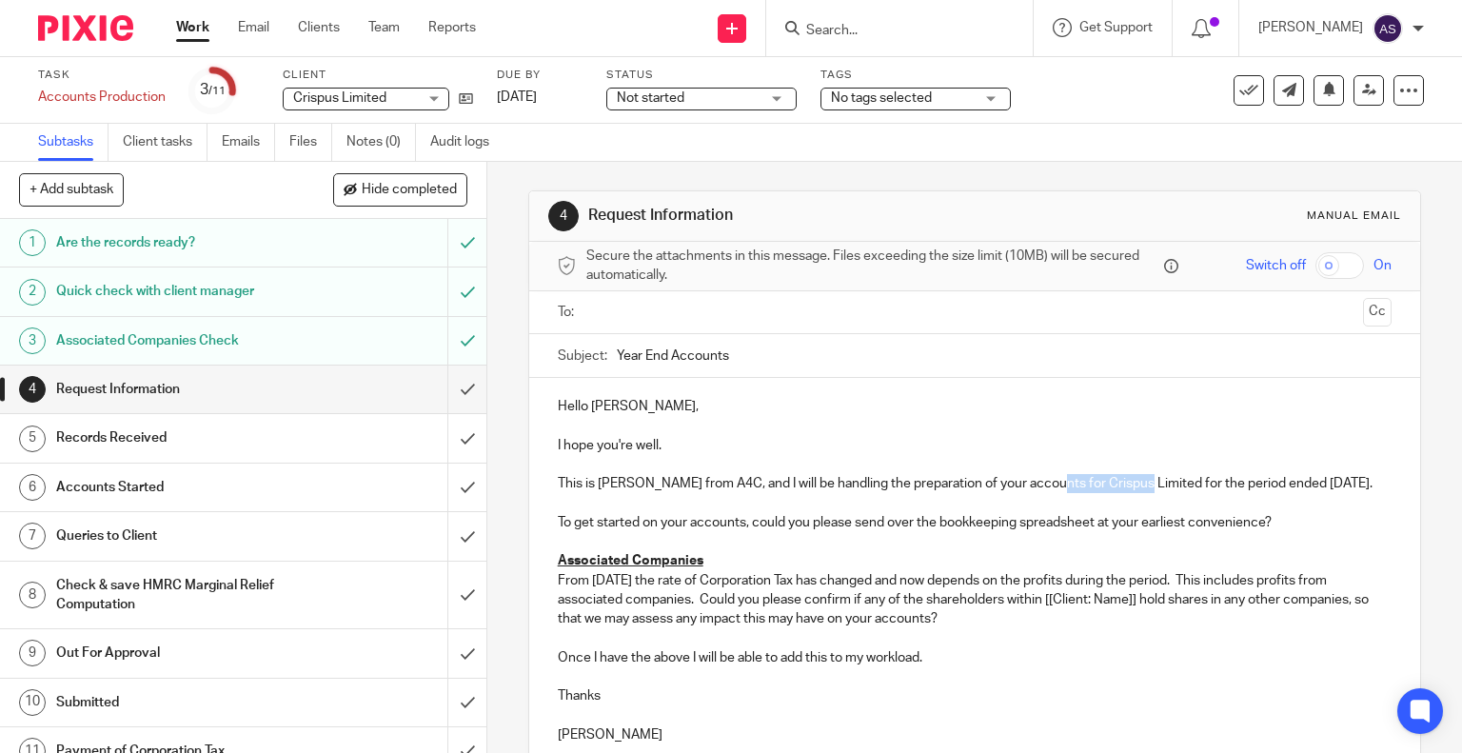
drag, startPoint x: 1035, startPoint y: 483, endPoint x: 1125, endPoint y: 485, distance: 90.5
click at [1125, 485] on p "This is [PERSON_NAME] from A4C, and I will be handling the preparation of your …" at bounding box center [975, 483] width 835 height 19
copy p "Crispus Limited"
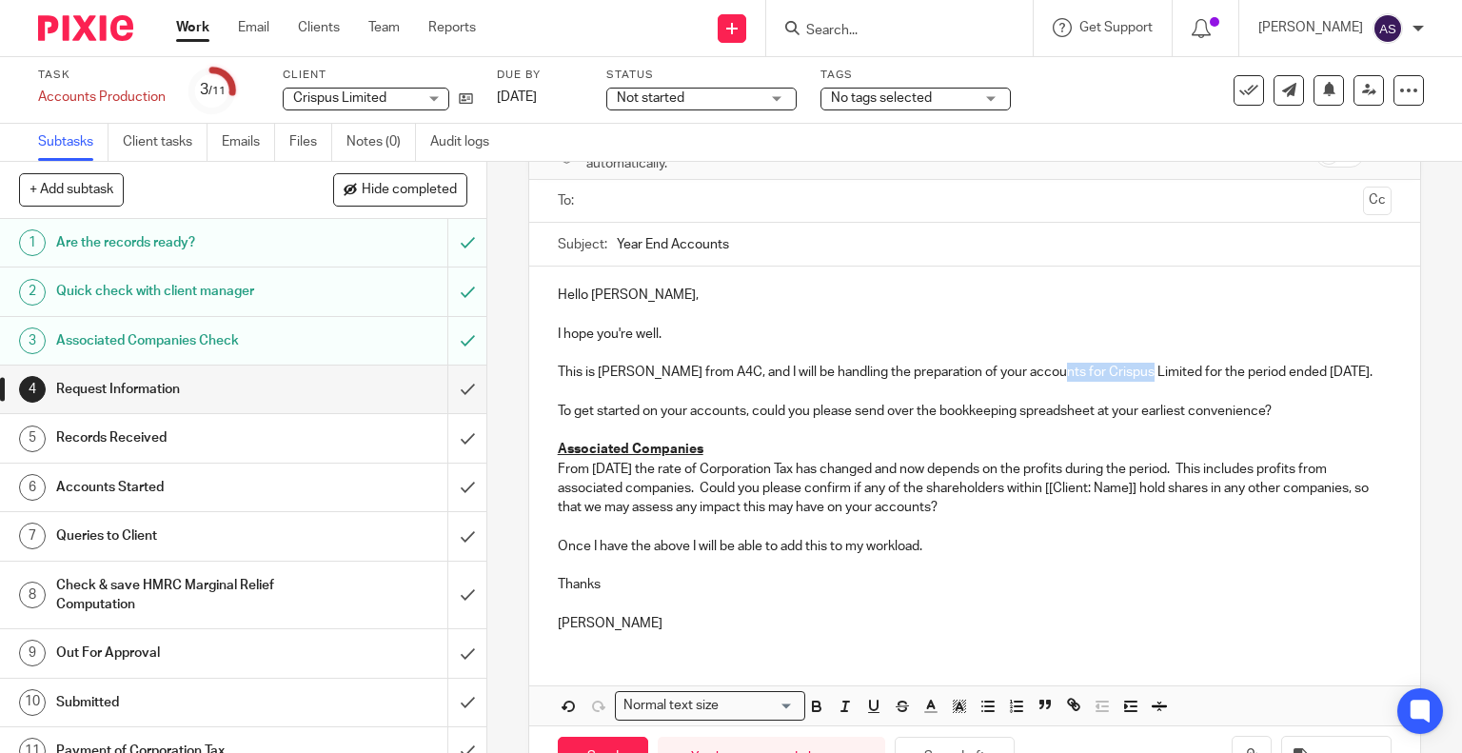
scroll to position [190, 0]
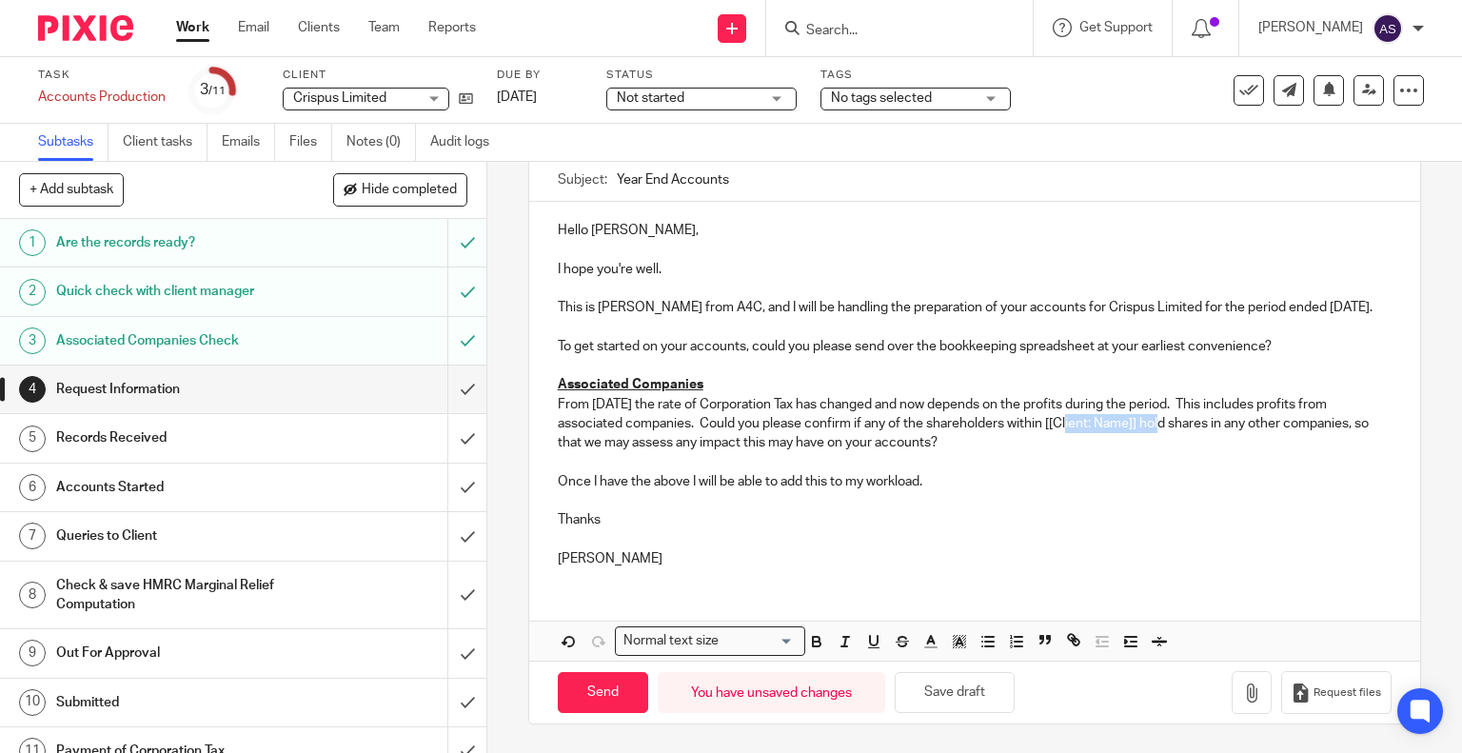
drag, startPoint x: 1043, startPoint y: 430, endPoint x: 1134, endPoint y: 430, distance: 90.4
click at [1134, 430] on p "From [DATE] the rate of Corporation Tax has changed and now depends on the prof…" at bounding box center [975, 424] width 835 height 58
drag, startPoint x: 1035, startPoint y: 290, endPoint x: 1123, endPoint y: 290, distance: 87.6
click at [1123, 298] on p "This is [PERSON_NAME] from A4C, and I will be handling the preparation of your …" at bounding box center [975, 307] width 835 height 19
copy p "Crispus Limited"
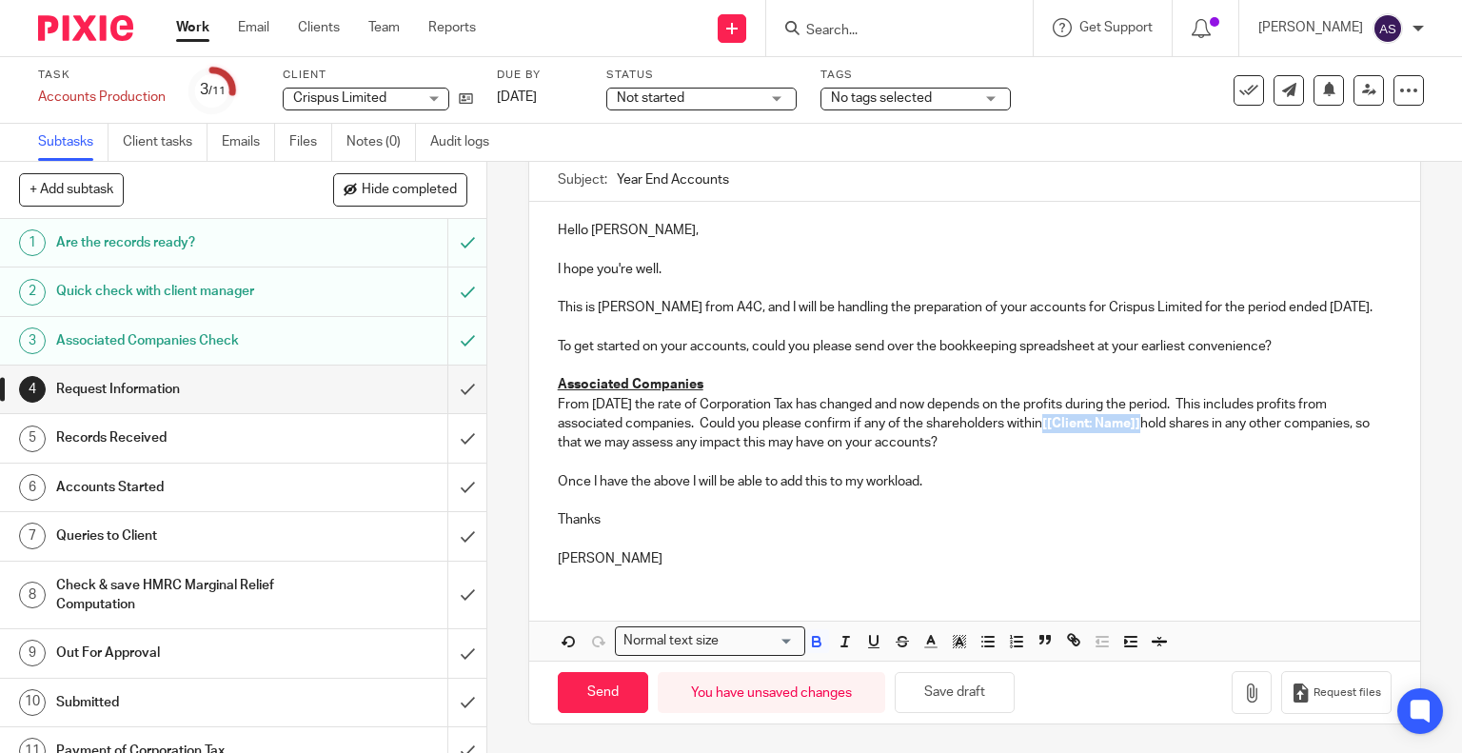
drag, startPoint x: 1043, startPoint y: 427, endPoint x: 1137, endPoint y: 429, distance: 94.2
click at [1137, 429] on strong "[[Client: Name]]" at bounding box center [1091, 423] width 98 height 13
drag, startPoint x: 601, startPoint y: 523, endPoint x: 546, endPoint y: 523, distance: 54.3
click at [548, 523] on div "Hello [PERSON_NAME], I hope you're well. This is [PERSON_NAME] from A4C, and I …" at bounding box center [975, 392] width 892 height 381
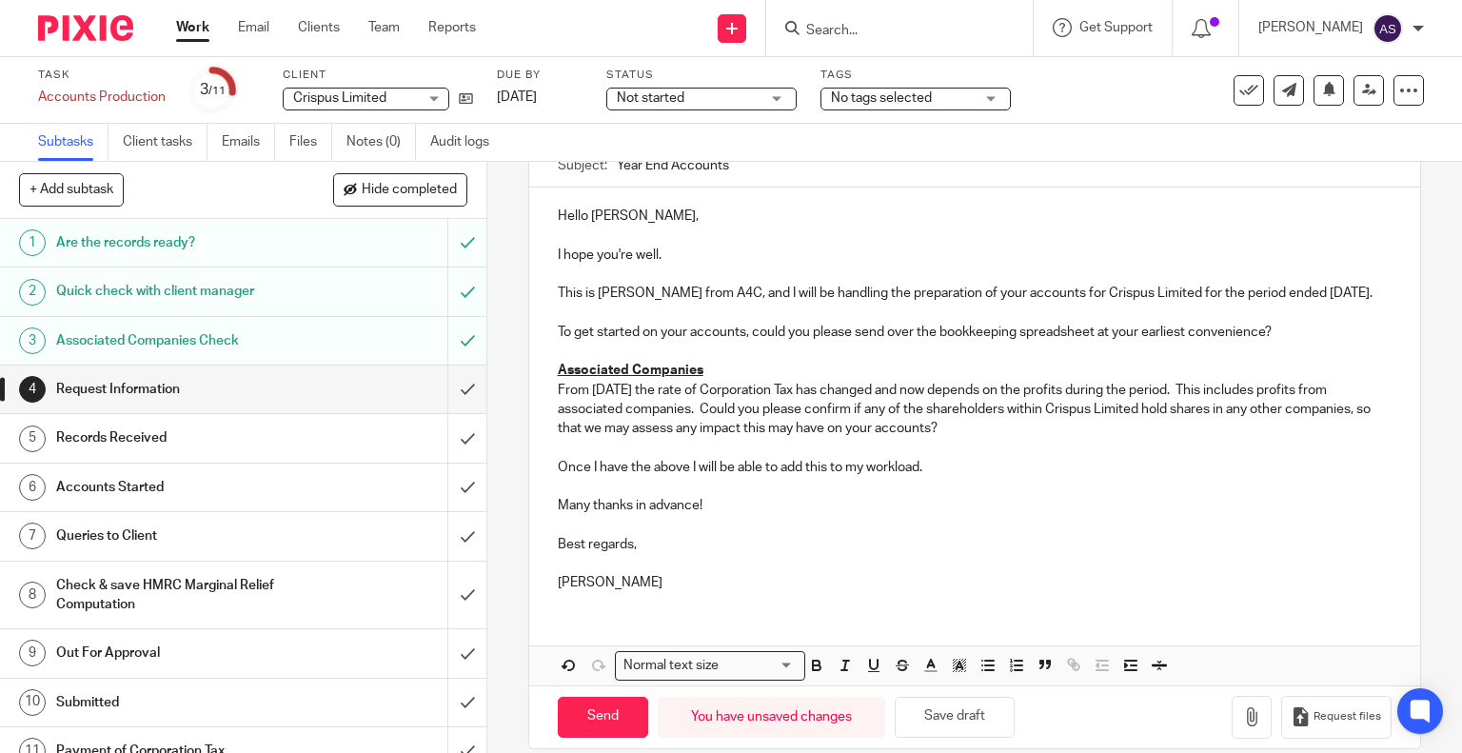
click at [558, 592] on p "[PERSON_NAME]" at bounding box center [975, 582] width 835 height 19
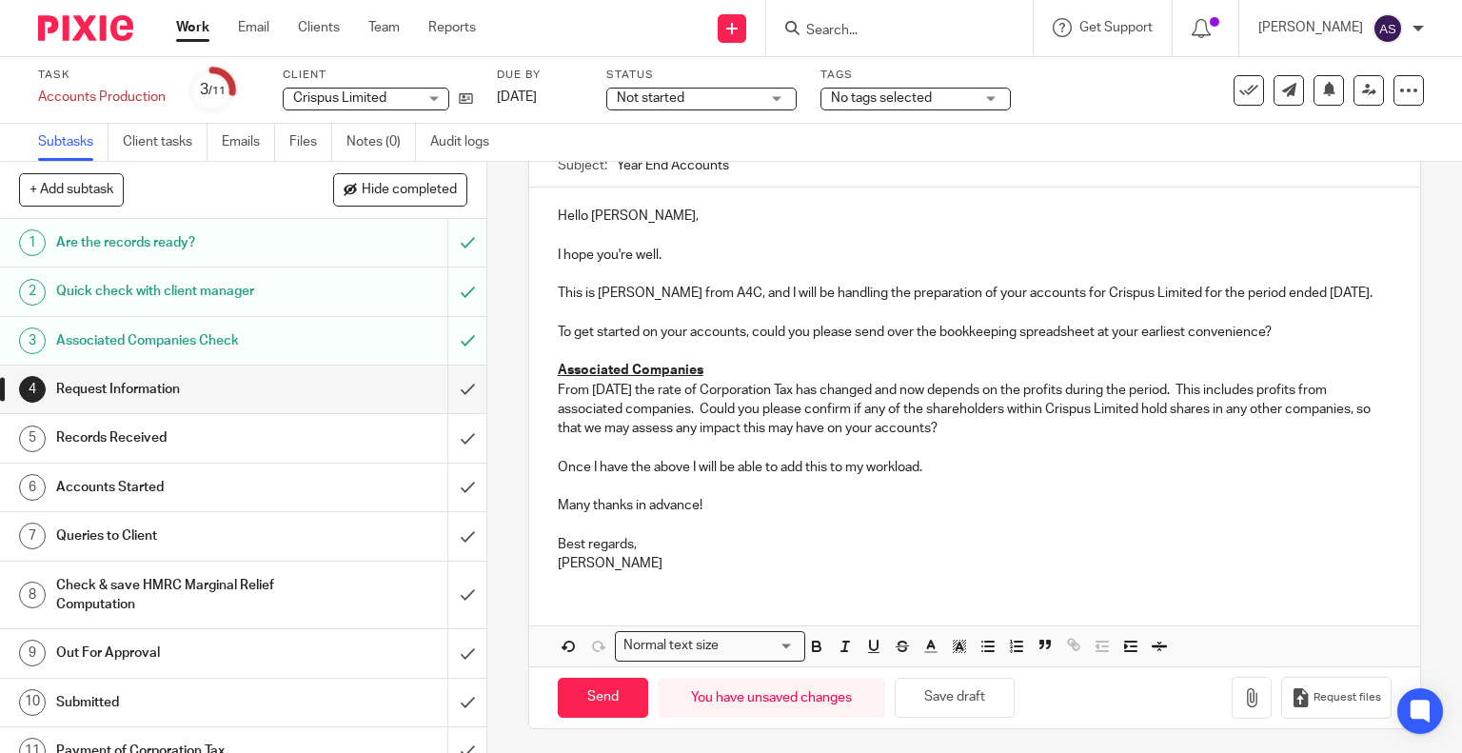
click at [606, 573] on p "[PERSON_NAME]" at bounding box center [975, 563] width 835 height 19
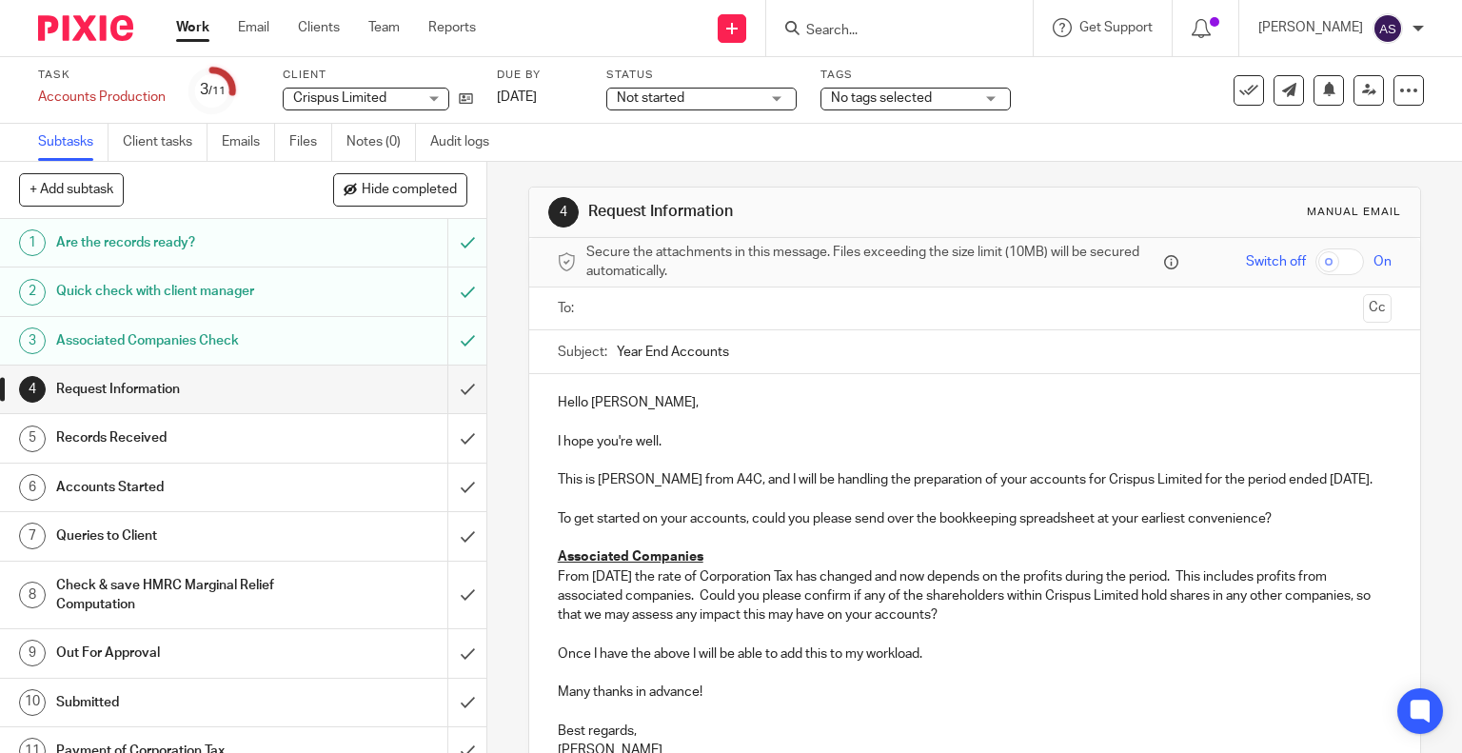
scroll to position [0, 0]
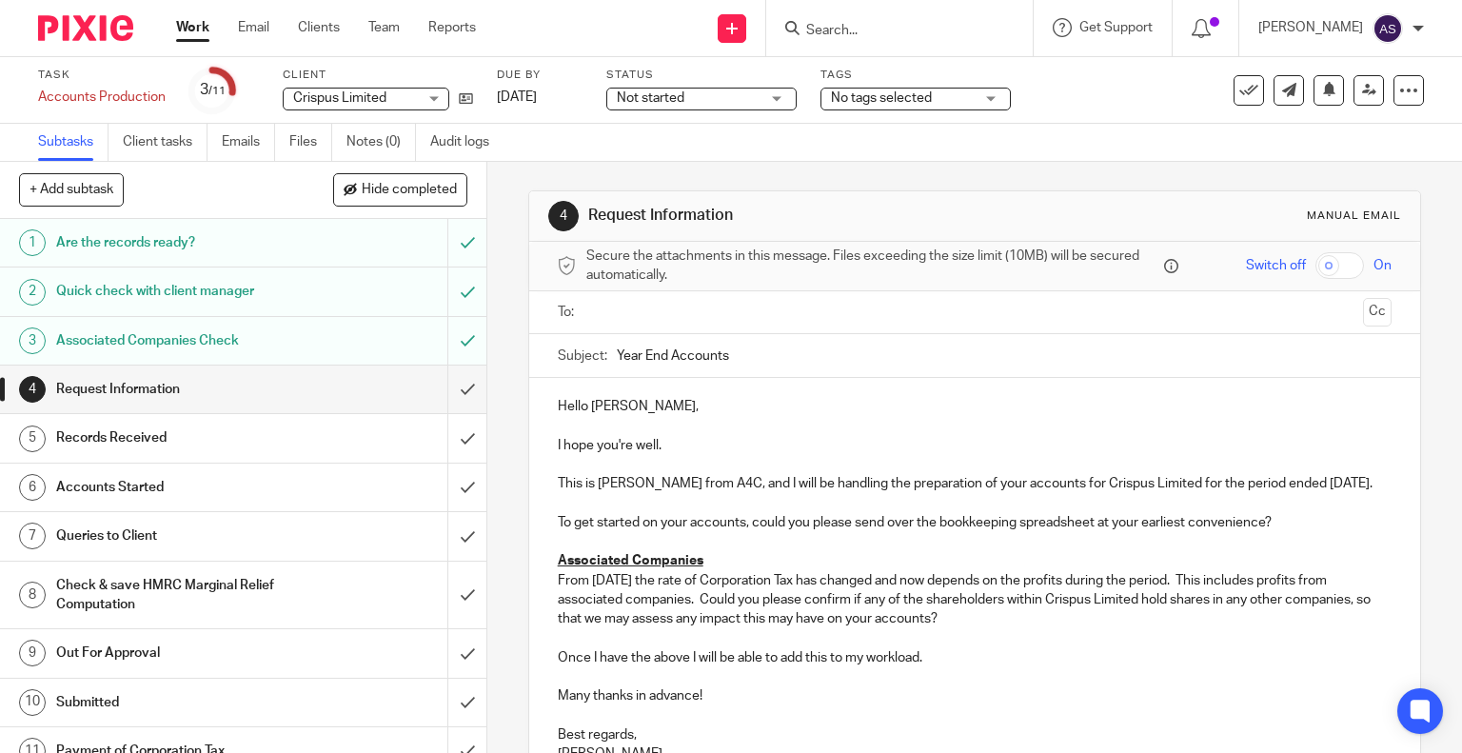
click at [607, 304] on input "text" at bounding box center [974, 313] width 762 height 22
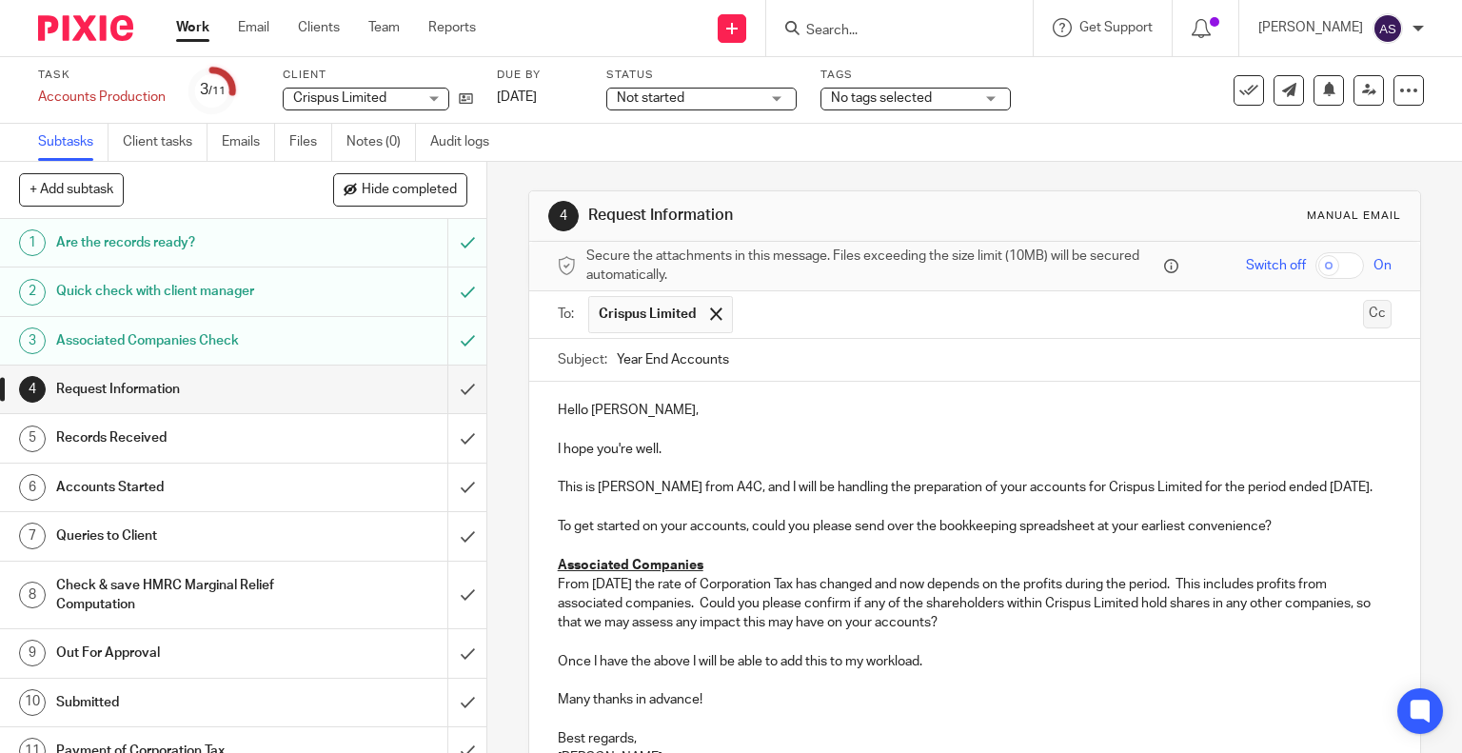
click at [1363, 317] on button "Cc" at bounding box center [1377, 314] width 29 height 29
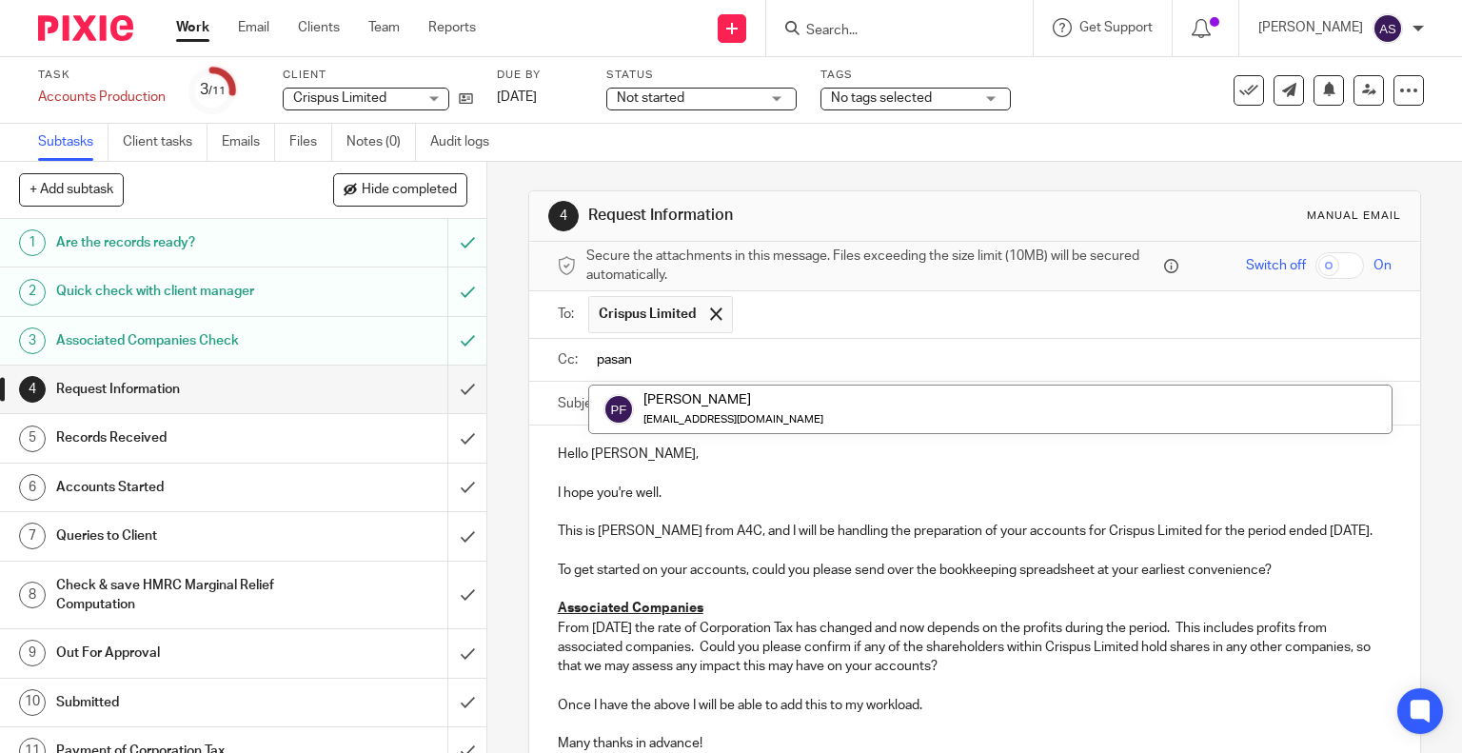
type input "pasan"
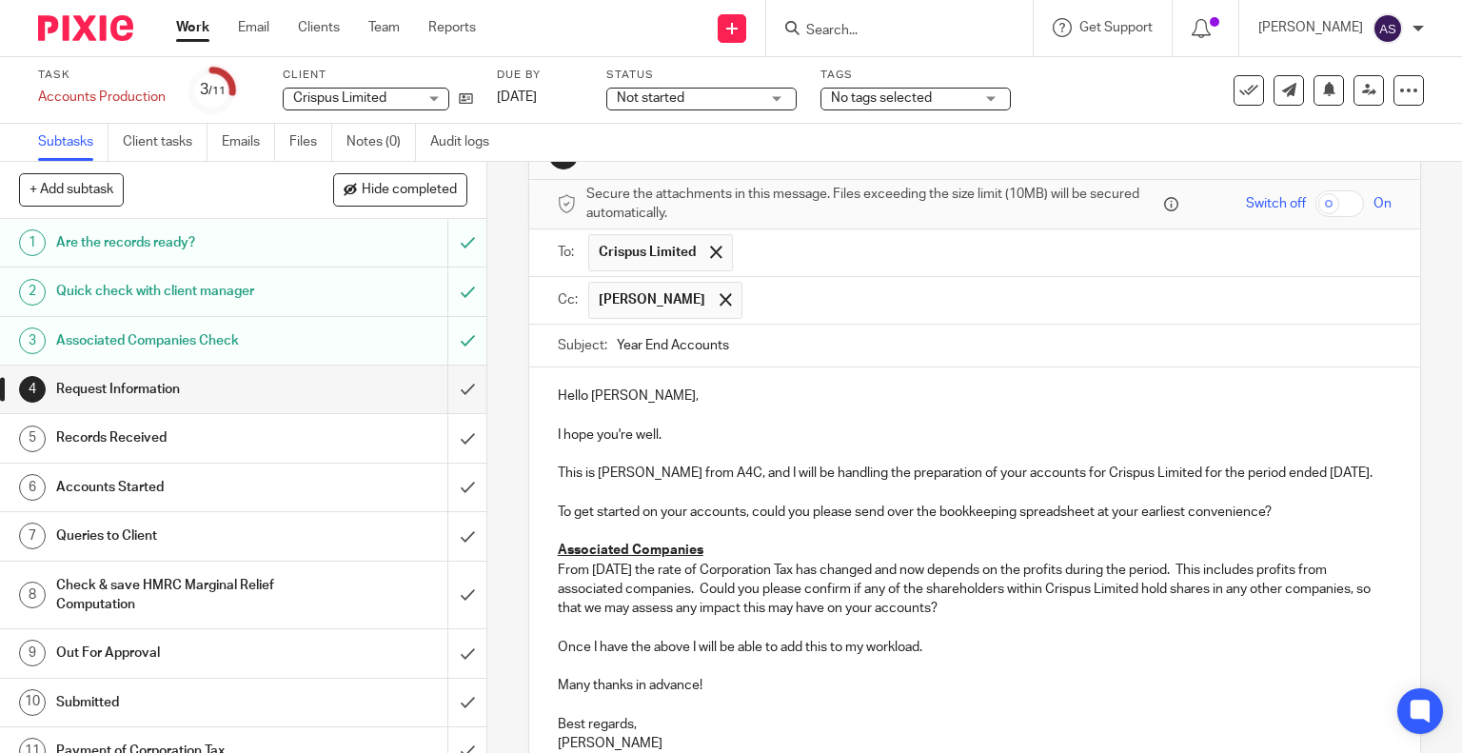
scroll to position [95, 0]
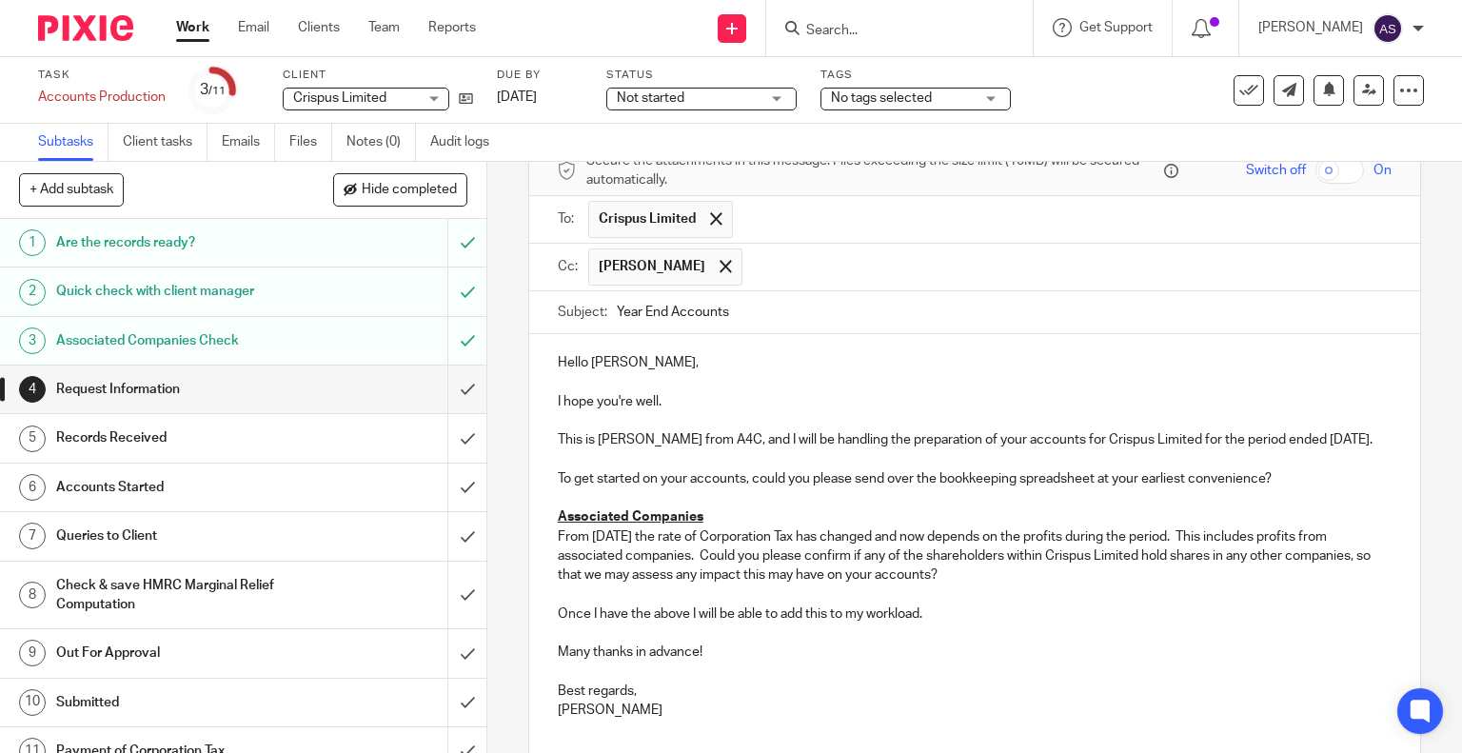
click at [666, 403] on p "I hope you're well." at bounding box center [975, 401] width 835 height 19
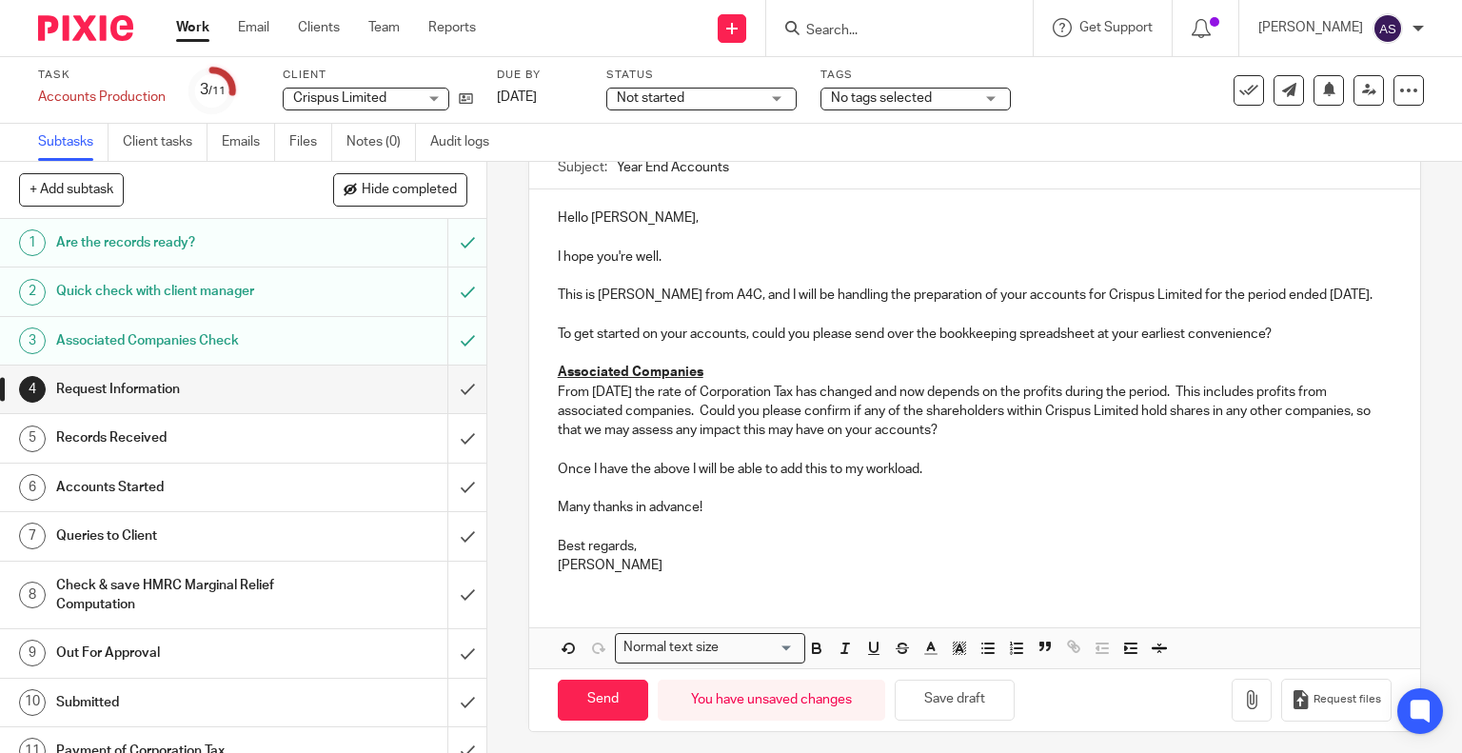
scroll to position [263, 0]
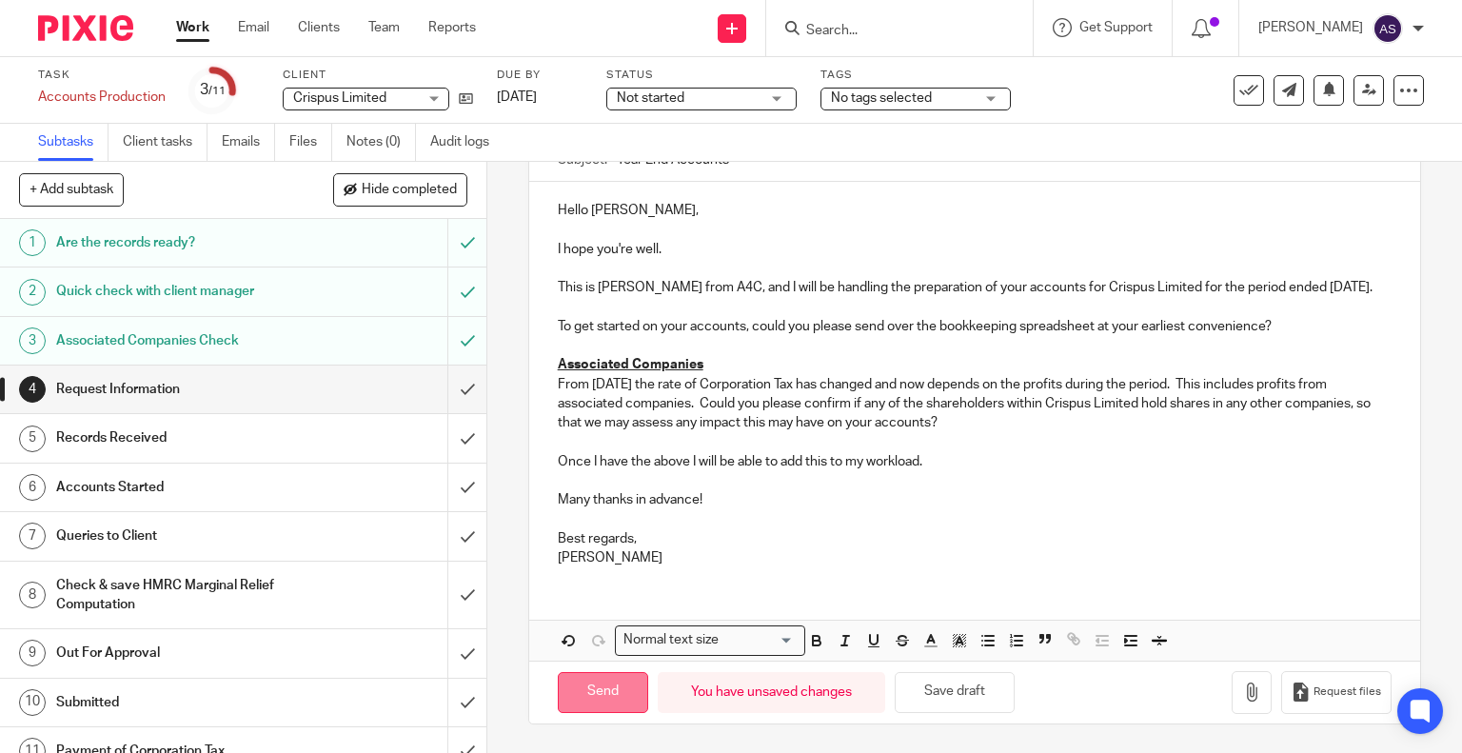
click at [579, 692] on input "Send" at bounding box center [603, 692] width 90 height 41
type input "Sent"
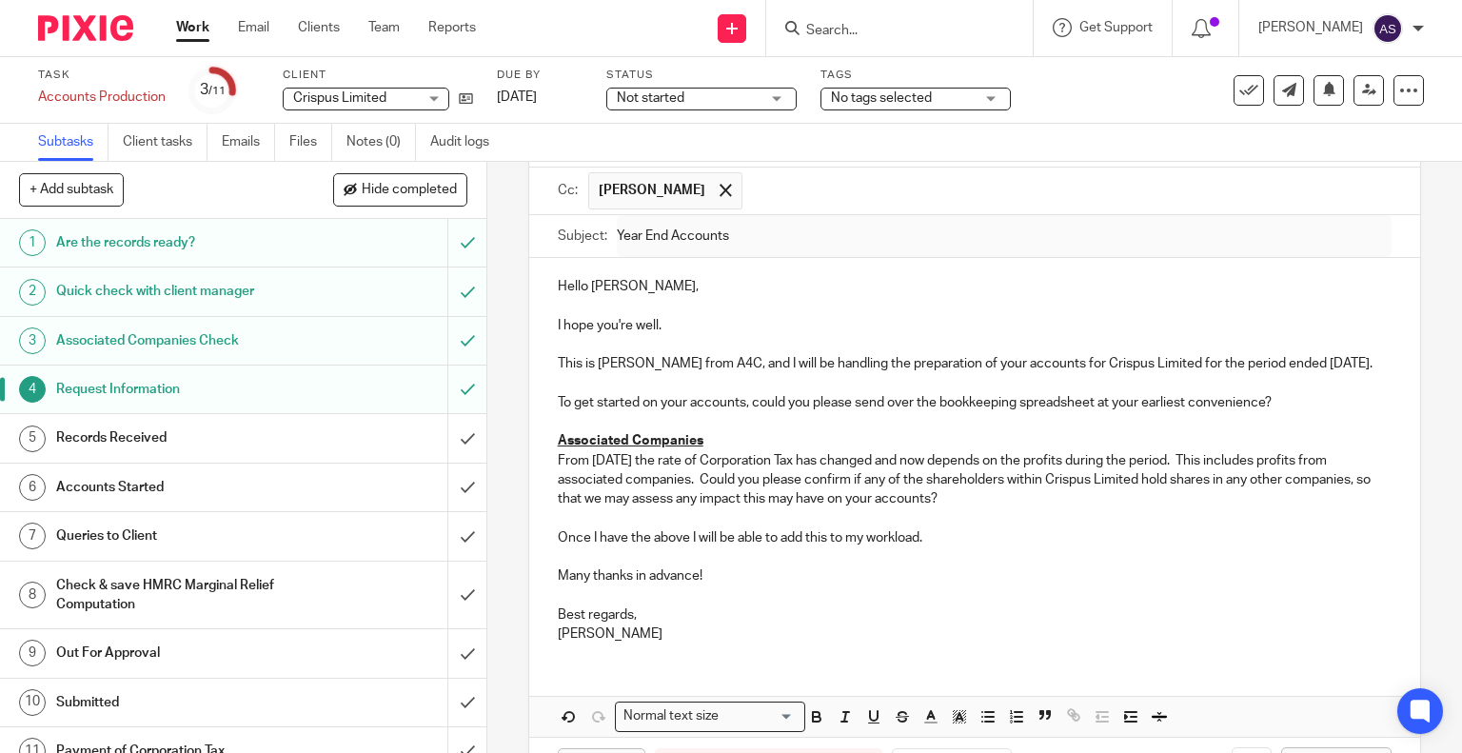
scroll to position [171, 0]
